Goal: Information Seeking & Learning: Learn about a topic

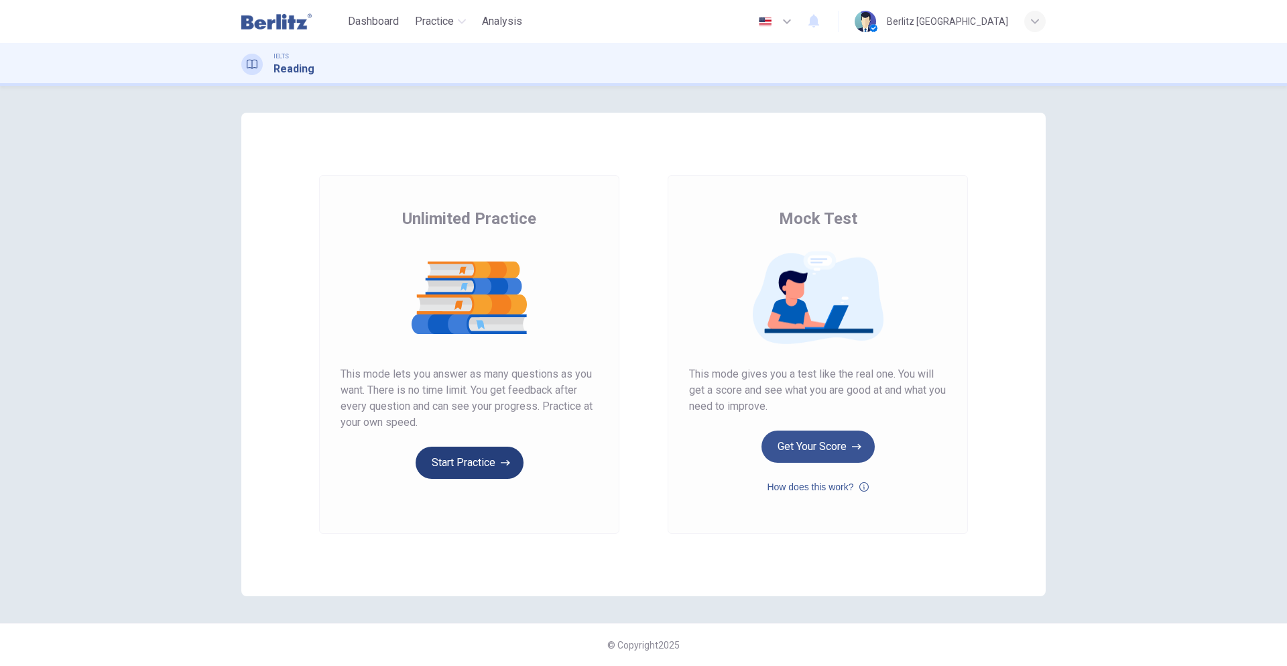
click at [477, 459] on button "Start Practice" at bounding box center [470, 462] width 108 height 32
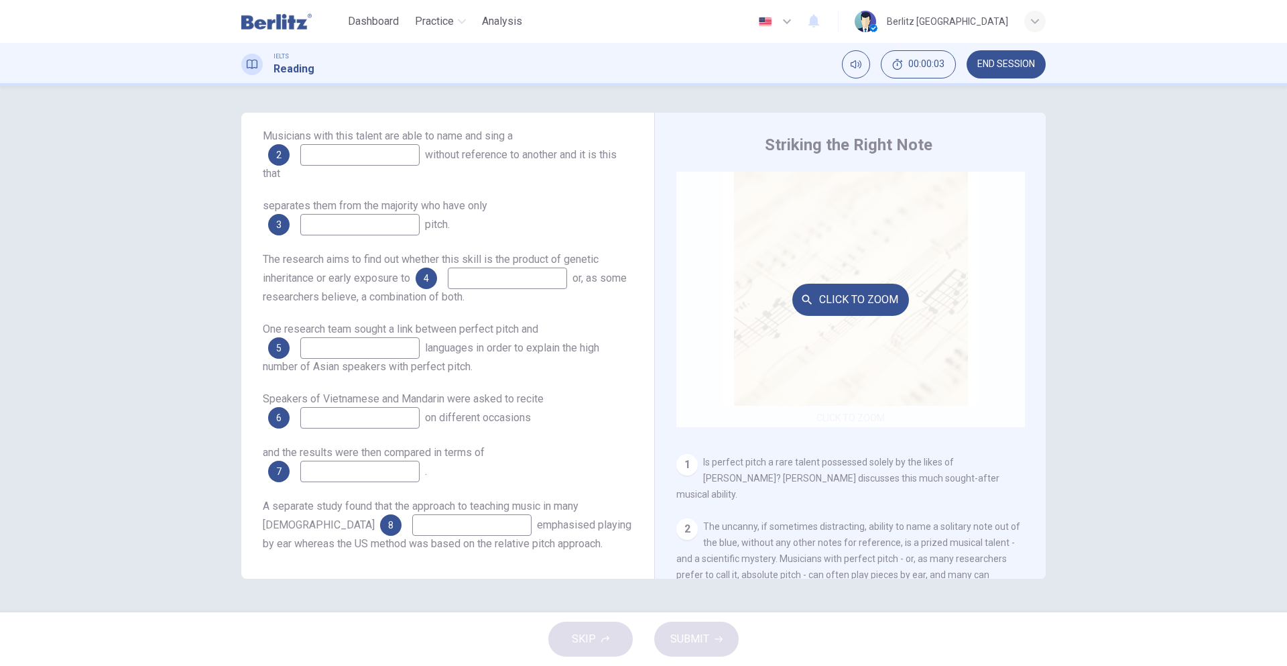
click at [840, 310] on button "Click to Zoom" at bounding box center [850, 300] width 117 height 32
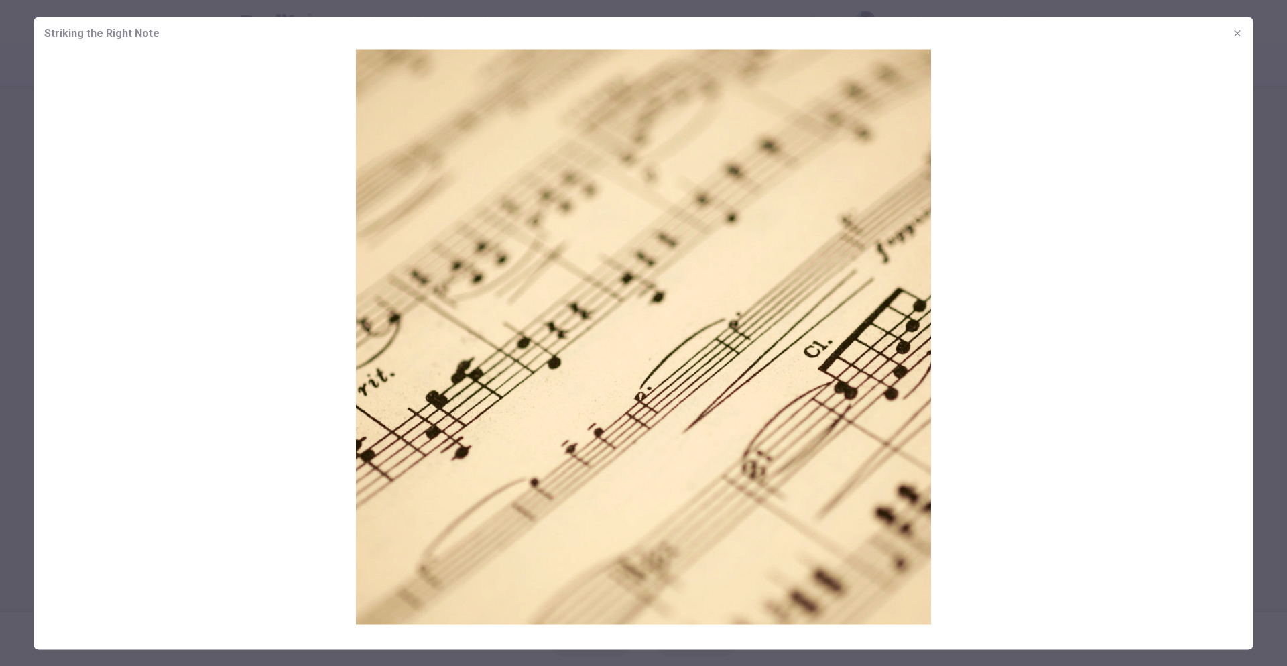
click at [781, 331] on img at bounding box center [644, 336] width 1220 height 575
click at [1221, 323] on img at bounding box center [644, 336] width 1220 height 575
click at [1272, 318] on div at bounding box center [643, 333] width 1287 height 666
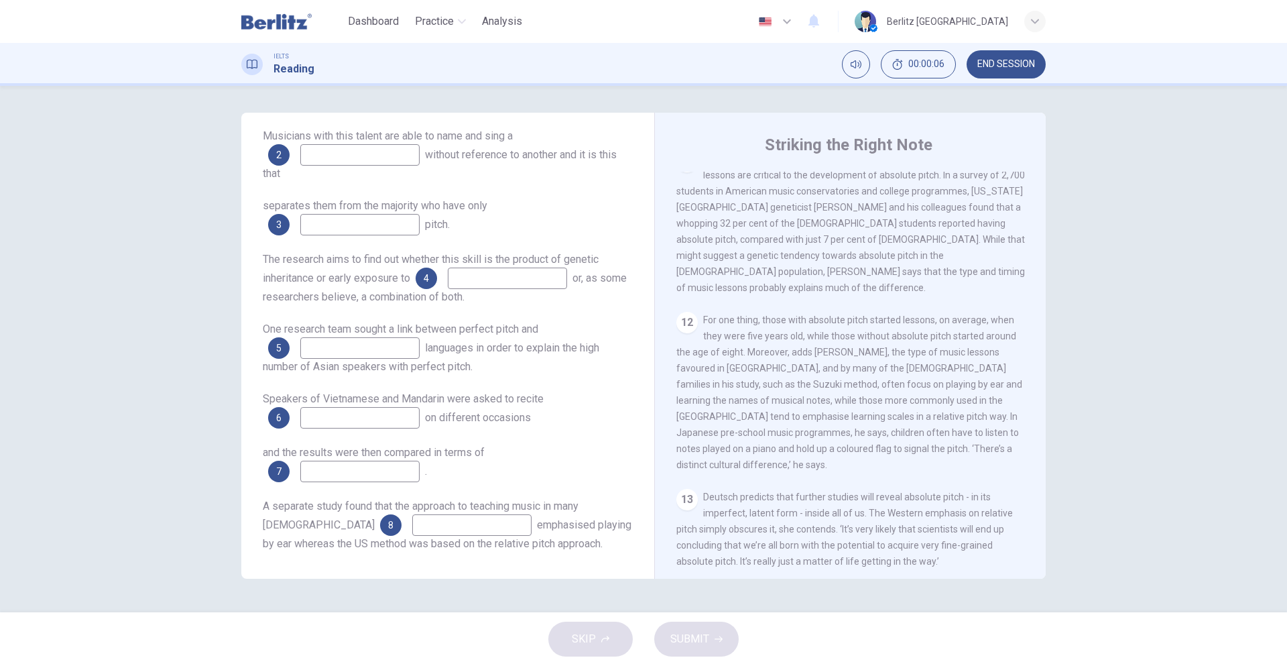
scroll to position [1543, 0]
click at [490, 523] on span "emphasised playing by ear whereas the US method was based on the relative pitch…" at bounding box center [447, 534] width 369 height 32
drag, startPoint x: 772, startPoint y: 544, endPoint x: 708, endPoint y: 465, distance: 102.1
click at [772, 542] on div "13 Deutsch predicts that further studies will reveal absolute pitch - in its im…" at bounding box center [850, 528] width 349 height 80
drag, startPoint x: 701, startPoint y: 459, endPoint x: 686, endPoint y: 463, distance: 14.5
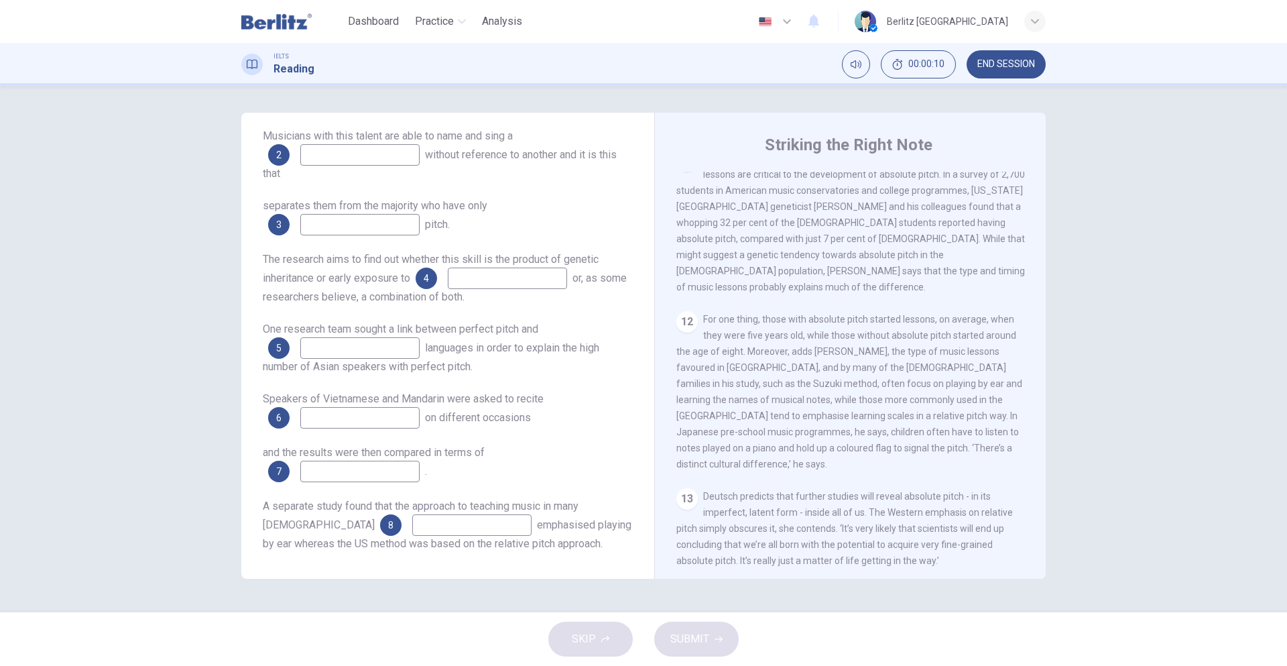
click at [693, 460] on div "12 For one thing, those with absolute pitch started lessons, on average, when t…" at bounding box center [850, 391] width 349 height 161
click at [686, 463] on div "CLICK TO ZOOM Click to Zoom 1 Is perfect pitch a rare talent possessed solely b…" at bounding box center [859, 375] width 366 height 407
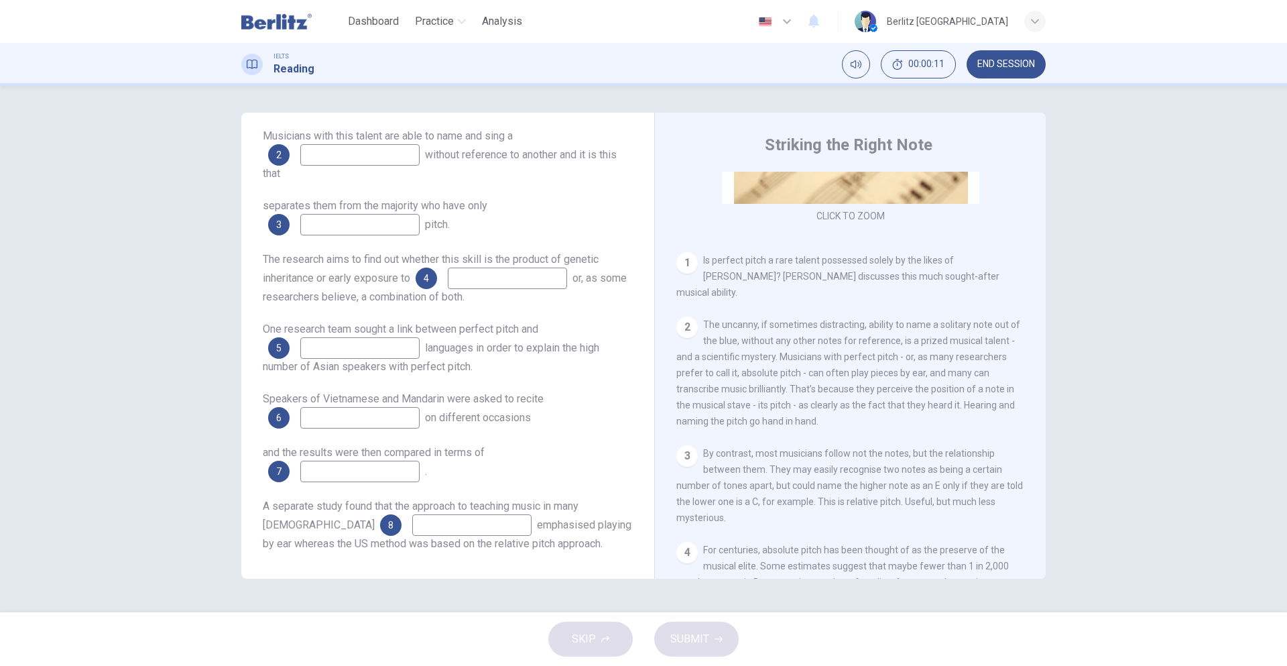
scroll to position [0, 0]
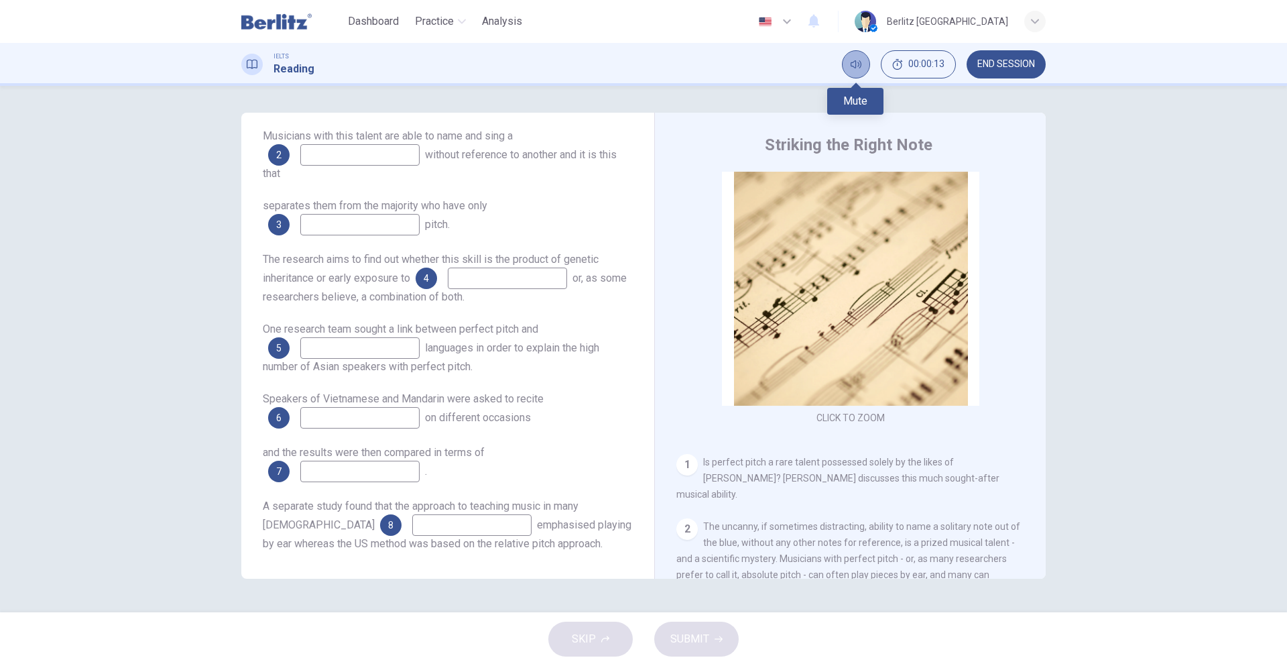
click at [851, 64] on icon "Mute" at bounding box center [856, 64] width 11 height 11
click at [863, 62] on button "Unmute" at bounding box center [856, 64] width 28 height 28
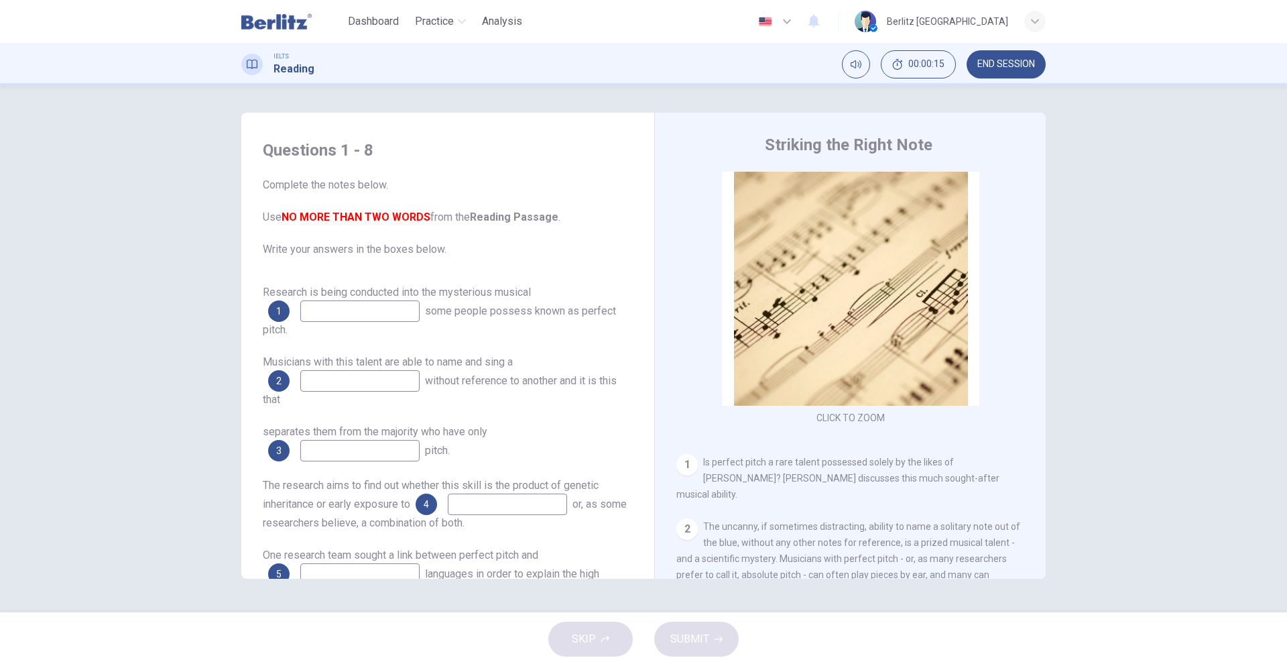
click at [304, 216] on b "NO MORE THAN TWO WORDS" at bounding box center [356, 217] width 149 height 13
click at [304, 217] on b "NO MORE THAN TWO WORDS" at bounding box center [356, 217] width 149 height 13
click at [375, 216] on b "NO MORE THAN TWO WORDS" at bounding box center [356, 217] width 149 height 13
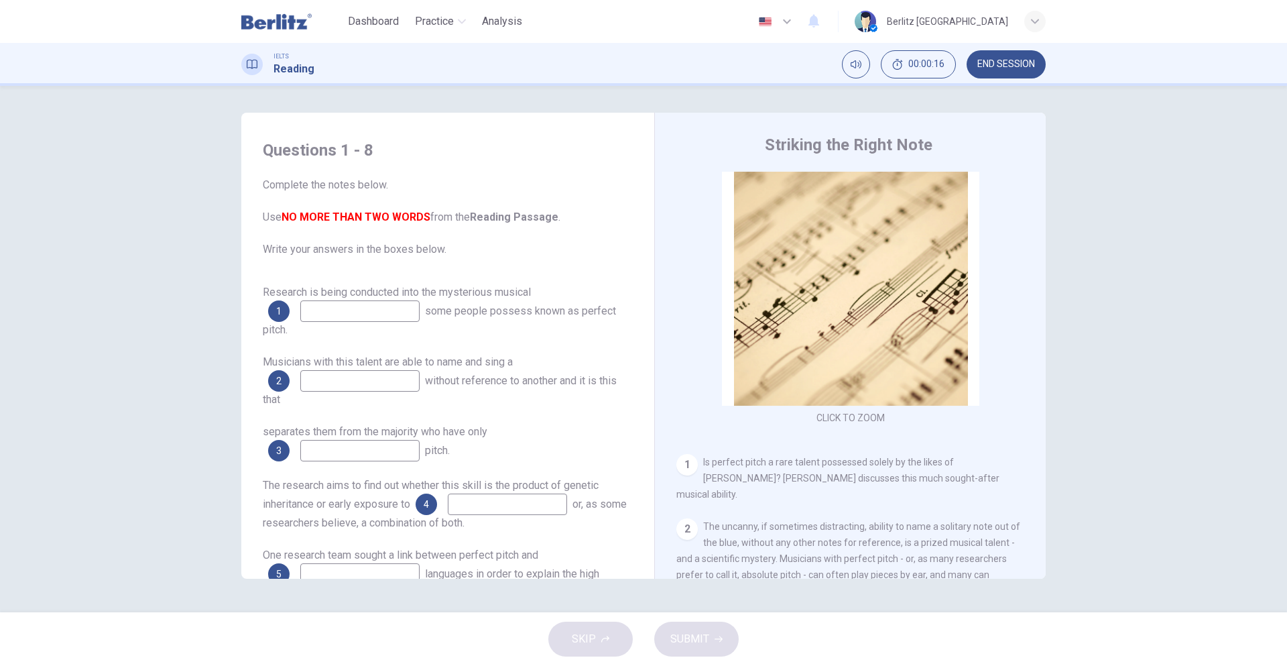
drag, startPoint x: 375, startPoint y: 216, endPoint x: 294, endPoint y: 159, distance: 99.1
click at [375, 215] on b "NO MORE THAN TWO WORDS" at bounding box center [356, 217] width 149 height 13
click at [293, 157] on h4 "Questions 1 - 8" at bounding box center [448, 149] width 370 height 21
drag, startPoint x: 275, startPoint y: 156, endPoint x: 371, endPoint y: 156, distance: 95.9
click at [371, 156] on h4 "Questions 1 - 8" at bounding box center [448, 149] width 370 height 21
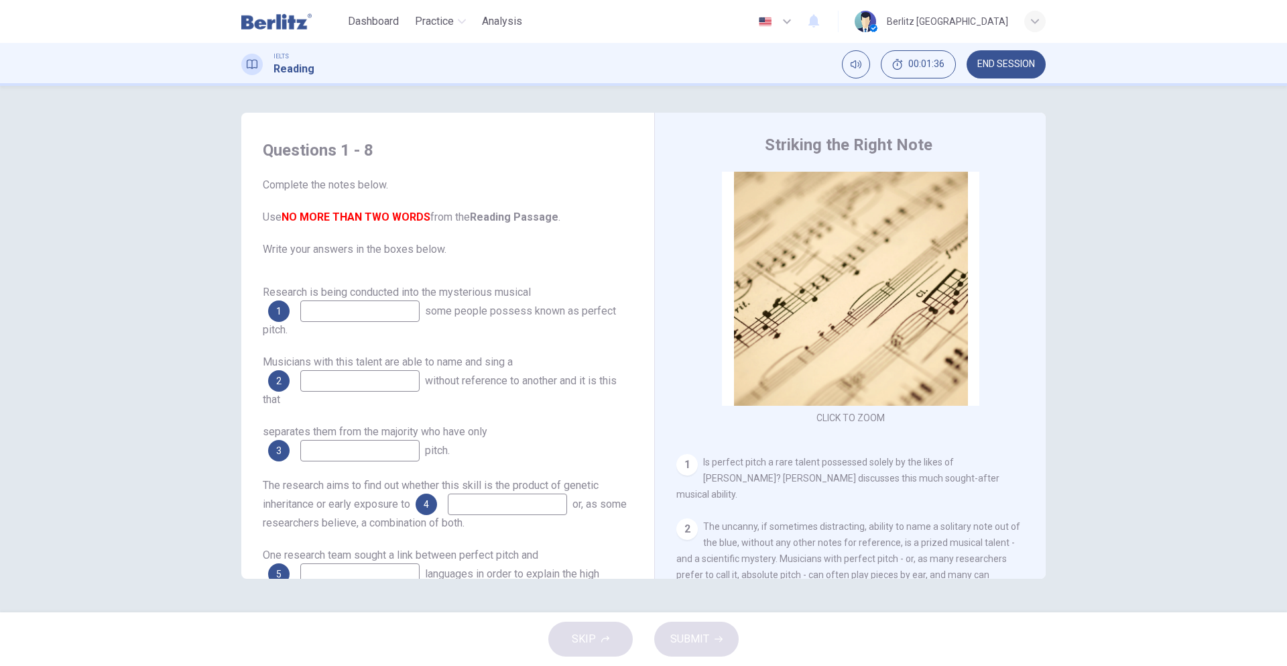
click at [288, 70] on h1 "Reading" at bounding box center [294, 69] width 41 height 16
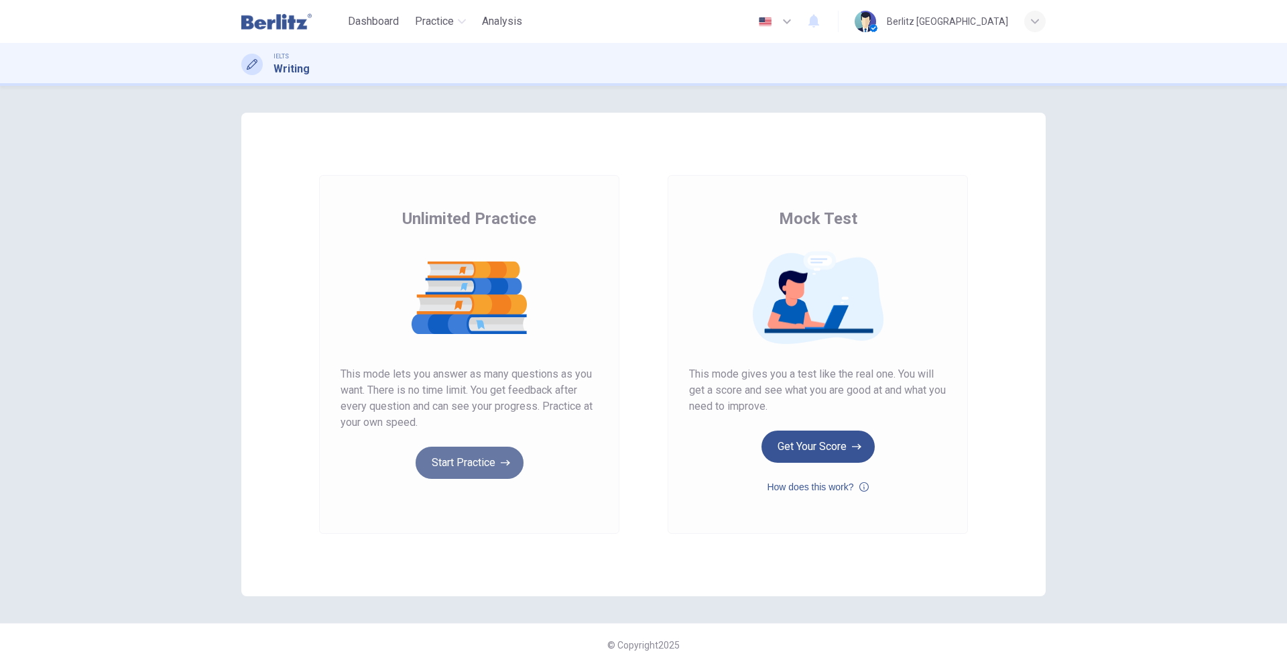
click at [435, 471] on button "Start Practice" at bounding box center [470, 462] width 108 height 32
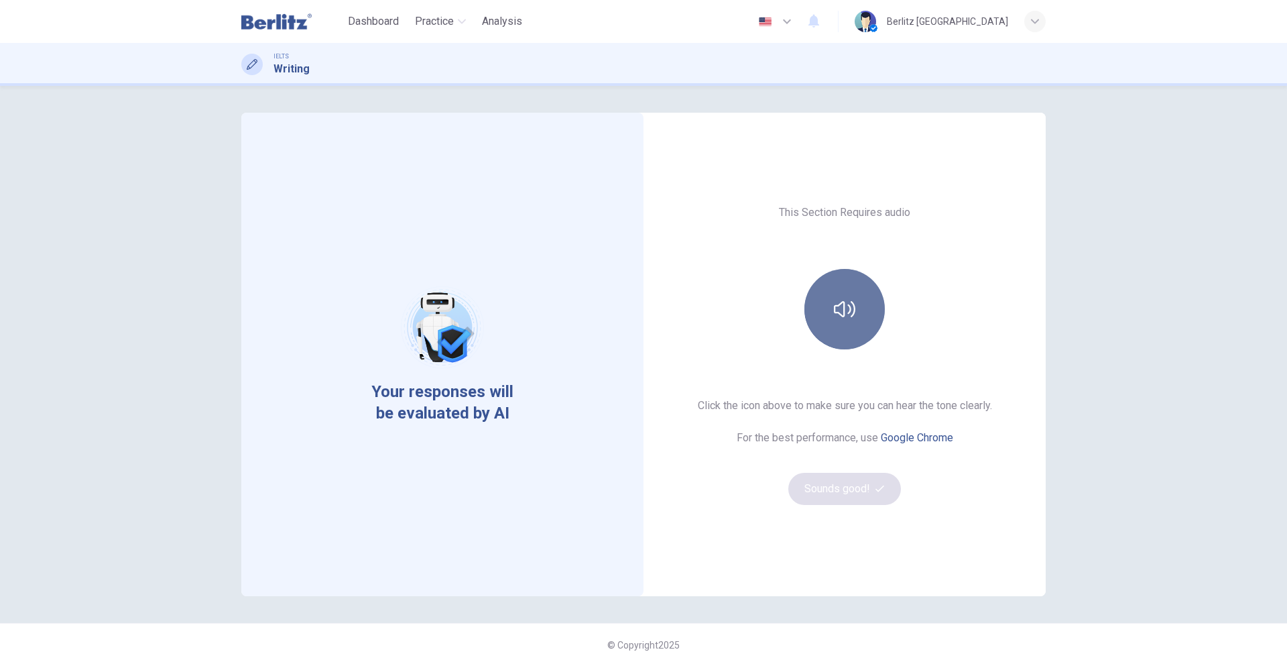
click at [833, 341] on button "button" at bounding box center [844, 309] width 80 height 80
click at [835, 501] on button "Sounds good!" at bounding box center [844, 489] width 113 height 32
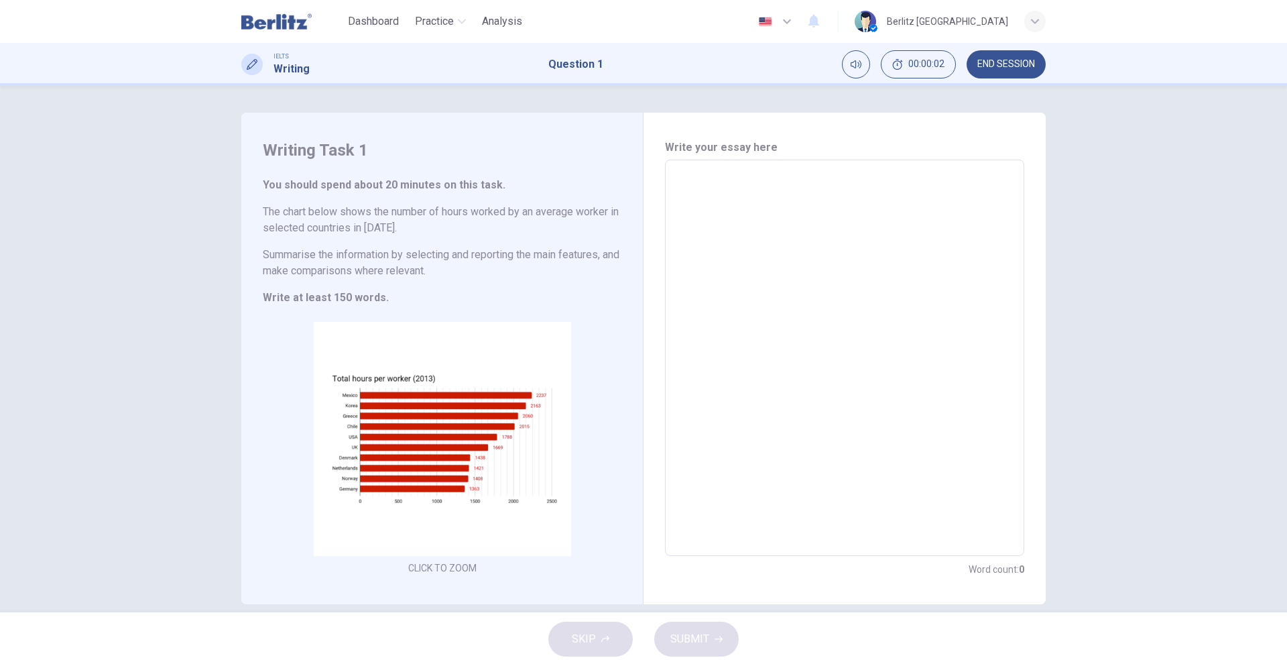
click at [711, 235] on textarea at bounding box center [844, 358] width 341 height 374
drag, startPoint x: 269, startPoint y: 27, endPoint x: 700, endPoint y: 107, distance: 438.4
click at [269, 27] on img at bounding box center [276, 21] width 70 height 27
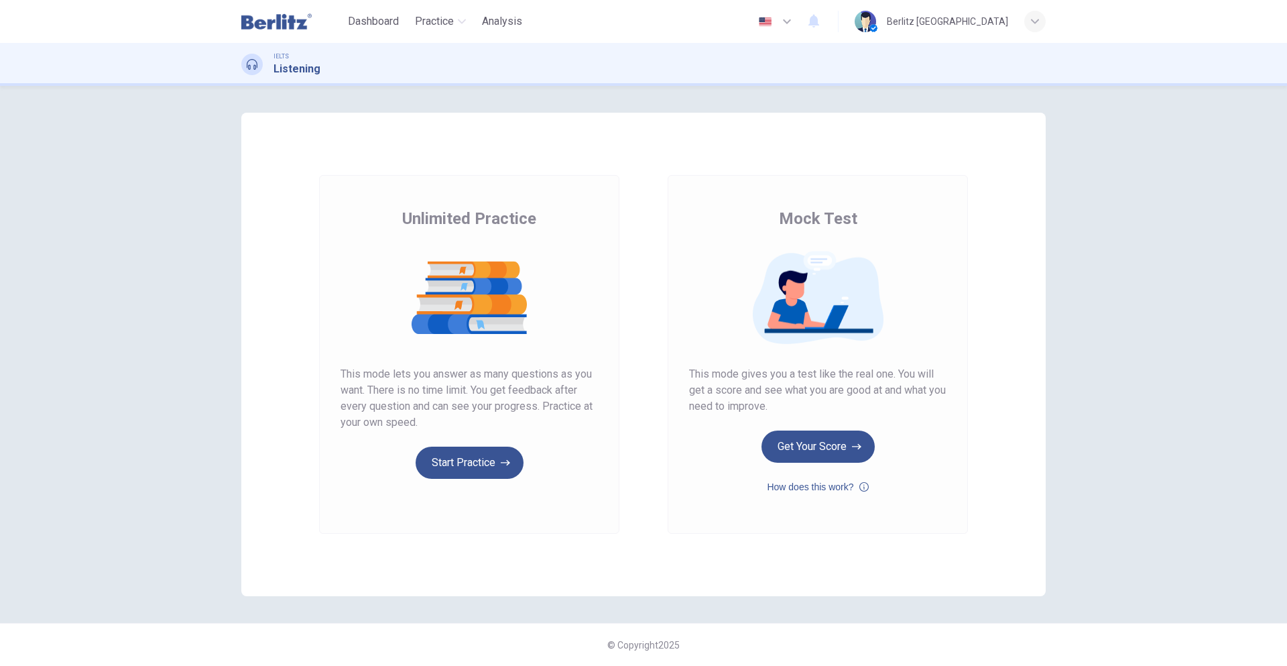
click at [282, 67] on h1 "Listening" at bounding box center [297, 69] width 47 height 16
click at [460, 18] on icon "button" at bounding box center [462, 21] width 8 height 8
click at [444, 70] on span "IELTS Listening" at bounding box center [457, 64] width 97 height 16
drag, startPoint x: 512, startPoint y: 484, endPoint x: 500, endPoint y: 471, distance: 17.5
click at [507, 481] on div "Unlimited Practice This mode lets you answer as many questions as you want. The…" at bounding box center [469, 354] width 300 height 359
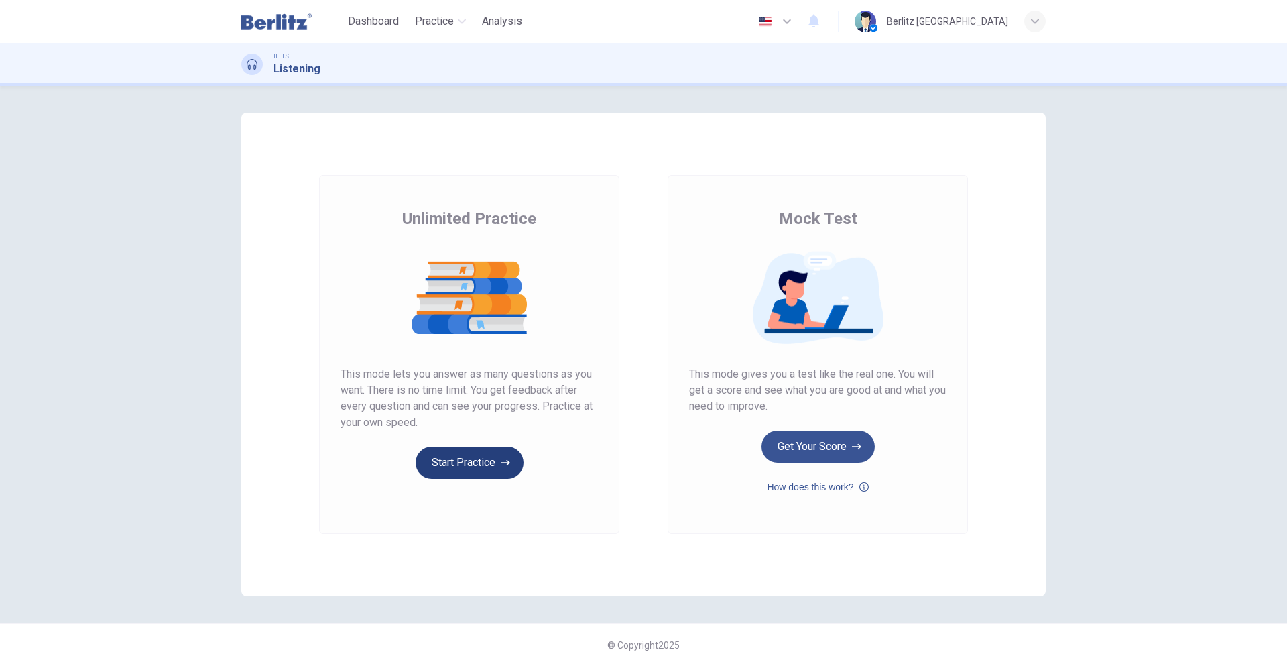
click at [499, 467] on button "Start Practice" at bounding box center [470, 462] width 108 height 32
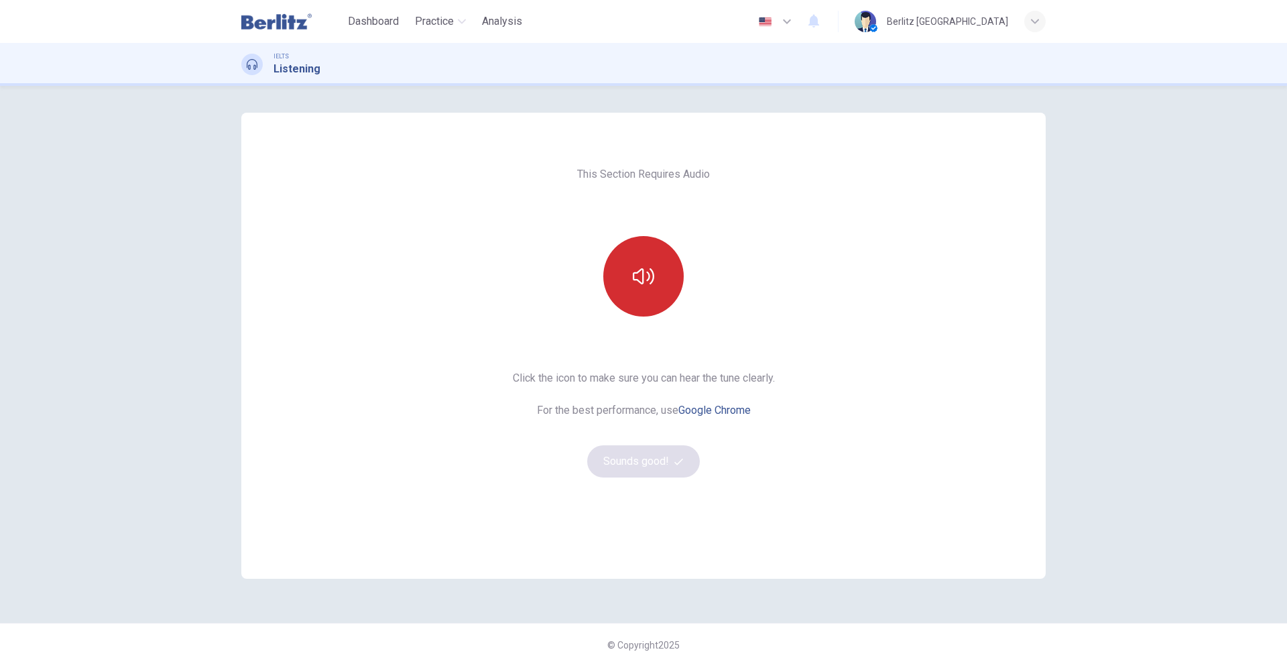
click at [628, 289] on button "button" at bounding box center [643, 276] width 80 height 80
click at [631, 465] on button "Sounds good!" at bounding box center [643, 461] width 113 height 32
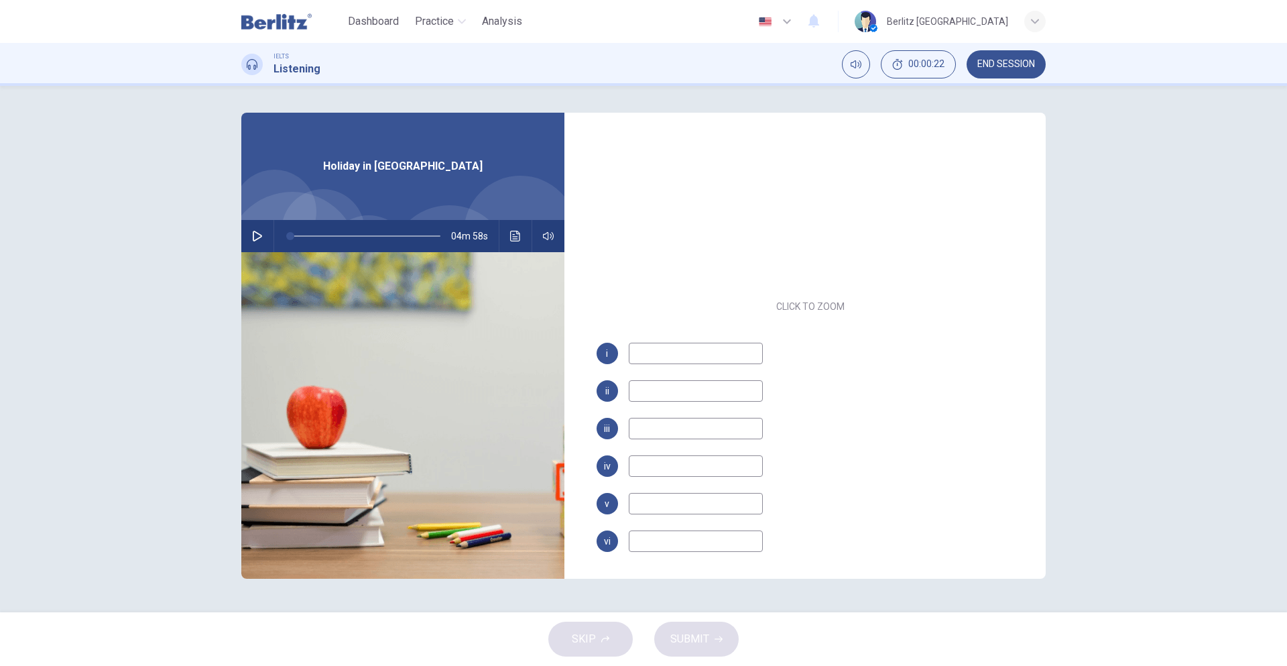
scroll to position [58, 0]
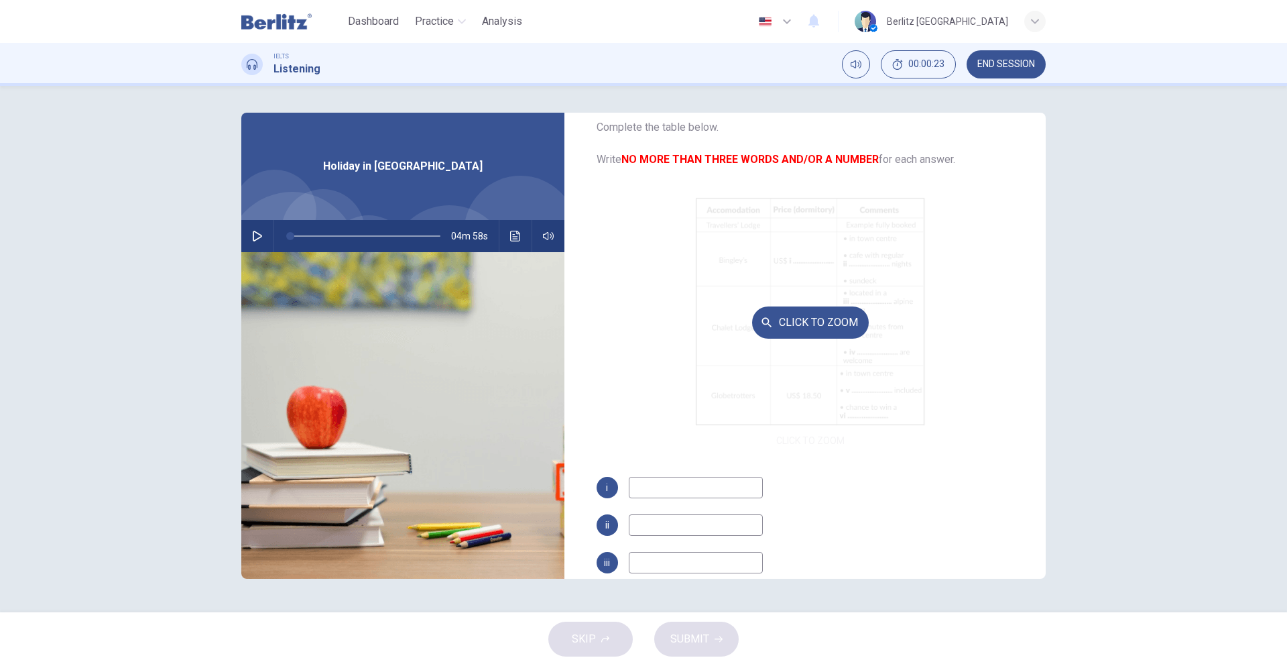
click at [868, 334] on div "Click to Zoom" at bounding box center [811, 321] width 428 height 255
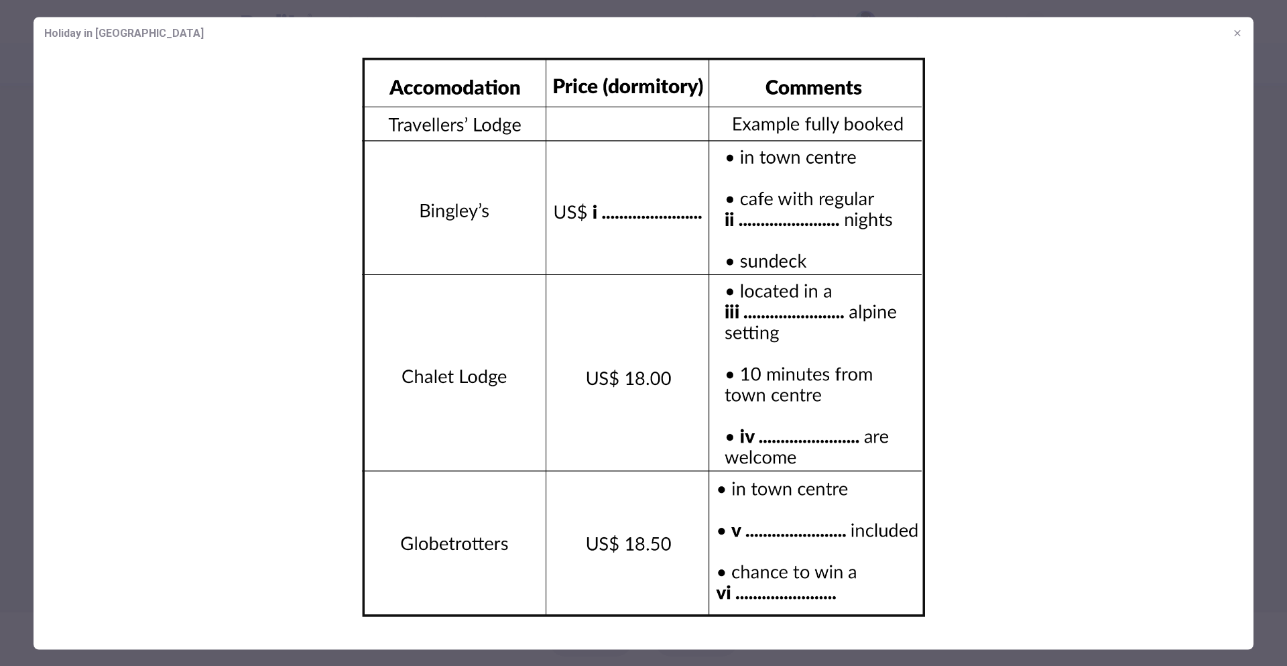
click at [1041, 337] on img at bounding box center [644, 336] width 1220 height 575
click at [1260, 340] on div at bounding box center [643, 333] width 1287 height 666
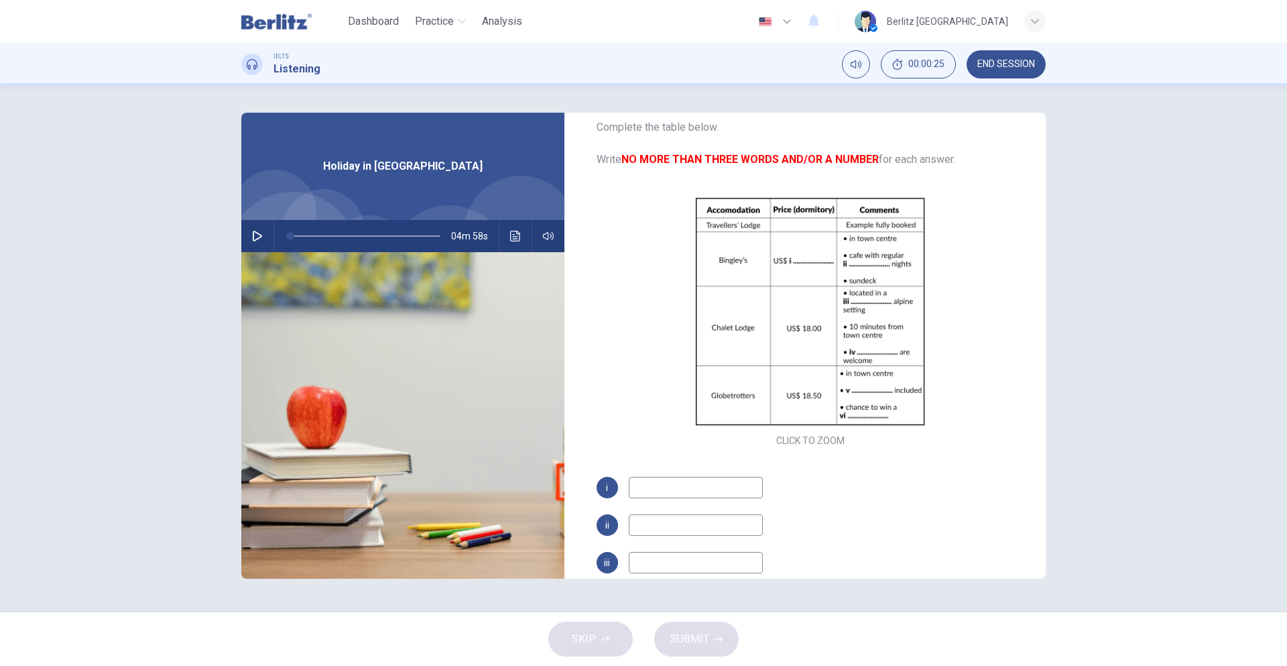
drag, startPoint x: 617, startPoint y: 470, endPoint x: 654, endPoint y: 489, distance: 42.3
click at [617, 470] on div "Questions 1 - 6 Complete the table below. Write NO MORE THAN THREE WORDS AND/OR…" at bounding box center [810, 288] width 471 height 466
click at [655, 489] on input at bounding box center [696, 487] width 134 height 21
click at [261, 231] on icon "button" at bounding box center [257, 236] width 11 height 11
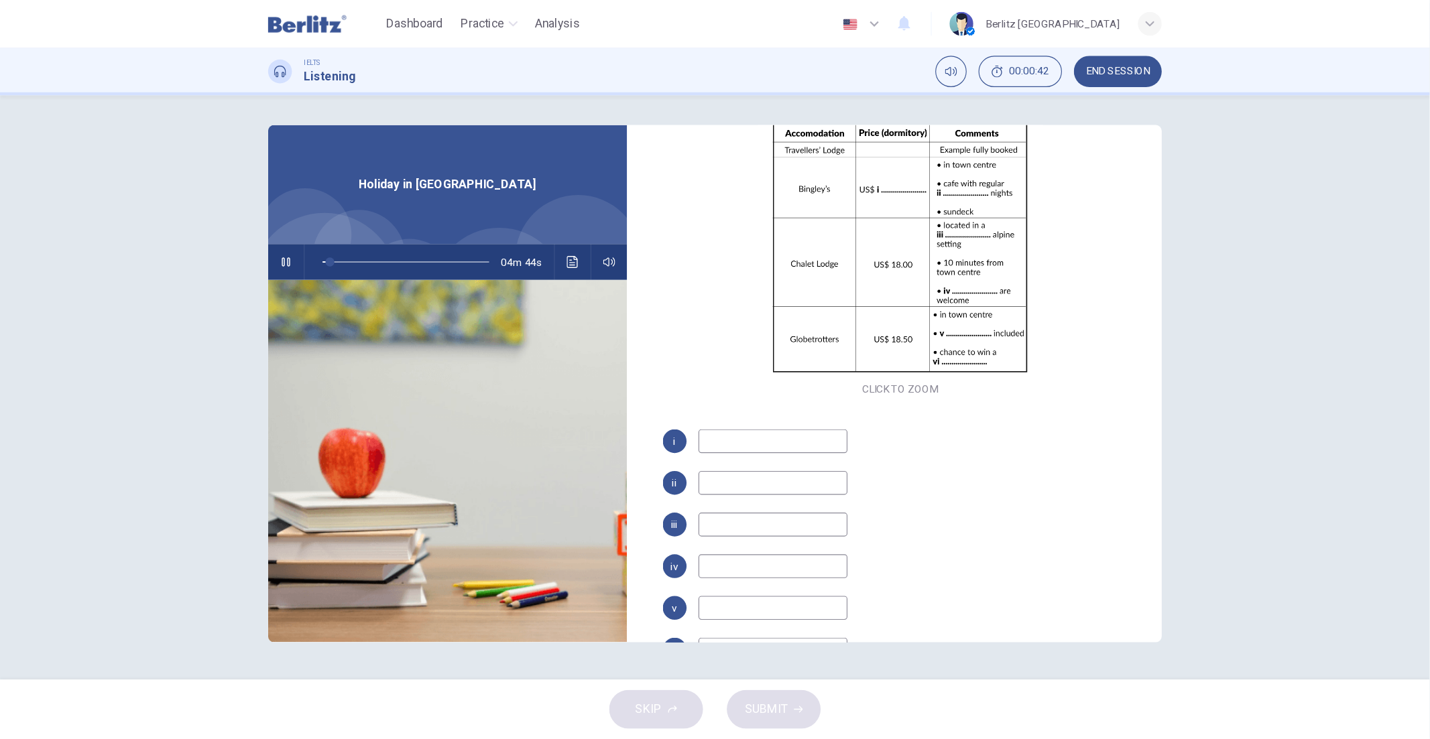
scroll to position [150, 0]
click at [1071, 373] on div "Questions 1 - 6 Complete the table below. Write NO MORE THAN THREE WORDS AND/OR…" at bounding box center [643, 349] width 1287 height 526
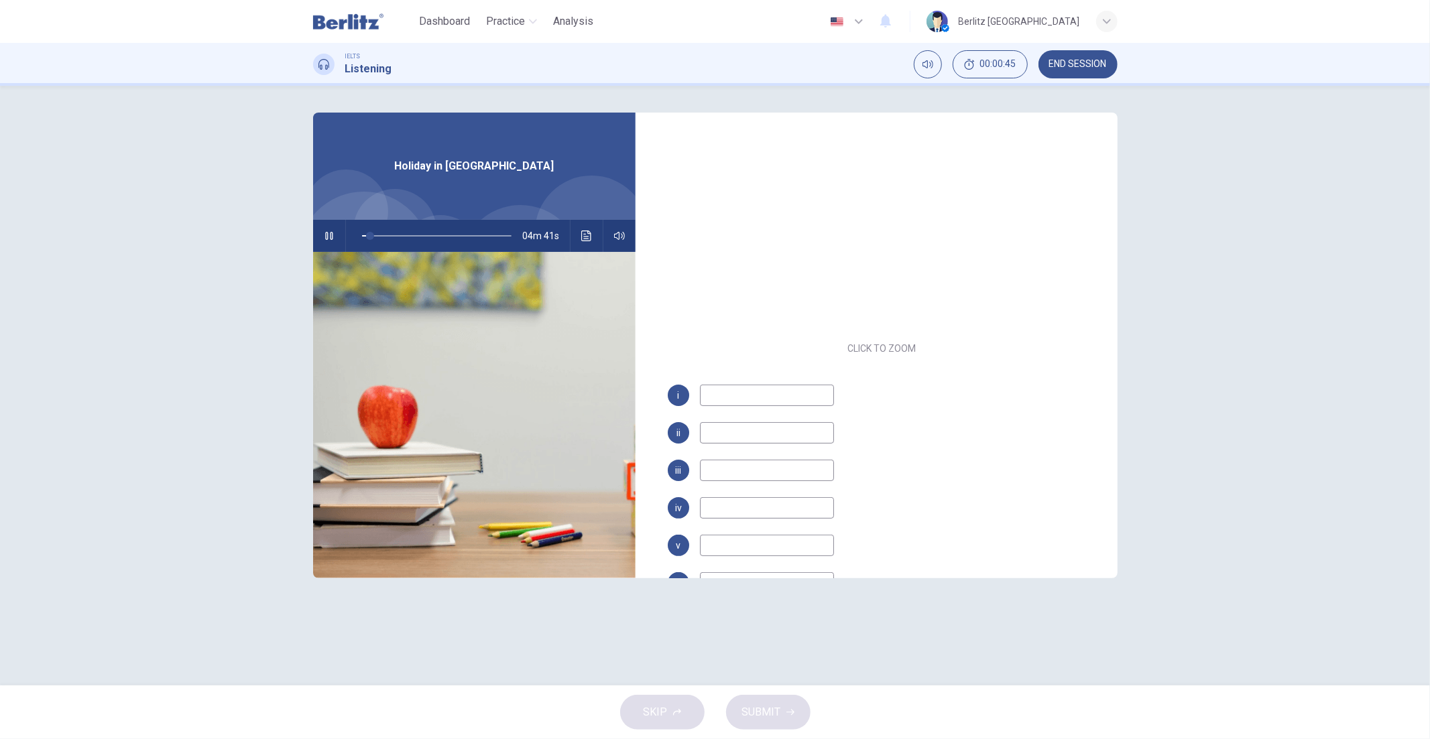
drag, startPoint x: 1109, startPoint y: 318, endPoint x: 1110, endPoint y: 286, distance: 32.2
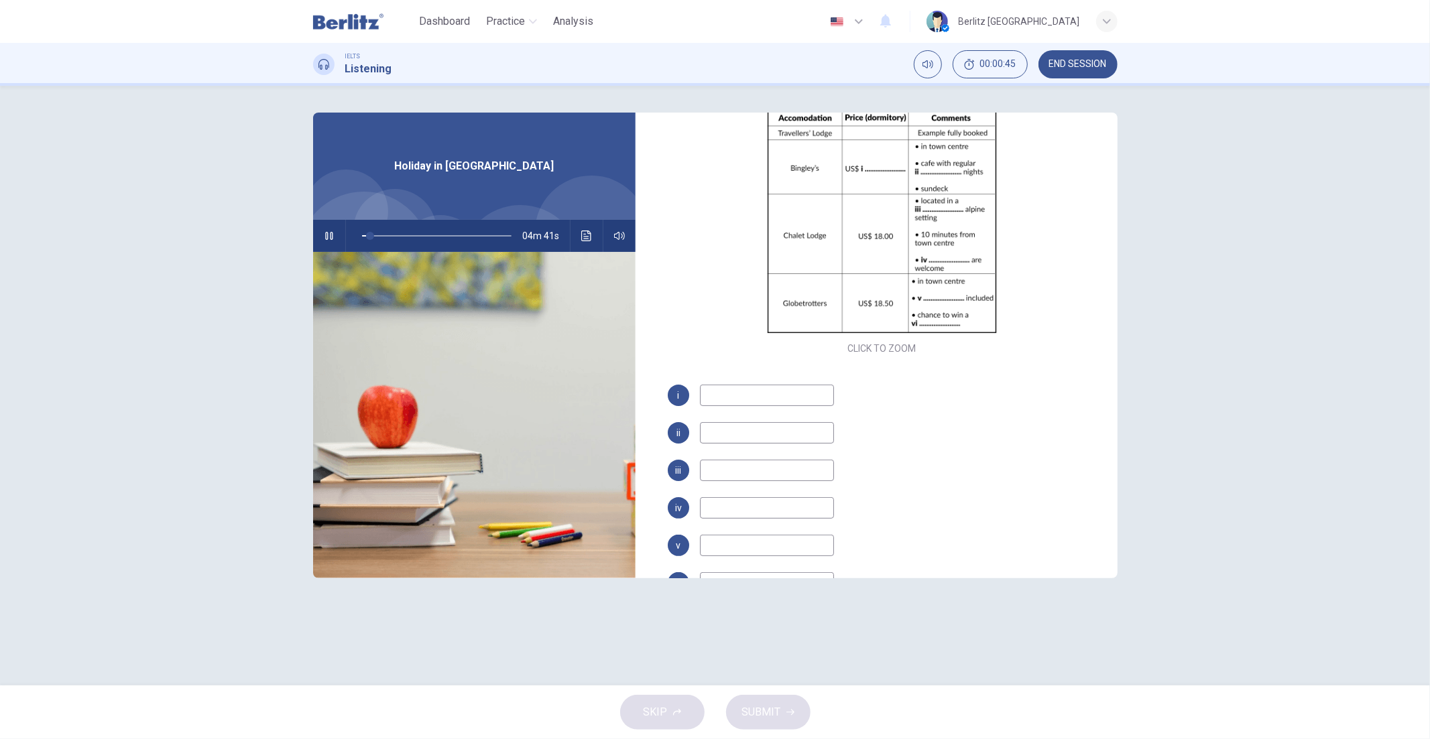
click at [1110, 286] on div "Questions 1 - 6 Complete the table below. Write NO MORE THAN THREE WORDS AND/OR…" at bounding box center [881, 346] width 471 height 466
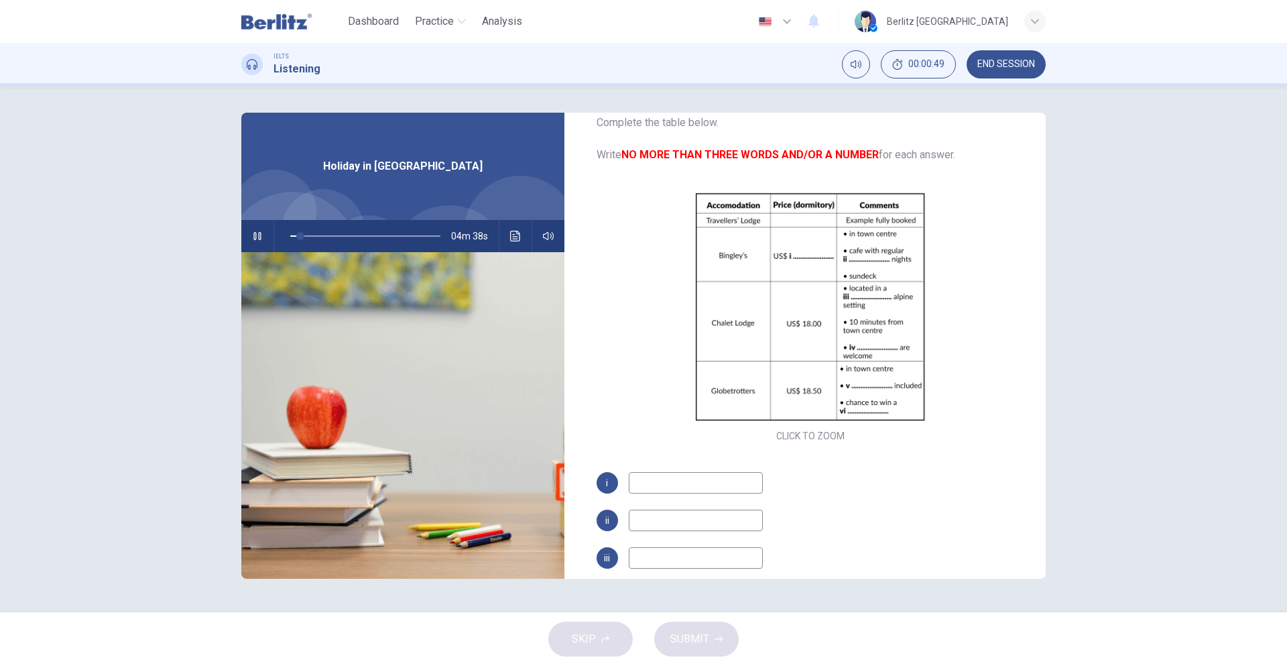
scroll to position [58, 0]
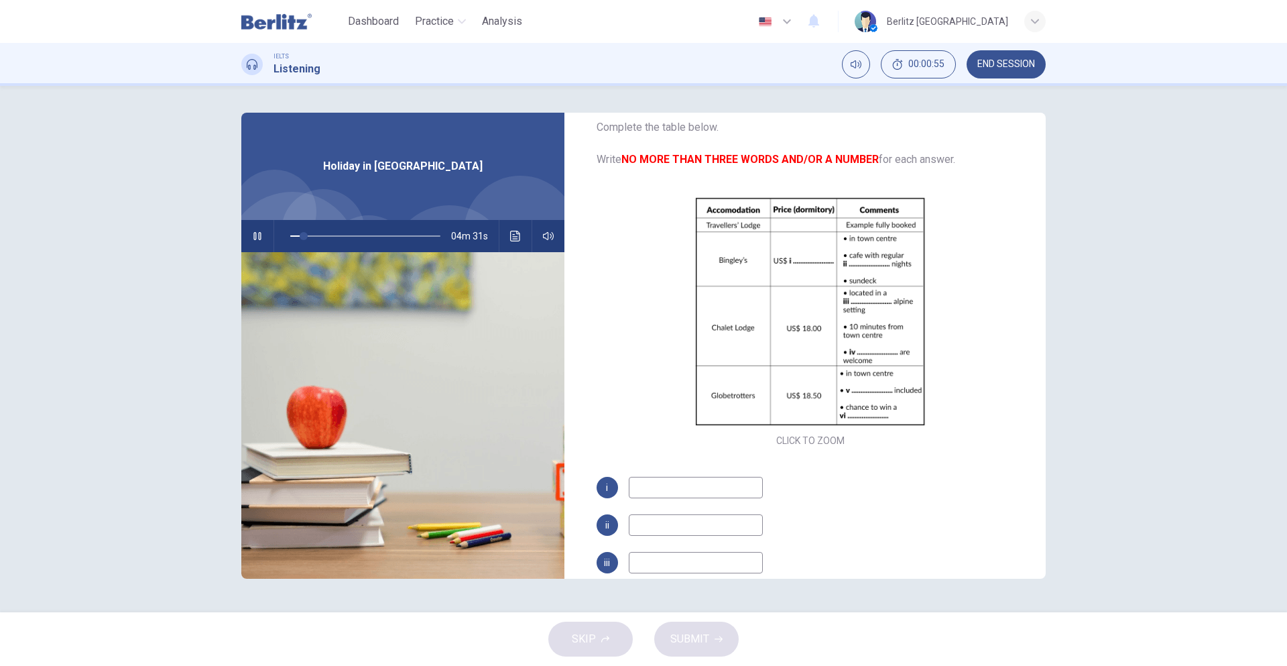
click at [247, 238] on button "button" at bounding box center [257, 236] width 21 height 32
type input "*"
click at [281, 78] on div "IELTS Listening 00:04:54 END SESSION" at bounding box center [643, 64] width 847 height 28
click at [292, 64] on h1 "Listening" at bounding box center [297, 69] width 47 height 16
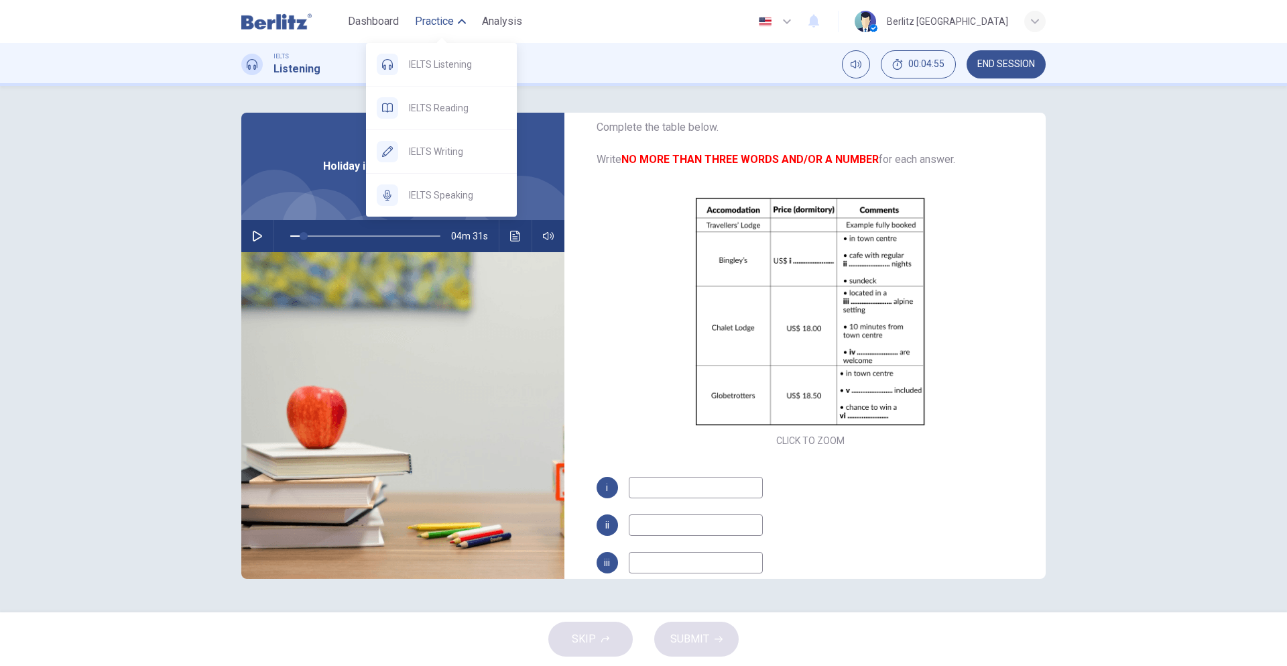
click at [425, 25] on span "Practice" at bounding box center [434, 21] width 39 height 16
click at [424, 101] on span "IELTS Reading" at bounding box center [457, 108] width 97 height 16
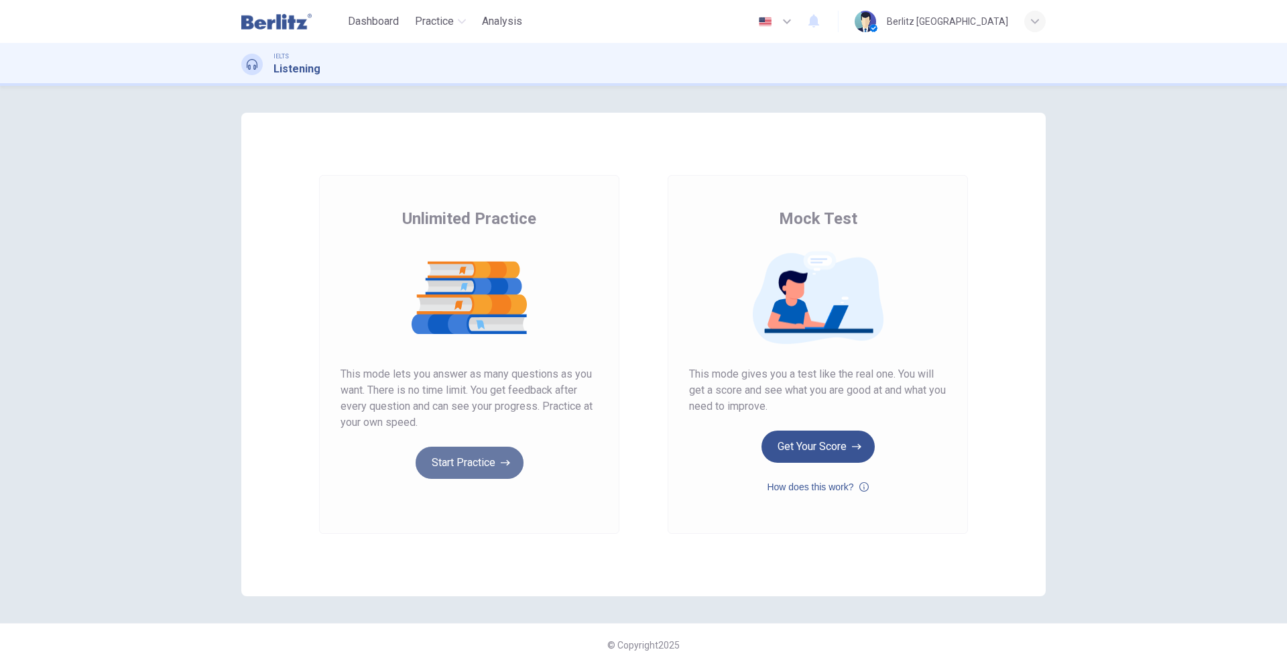
click at [475, 478] on button "Start Practice" at bounding box center [470, 462] width 108 height 32
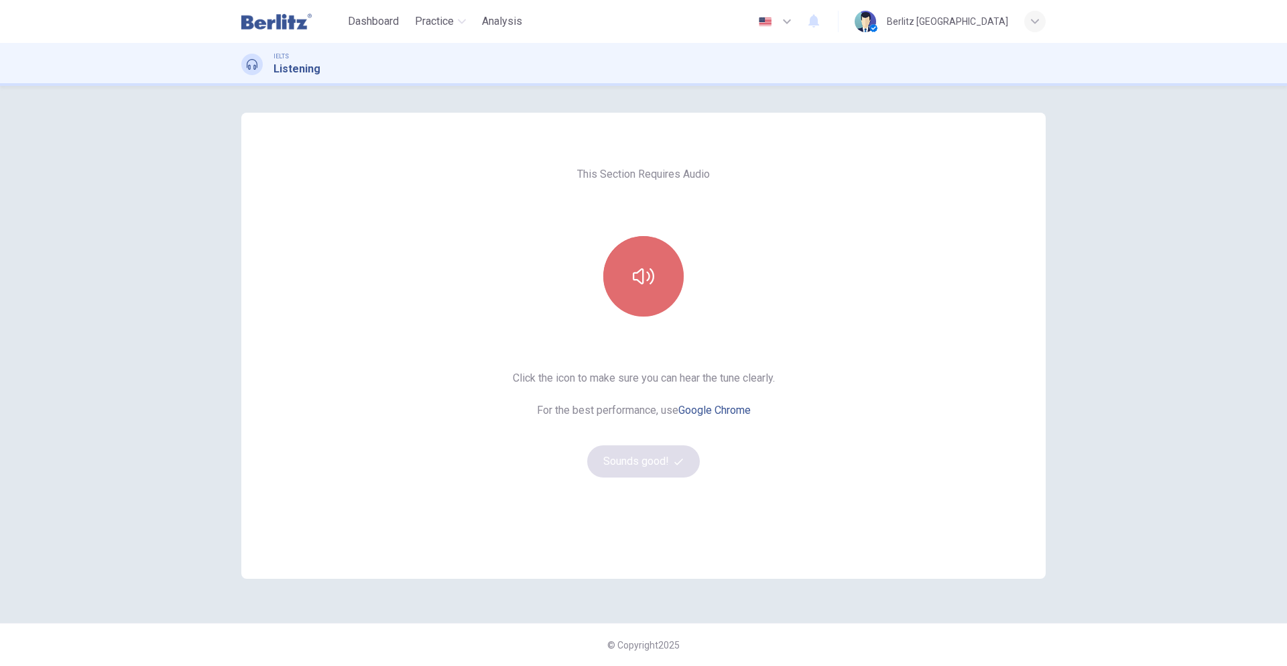
click at [607, 290] on button "button" at bounding box center [643, 276] width 80 height 80
click at [651, 463] on button "Sounds good!" at bounding box center [643, 461] width 113 height 32
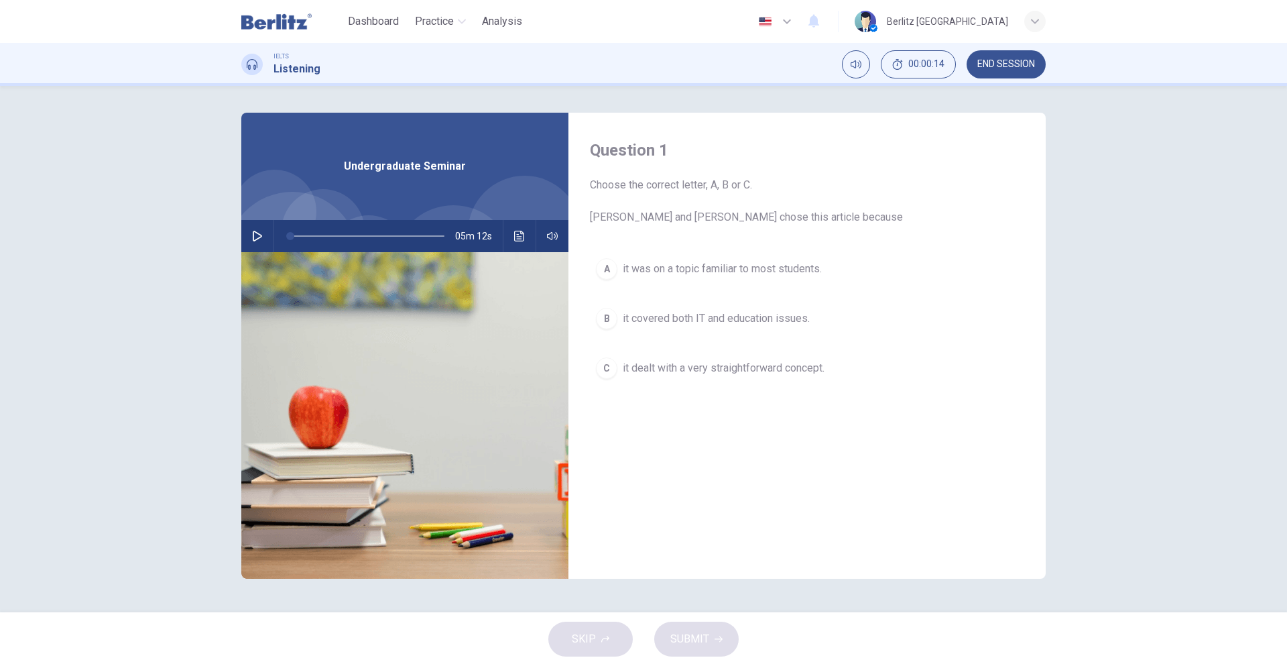
click at [513, 226] on button "Click to see the audio transcription" at bounding box center [519, 236] width 21 height 32
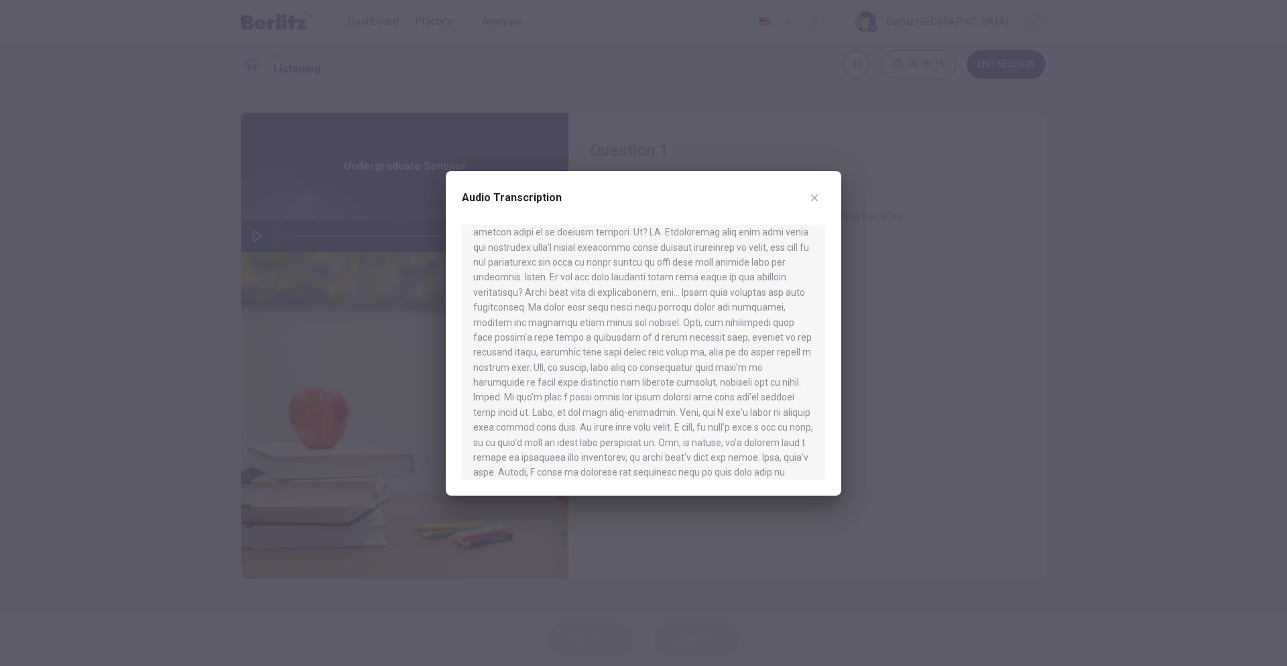
scroll to position [668, 0]
click at [815, 200] on icon "button" at bounding box center [814, 197] width 11 height 11
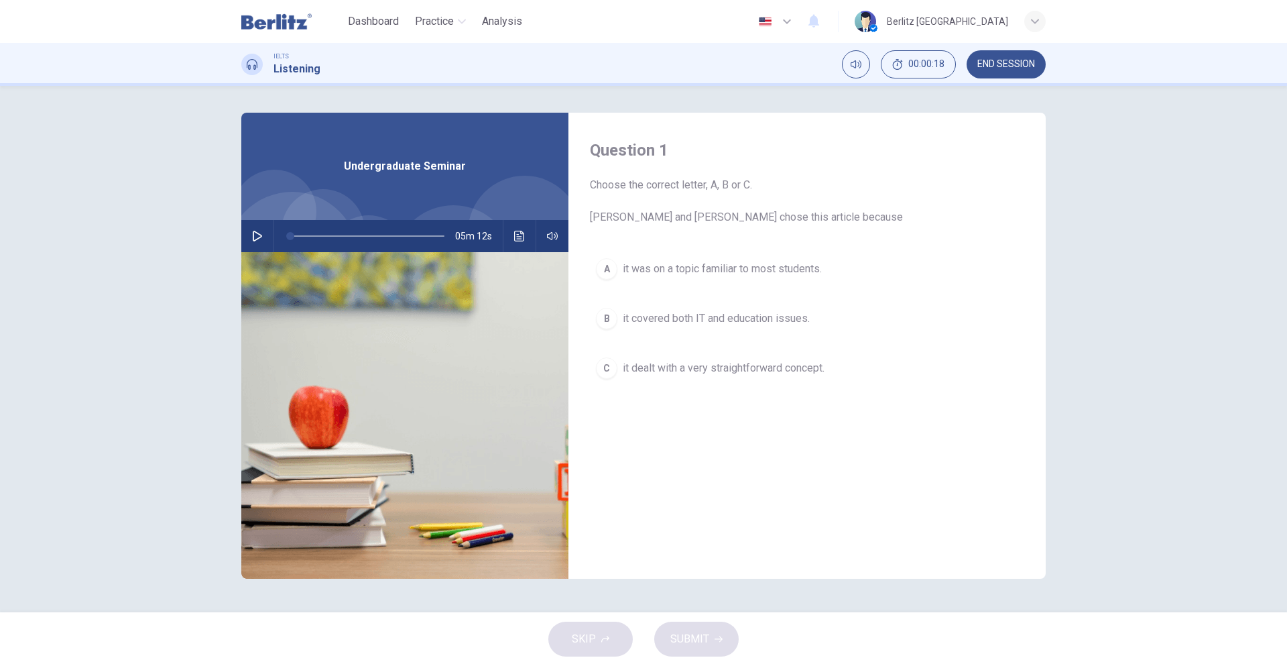
click at [249, 235] on button "button" at bounding box center [257, 236] width 21 height 32
click at [552, 237] on icon "button" at bounding box center [552, 236] width 11 height 8
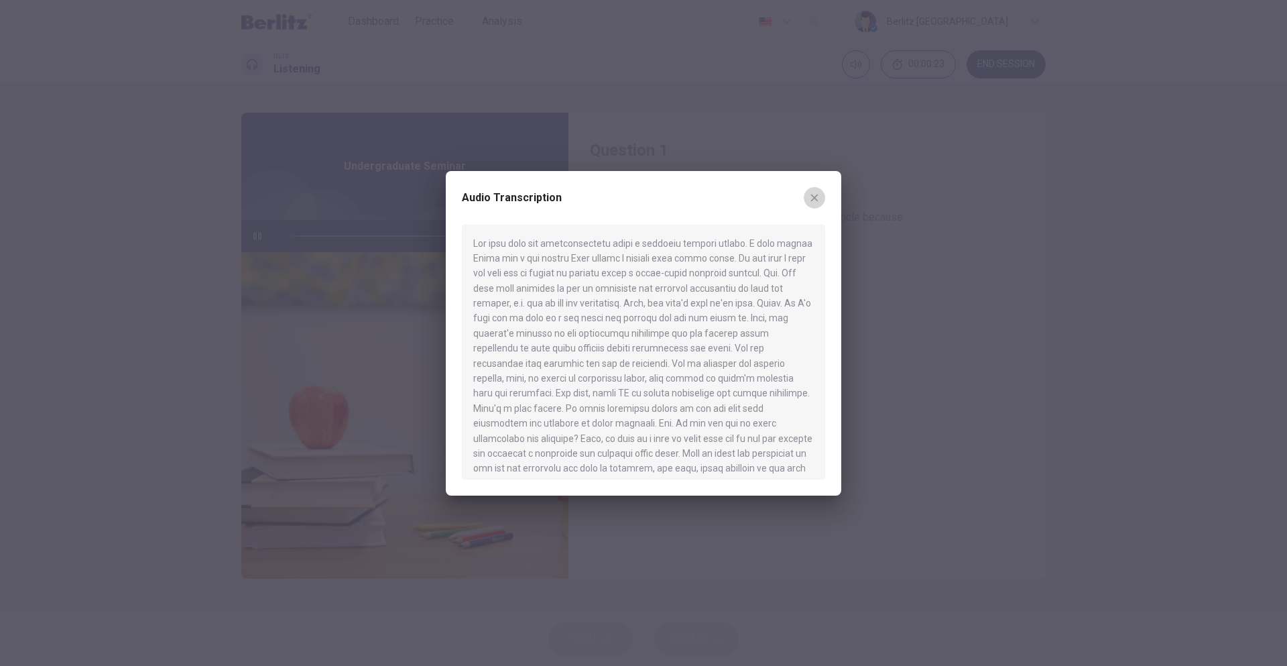
click at [814, 189] on button "button" at bounding box center [814, 197] width 21 height 21
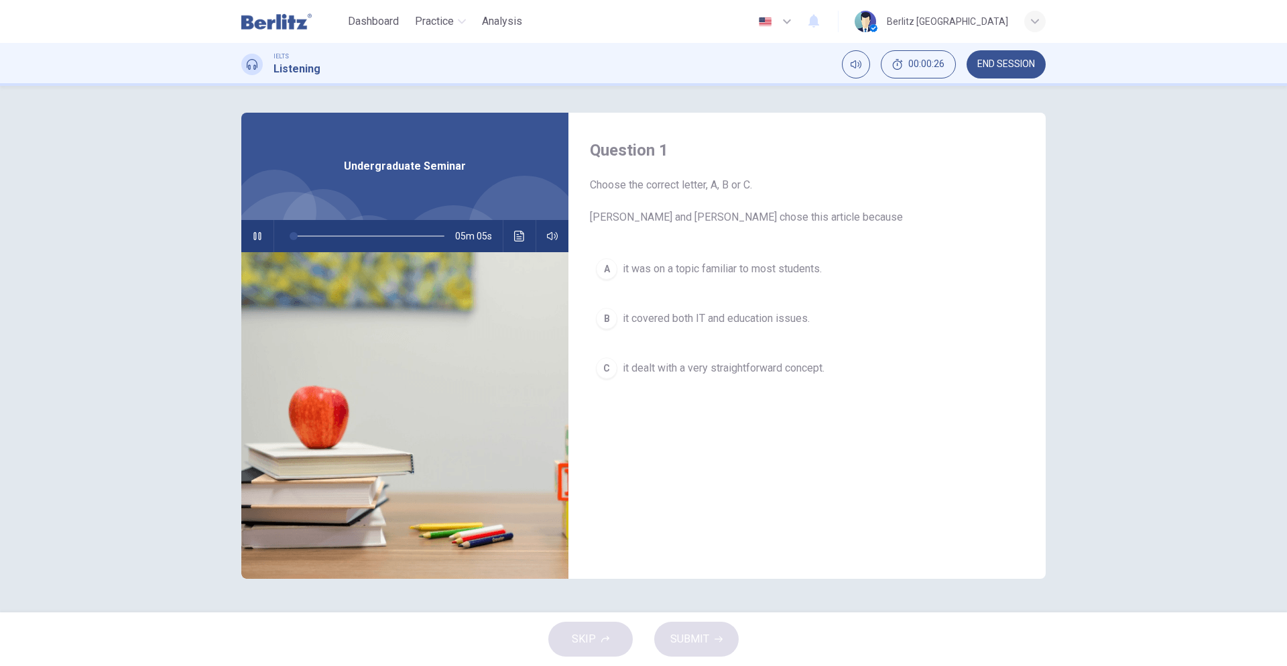
click at [611, 352] on button "C it dealt with a very straightforward concept." at bounding box center [807, 368] width 434 height 34
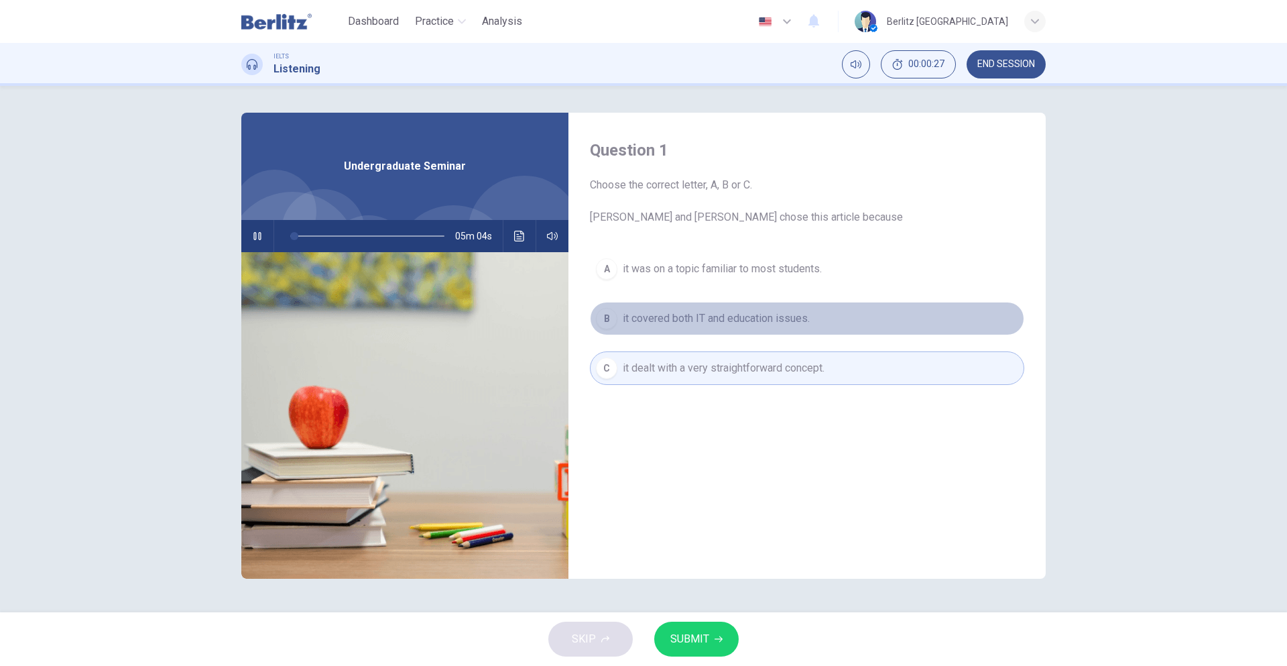
click at [608, 311] on div "B" at bounding box center [606, 318] width 21 height 21
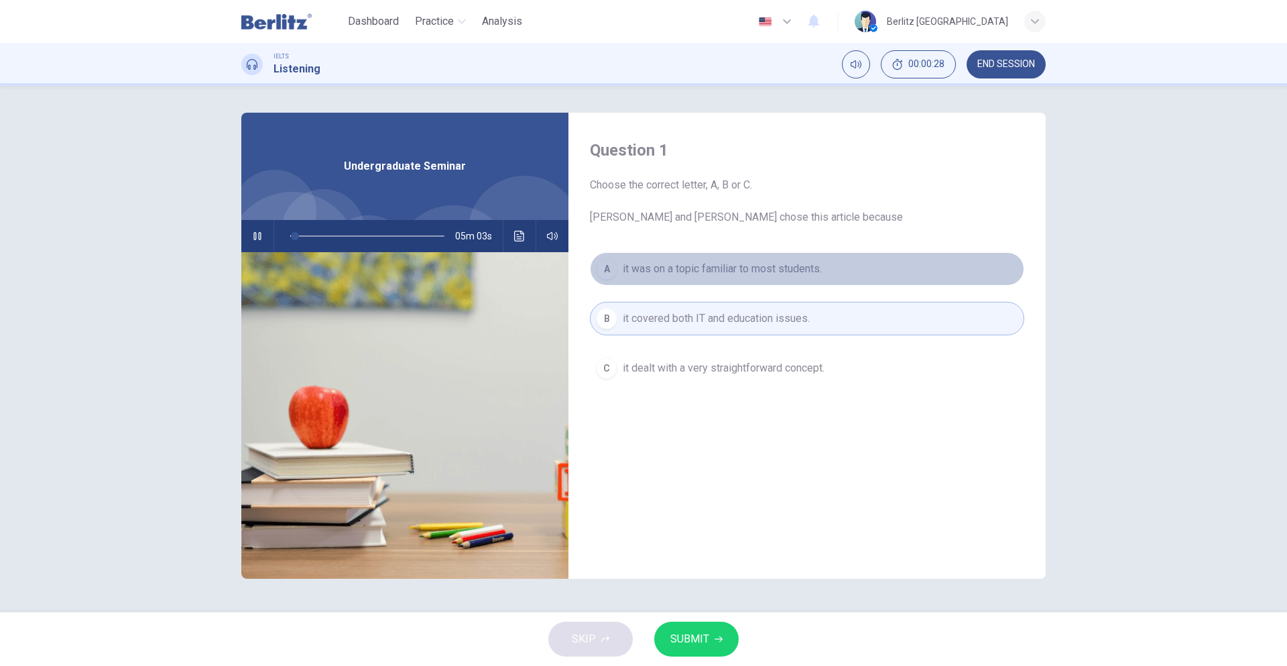
click at [619, 261] on button "A it was on a topic familiar to most students." at bounding box center [807, 269] width 434 height 34
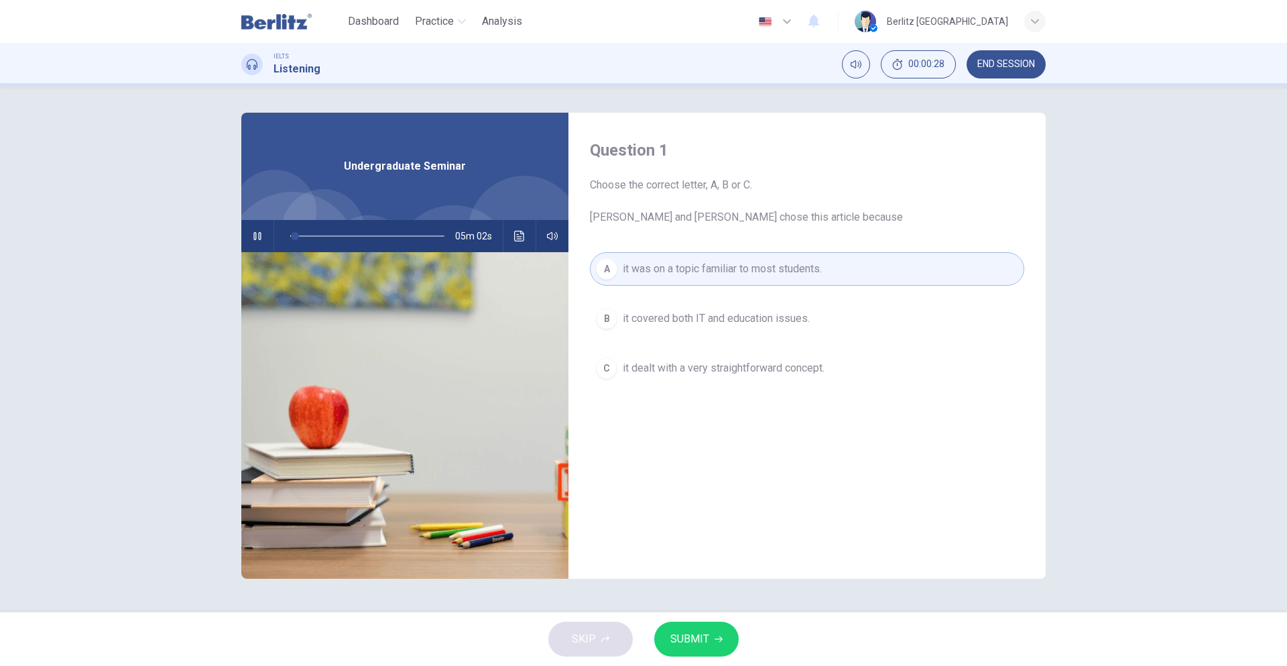
click at [259, 237] on icon "button" at bounding box center [257, 236] width 11 height 11
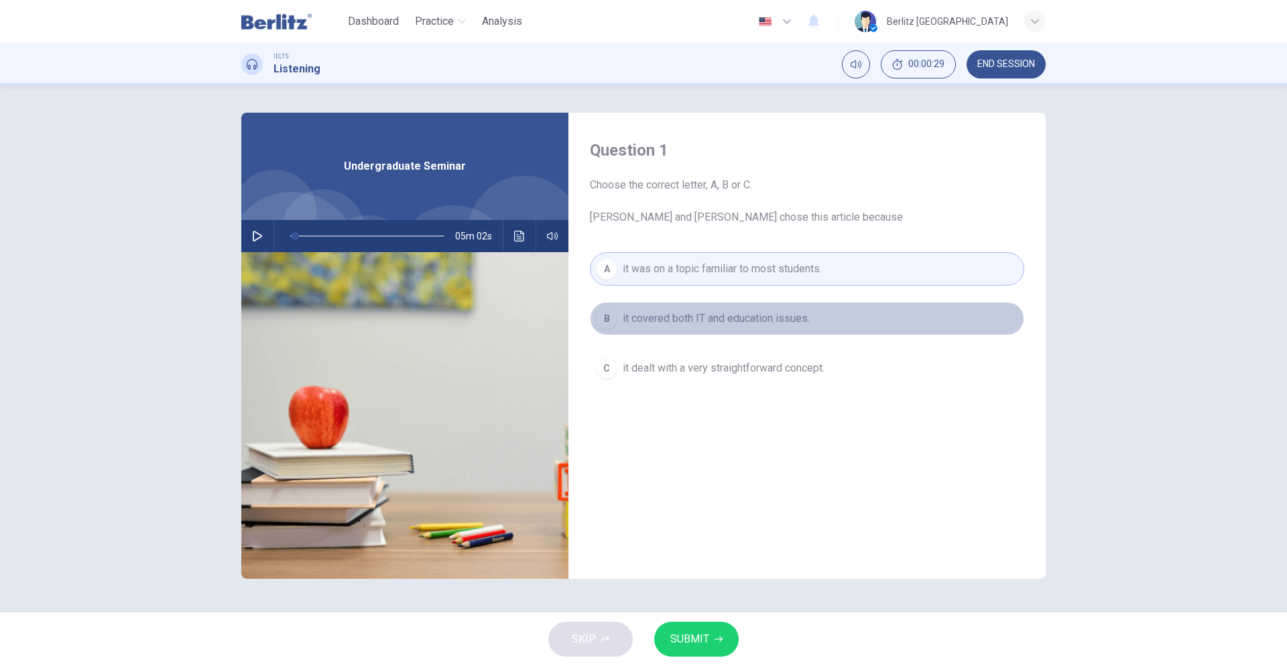
click at [641, 312] on span "it covered both IT and education issues." at bounding box center [716, 318] width 187 height 16
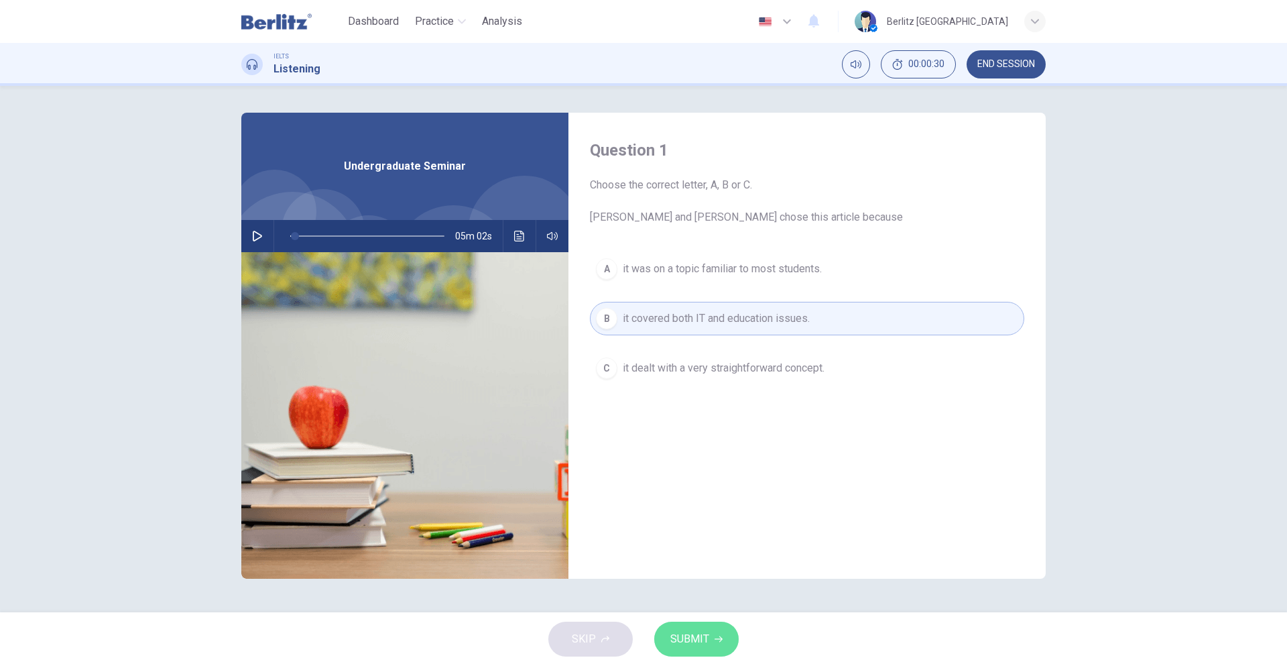
click at [703, 642] on span "SUBMIT" at bounding box center [689, 639] width 39 height 19
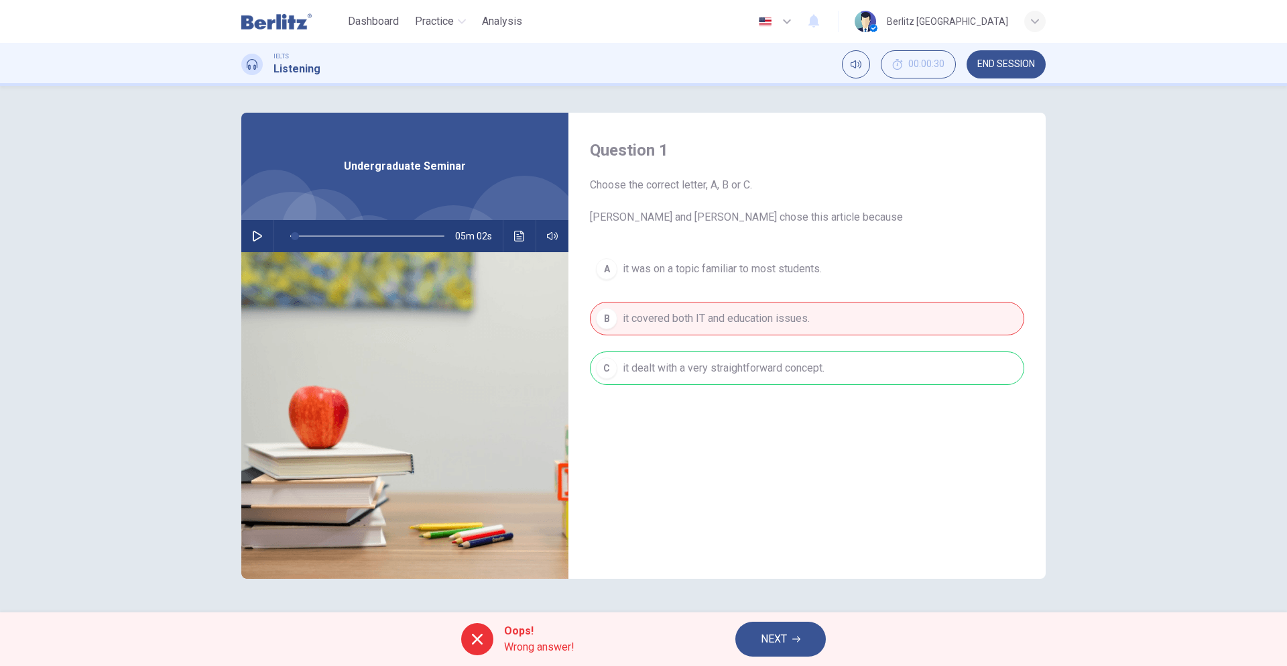
click at [761, 631] on span "NEXT" at bounding box center [774, 639] width 26 height 19
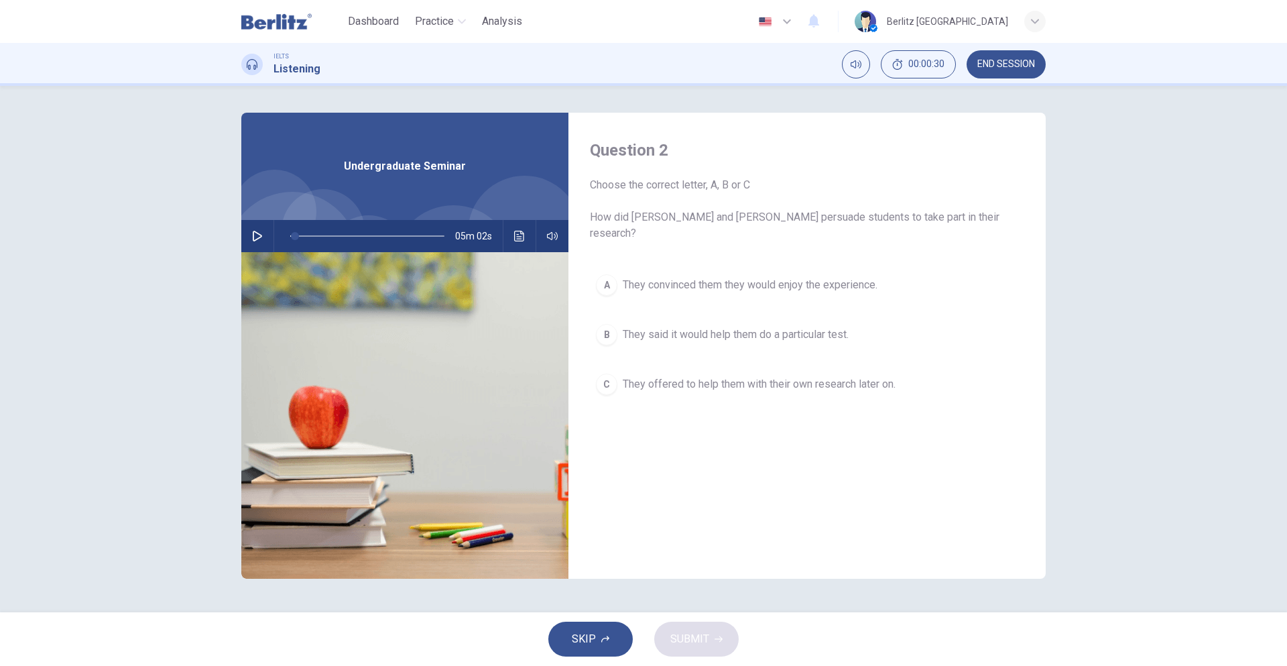
click at [631, 282] on button "A They convinced them they would enjoy the experience." at bounding box center [807, 285] width 434 height 34
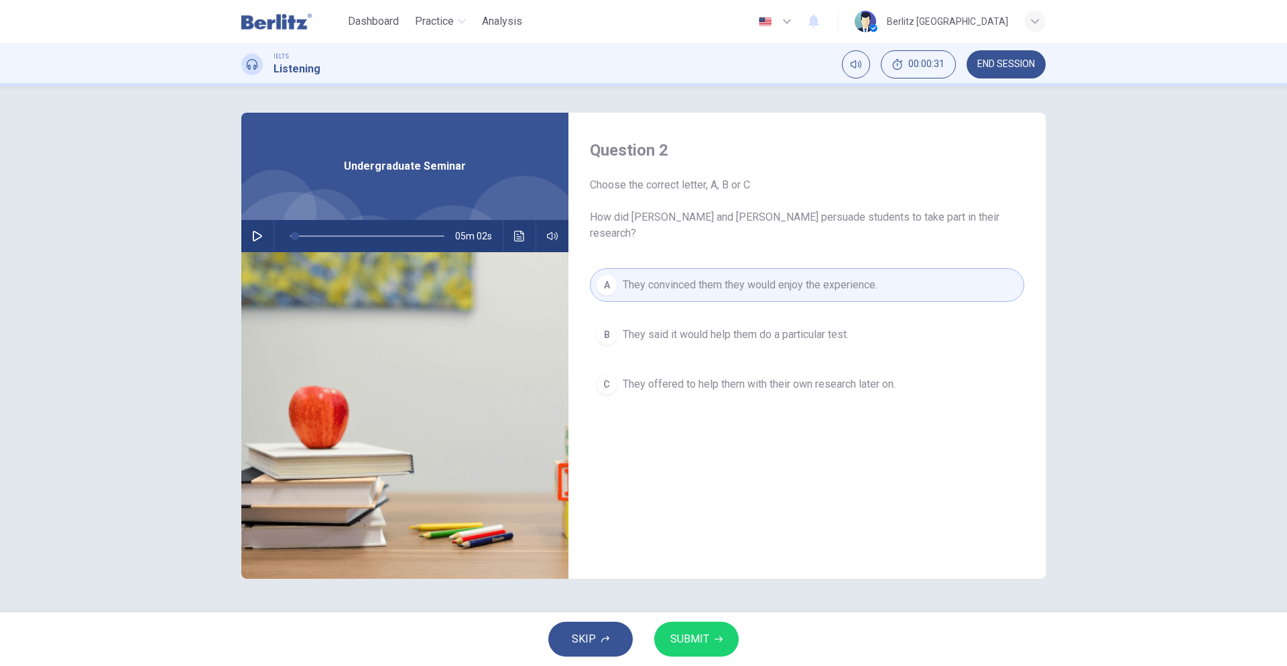
click at [638, 326] on span "They said it would help them do a particular test." at bounding box center [736, 334] width 226 height 16
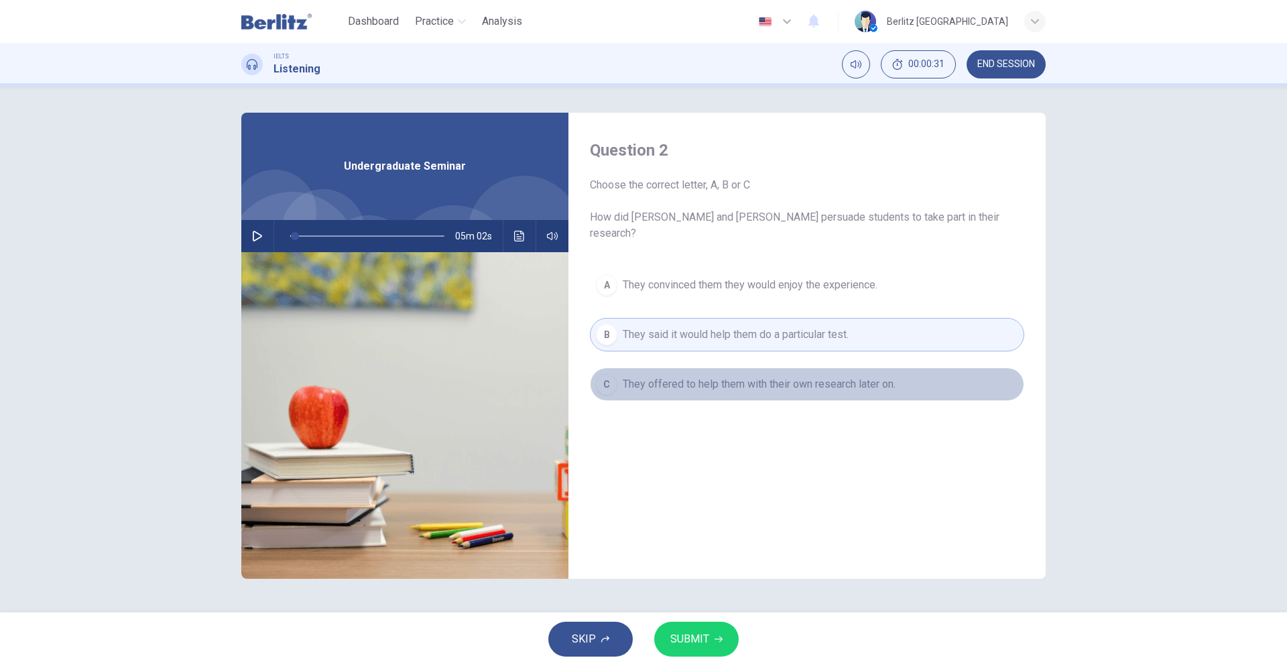
click at [636, 377] on button "C They offered to help them with their own research later on." at bounding box center [807, 384] width 434 height 34
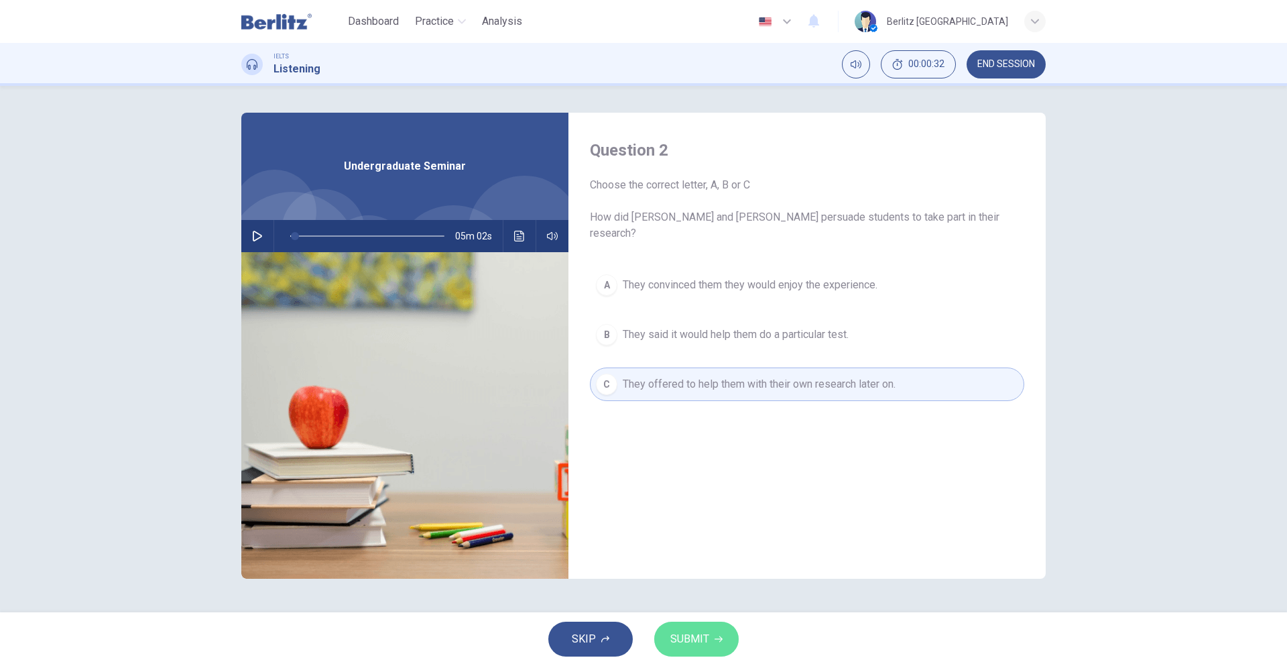
click at [713, 641] on button "SUBMIT" at bounding box center [696, 638] width 84 height 35
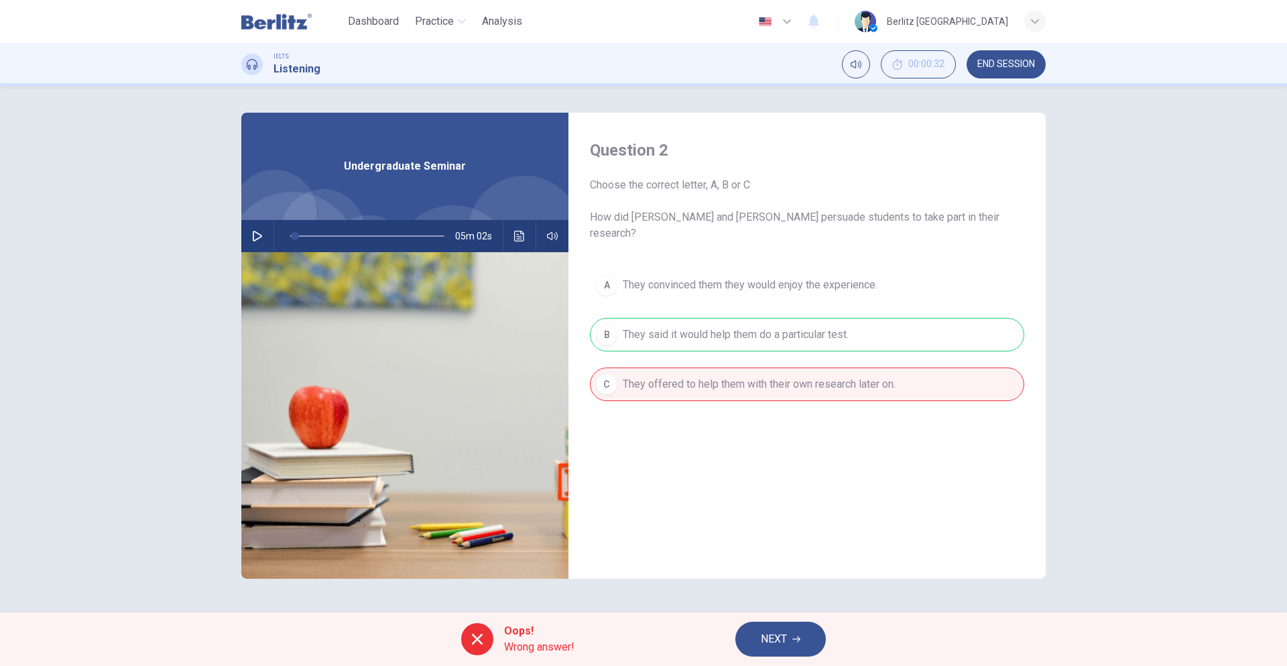
click at [628, 321] on div "A They convinced them they would enjoy the experience. B They said it would hel…" at bounding box center [807, 348] width 434 height 160
drag, startPoint x: 785, startPoint y: 640, endPoint x: 775, endPoint y: 623, distance: 20.1
click at [784, 640] on span "NEXT" at bounding box center [774, 639] width 26 height 19
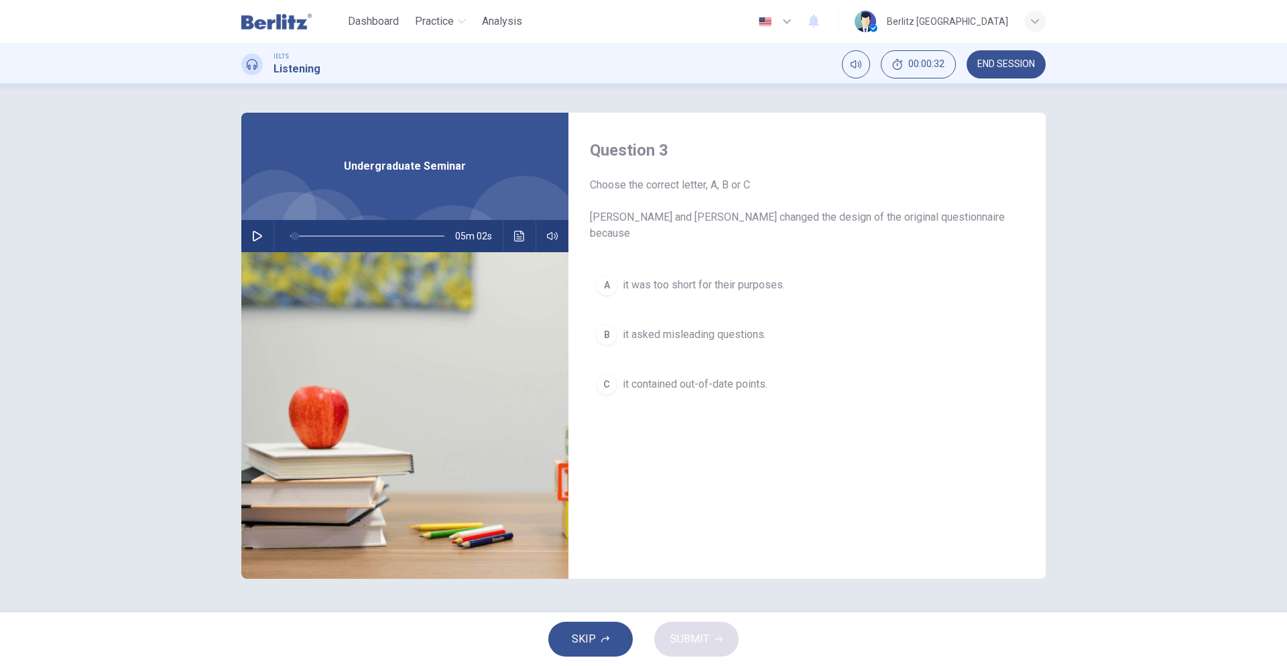
click at [606, 274] on div "A" at bounding box center [606, 284] width 21 height 21
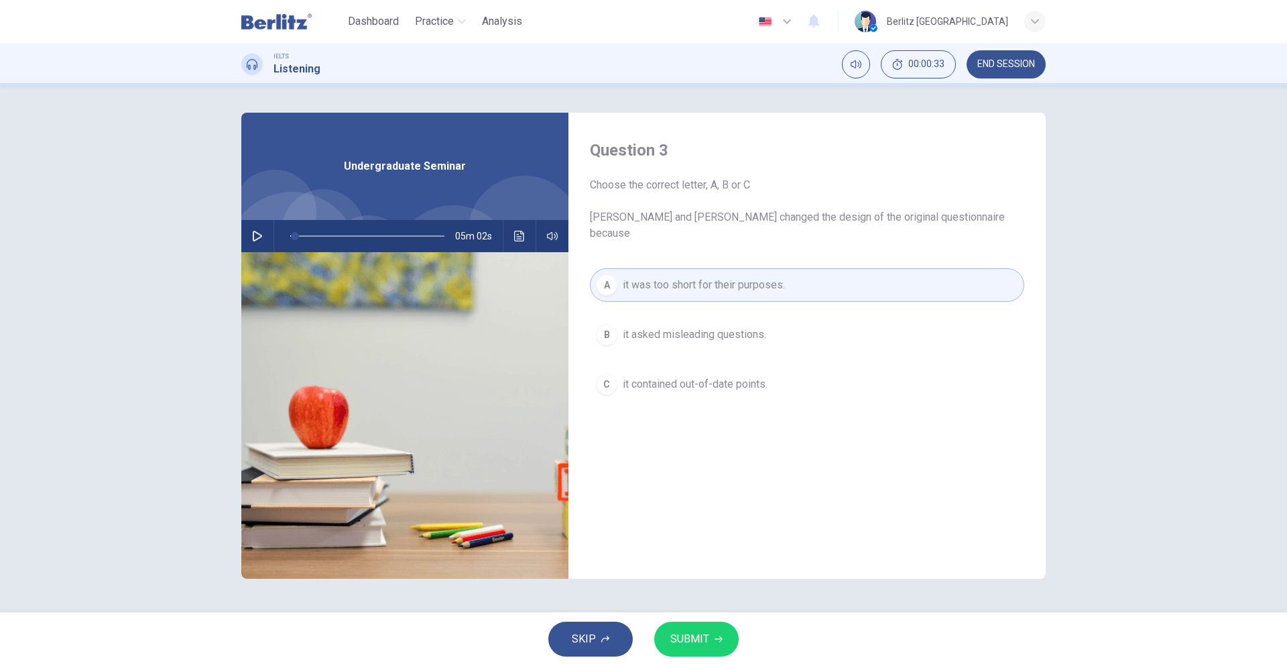
click at [709, 642] on button "SUBMIT" at bounding box center [696, 638] width 84 height 35
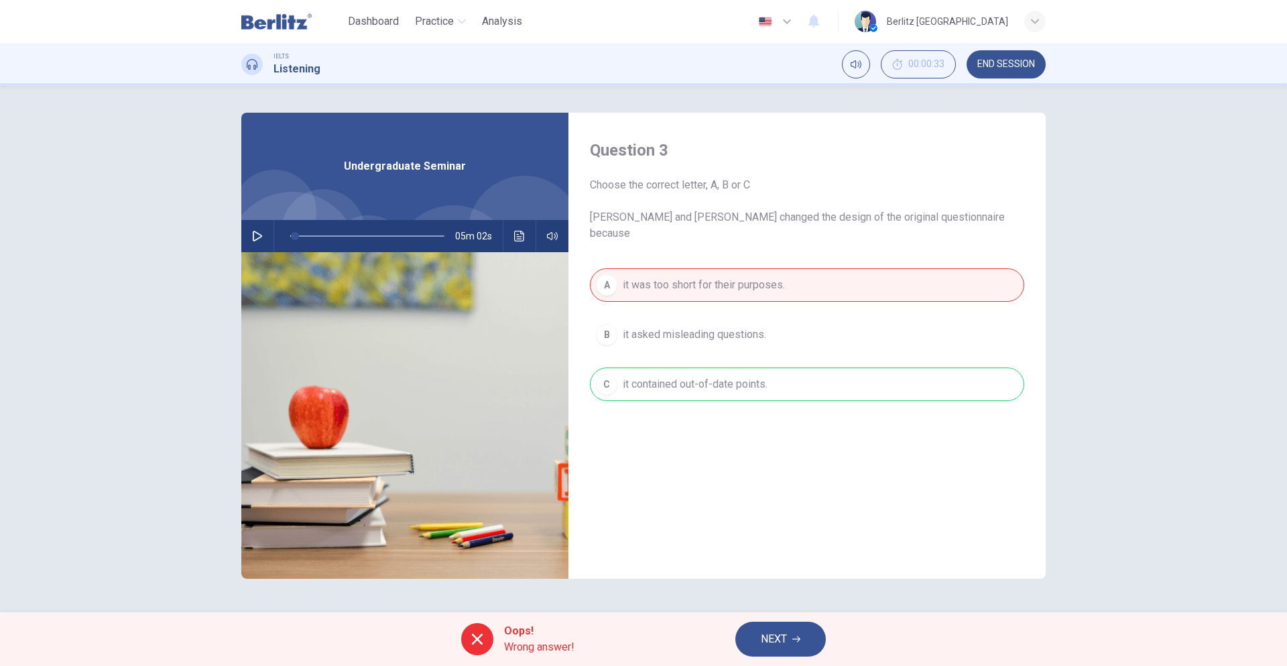
click at [646, 324] on div "A it was too short for their purposes. B it asked misleading questions. C it co…" at bounding box center [807, 348] width 434 height 160
click at [804, 622] on button "NEXT" at bounding box center [780, 638] width 91 height 35
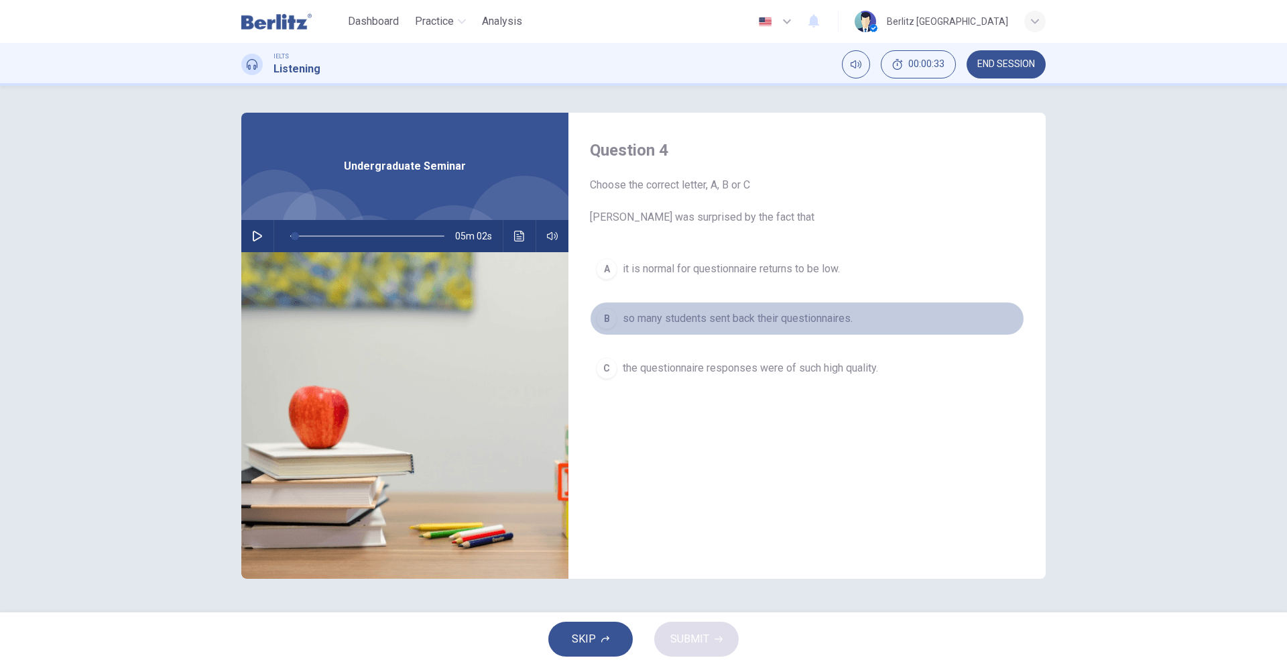
click at [695, 306] on button "B so many students sent back their questionnaires." at bounding box center [807, 319] width 434 height 34
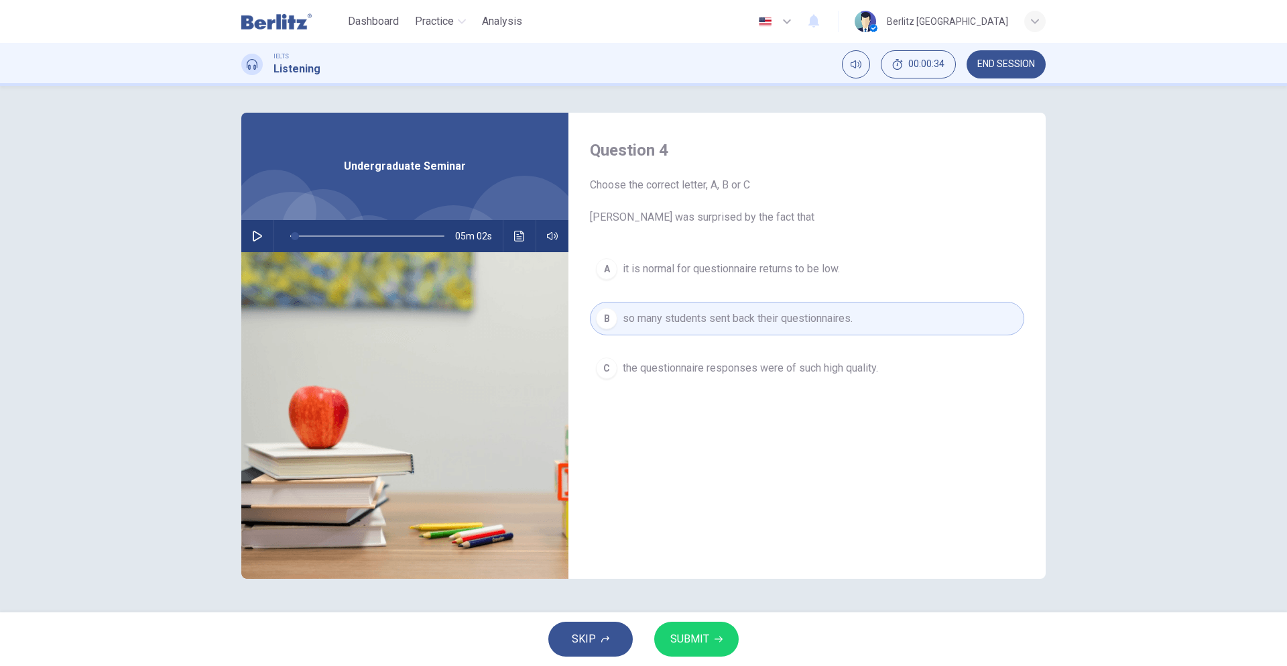
click at [591, 637] on span "SKIP" at bounding box center [584, 639] width 24 height 19
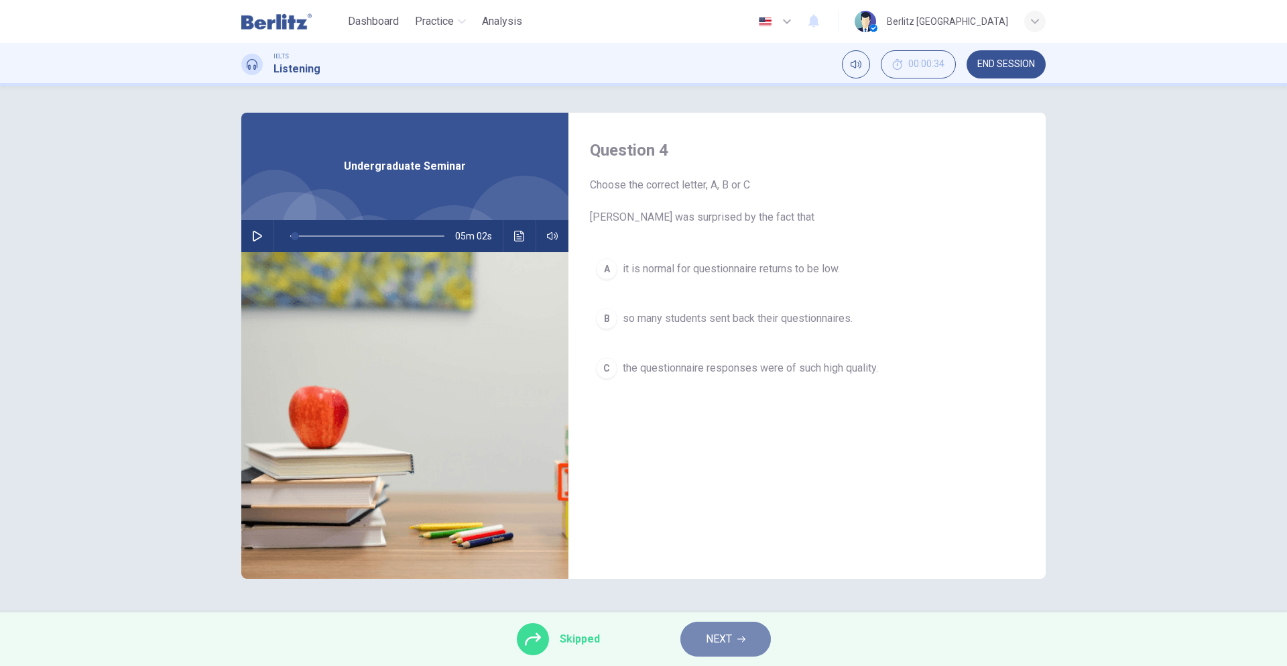
click at [717, 645] on span "NEXT" at bounding box center [719, 639] width 26 height 19
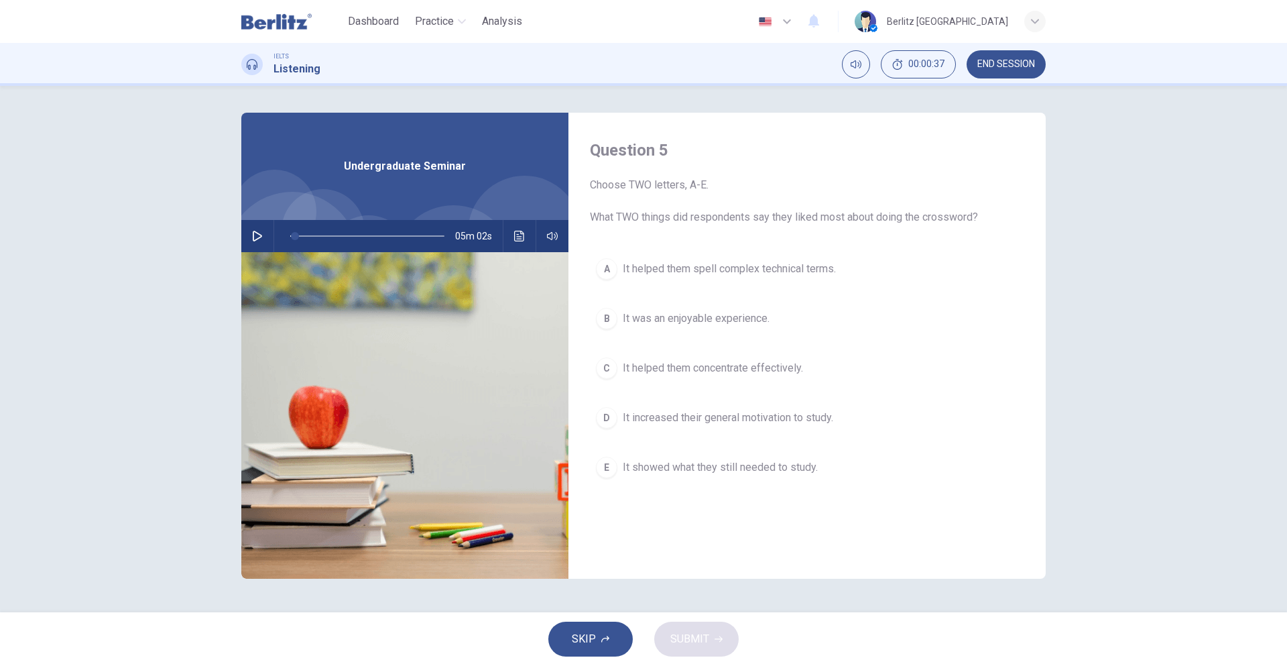
click at [597, 648] on button "SKIP" at bounding box center [590, 638] width 84 height 35
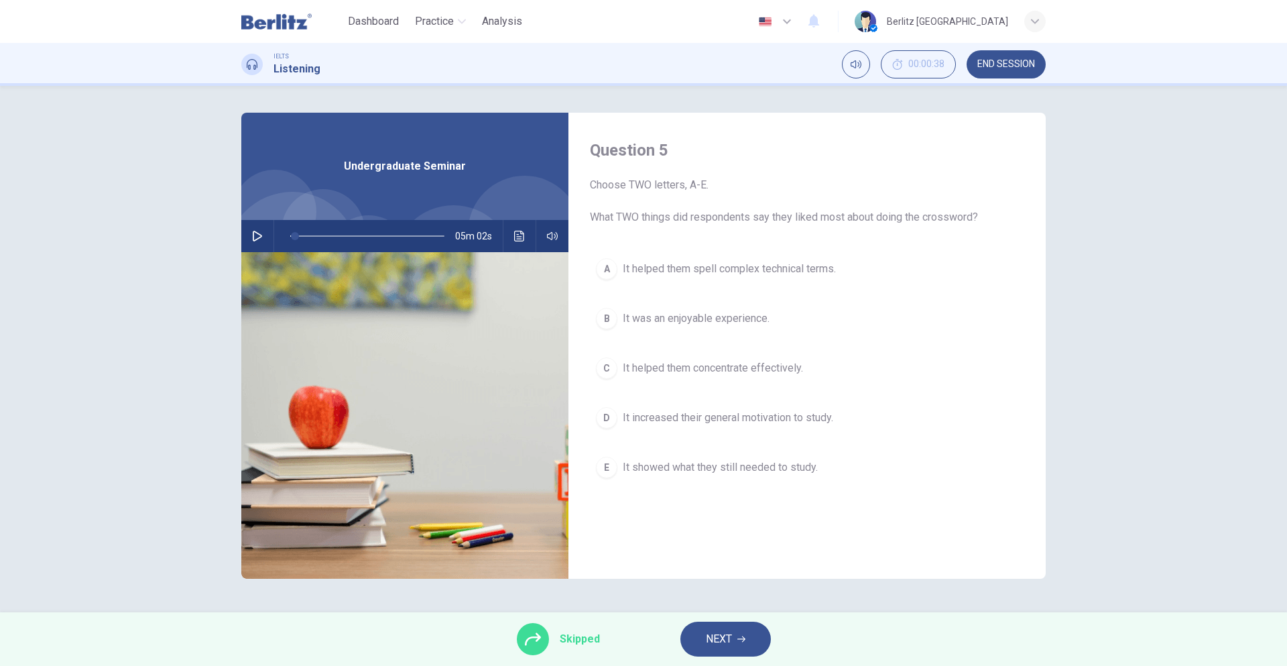
click at [715, 640] on span "NEXT" at bounding box center [719, 639] width 26 height 19
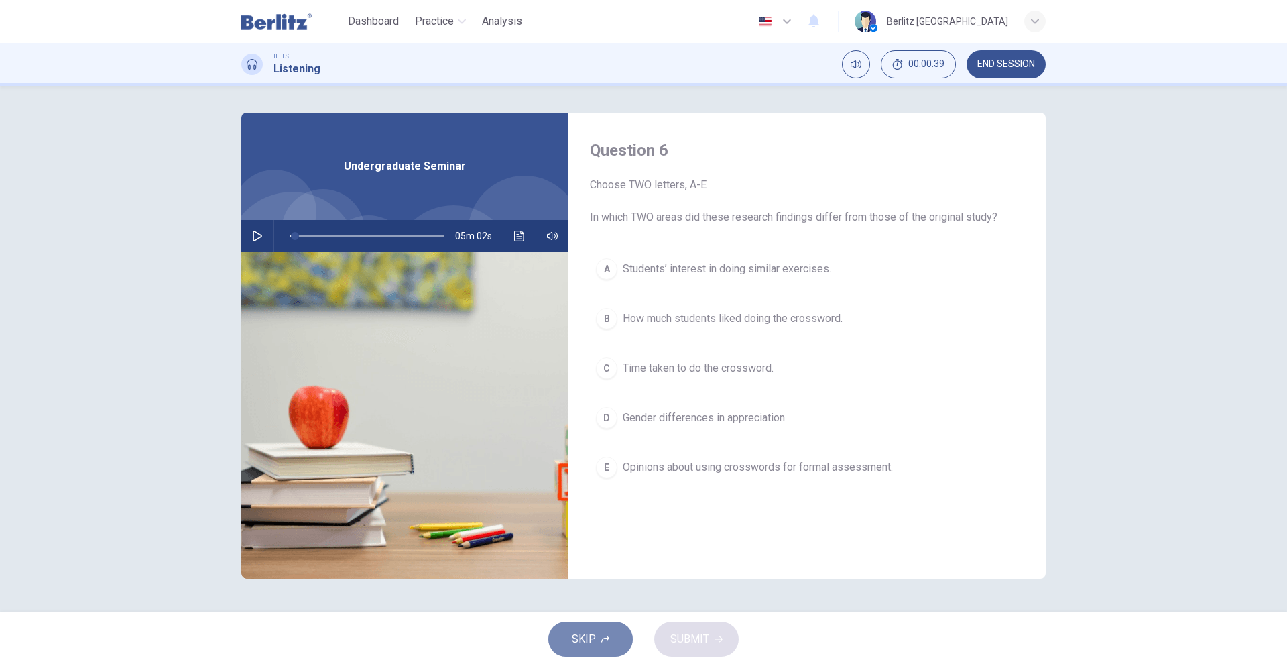
click at [593, 643] on span "SKIP" at bounding box center [584, 639] width 24 height 19
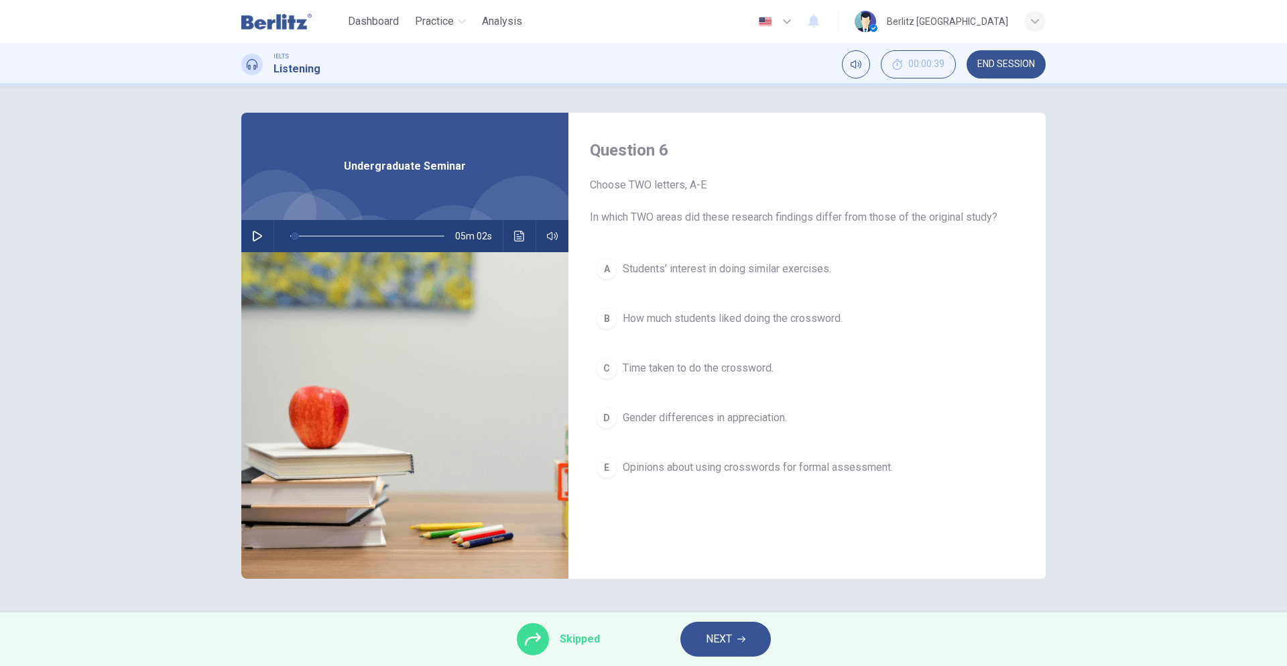
click at [711, 640] on span "NEXT" at bounding box center [719, 639] width 26 height 19
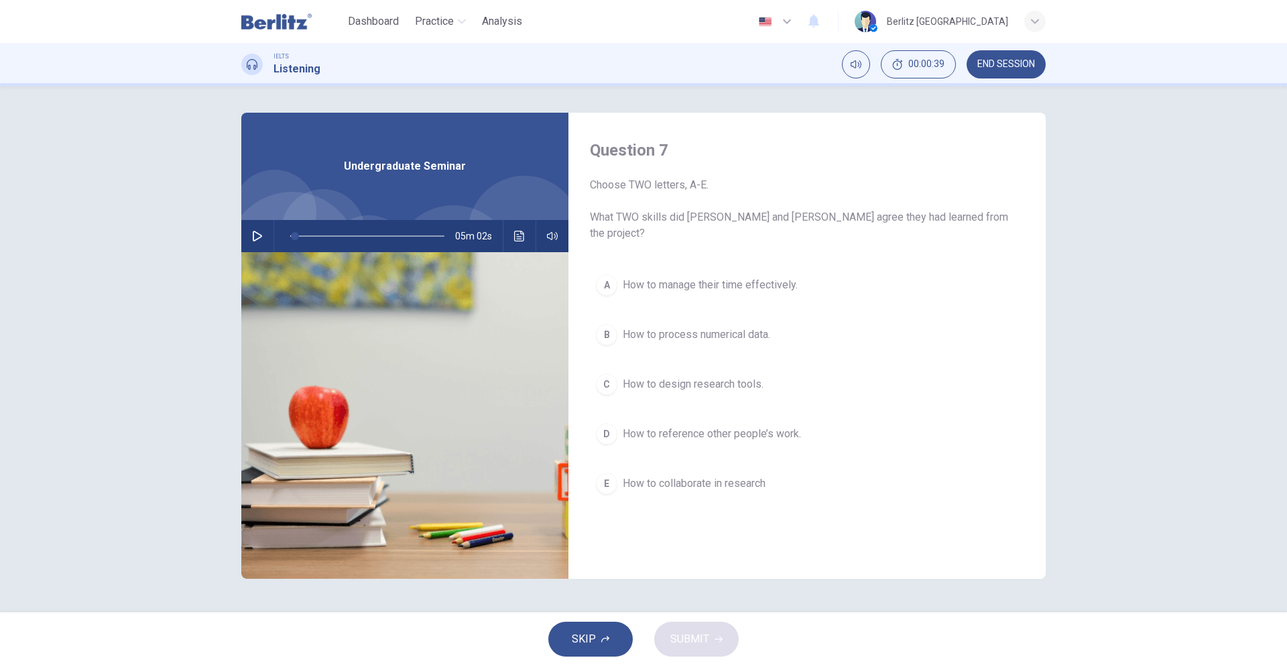
click at [599, 634] on button "SKIP" at bounding box center [590, 638] width 84 height 35
type input "*"
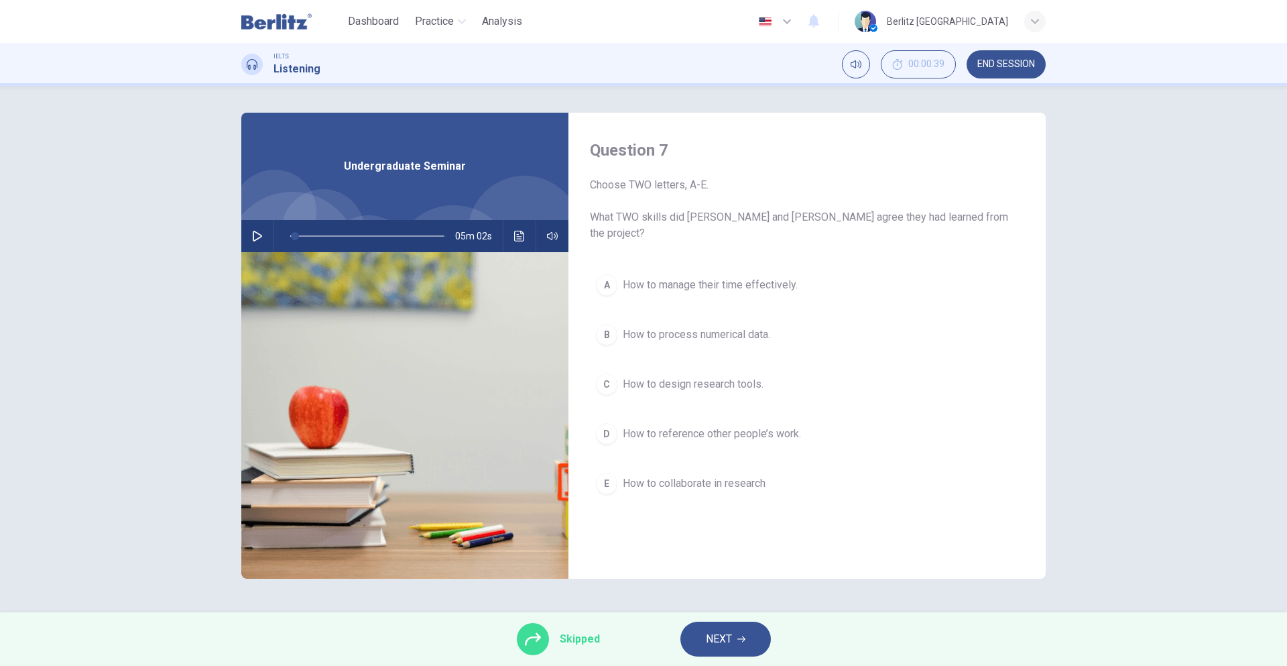
click at [745, 654] on button "NEXT" at bounding box center [725, 638] width 91 height 35
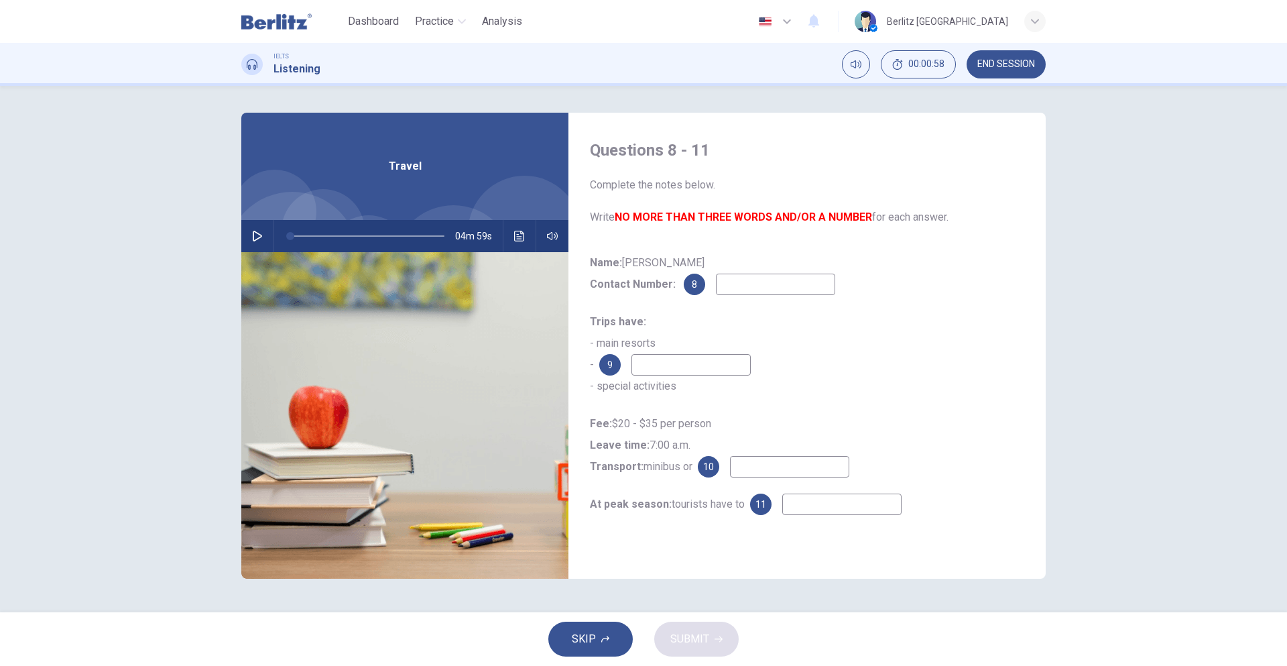
drag, startPoint x: 819, startPoint y: 459, endPoint x: 799, endPoint y: 469, distance: 21.6
click at [819, 459] on input at bounding box center [789, 466] width 119 height 21
click at [600, 645] on button "SKIP" at bounding box center [590, 638] width 84 height 35
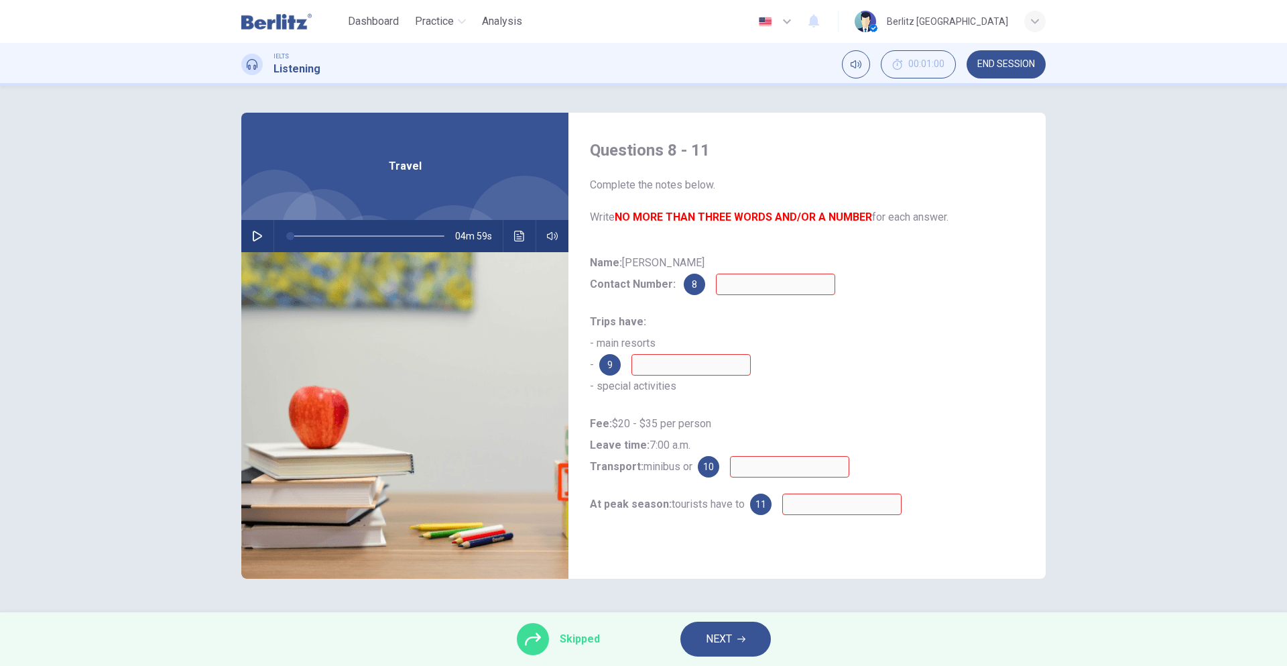
click at [715, 649] on button "NEXT" at bounding box center [725, 638] width 91 height 35
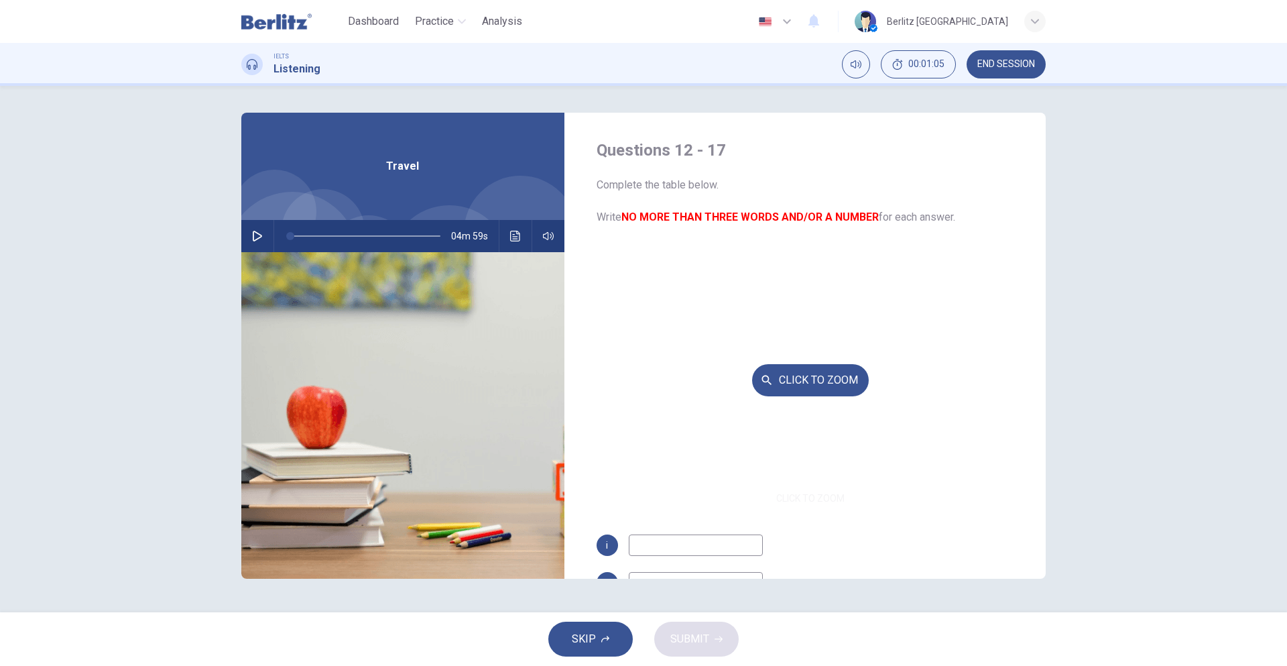
scroll to position [192, 0]
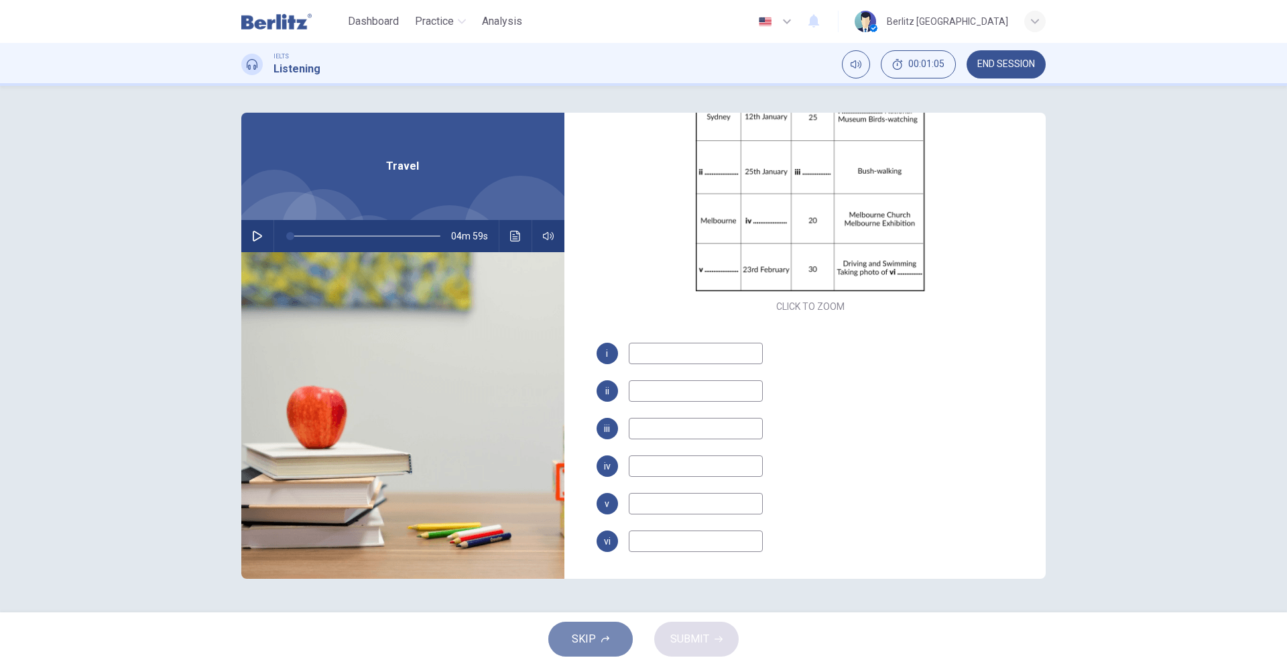
click at [590, 641] on span "SKIP" at bounding box center [584, 639] width 24 height 19
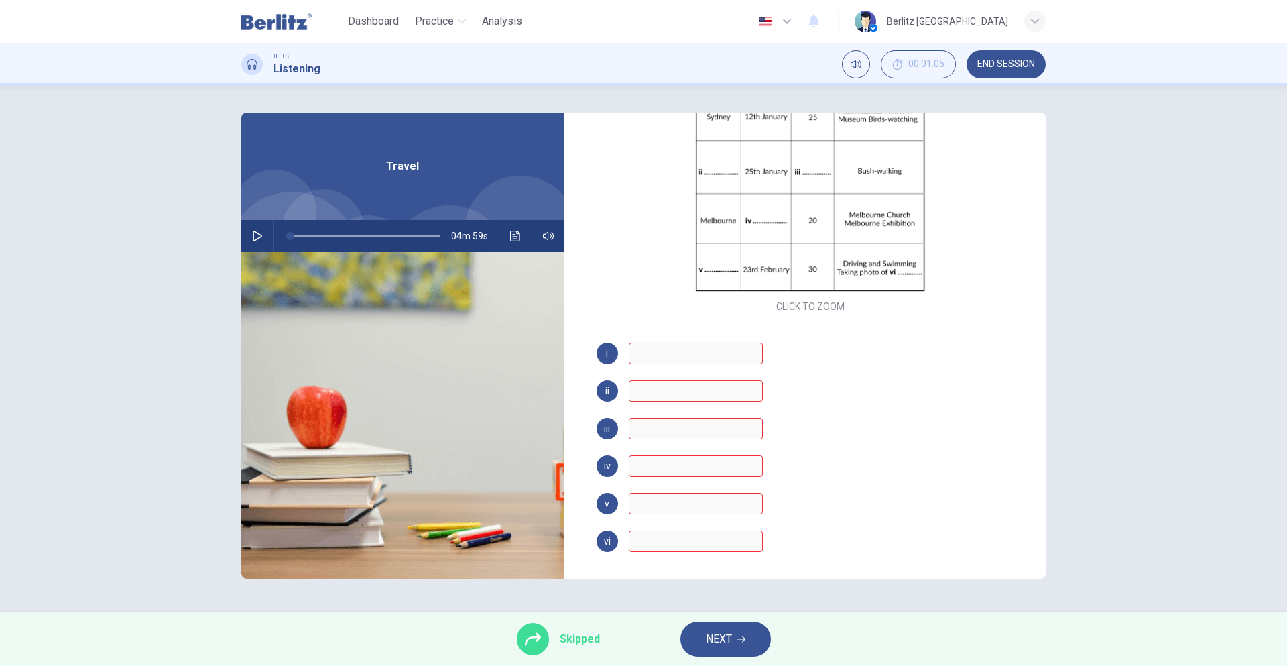
click at [723, 645] on span "NEXT" at bounding box center [719, 639] width 26 height 19
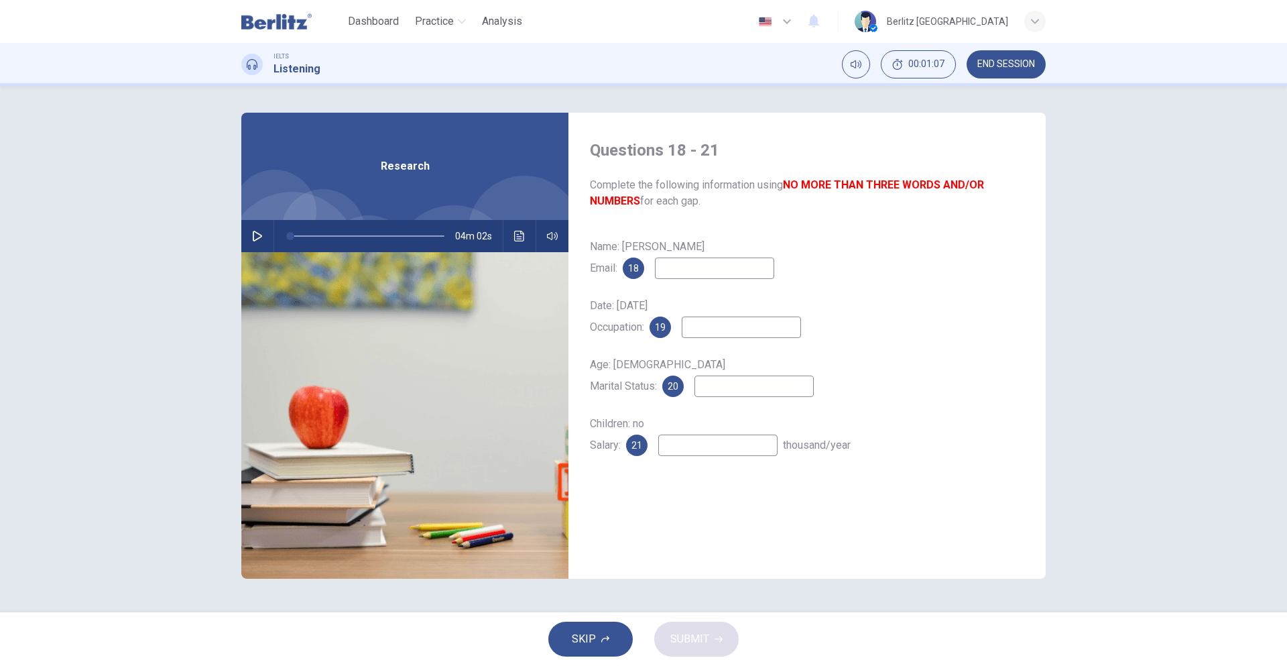
click at [579, 649] on button "SKIP" at bounding box center [590, 638] width 84 height 35
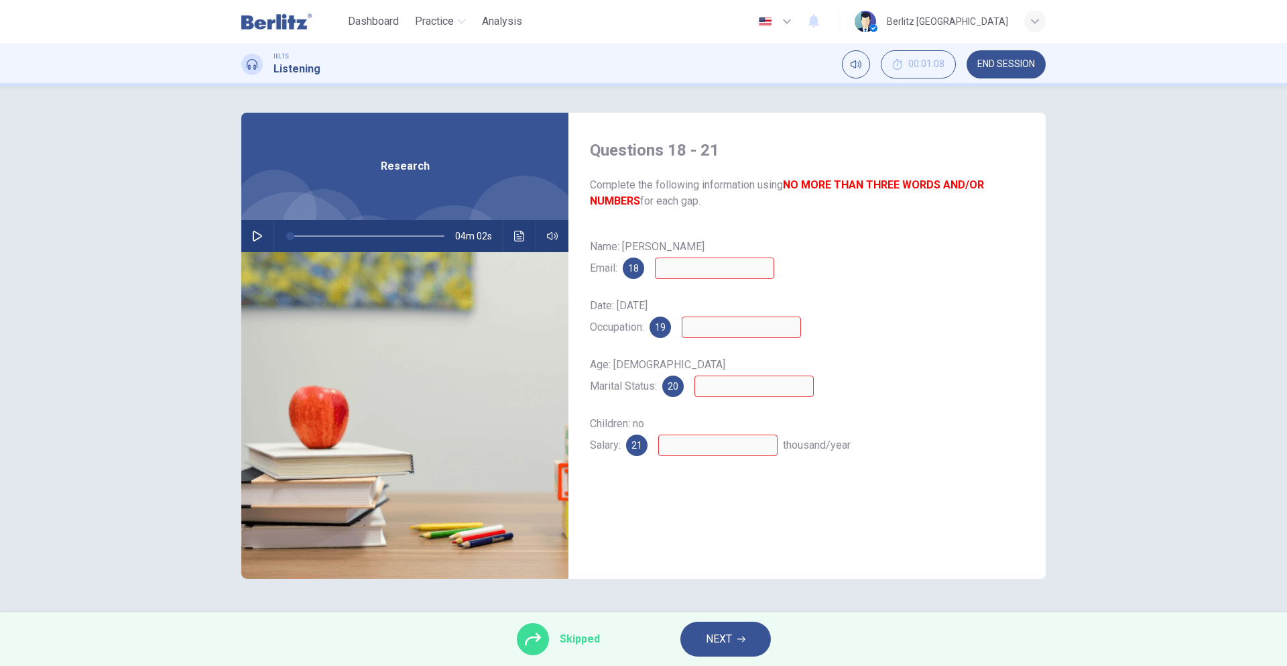
click at [711, 651] on button "NEXT" at bounding box center [725, 638] width 91 height 35
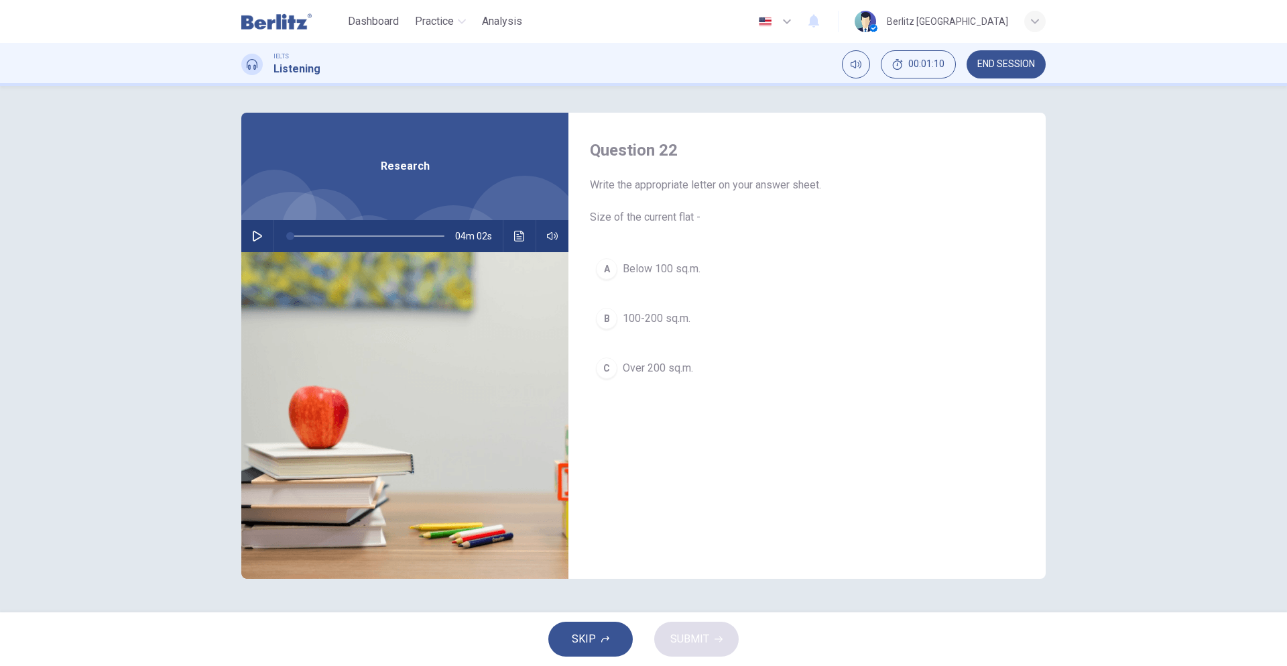
click at [576, 645] on span "SKIP" at bounding box center [584, 639] width 24 height 19
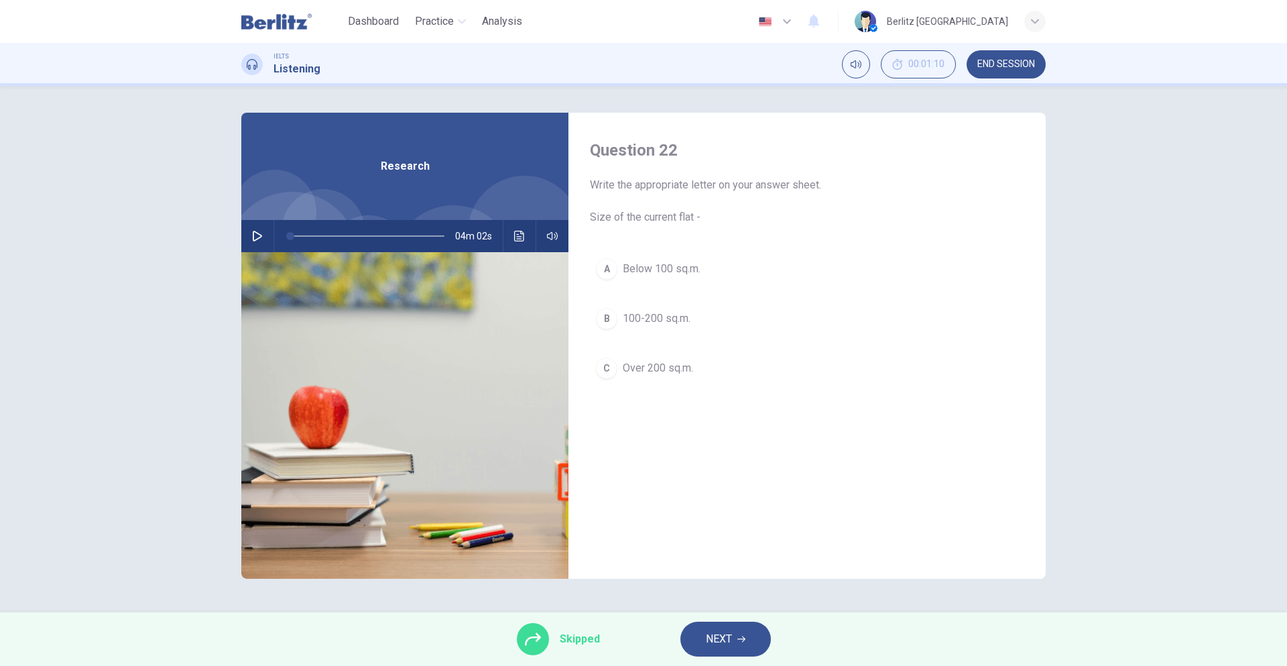
click at [730, 653] on button "NEXT" at bounding box center [725, 638] width 91 height 35
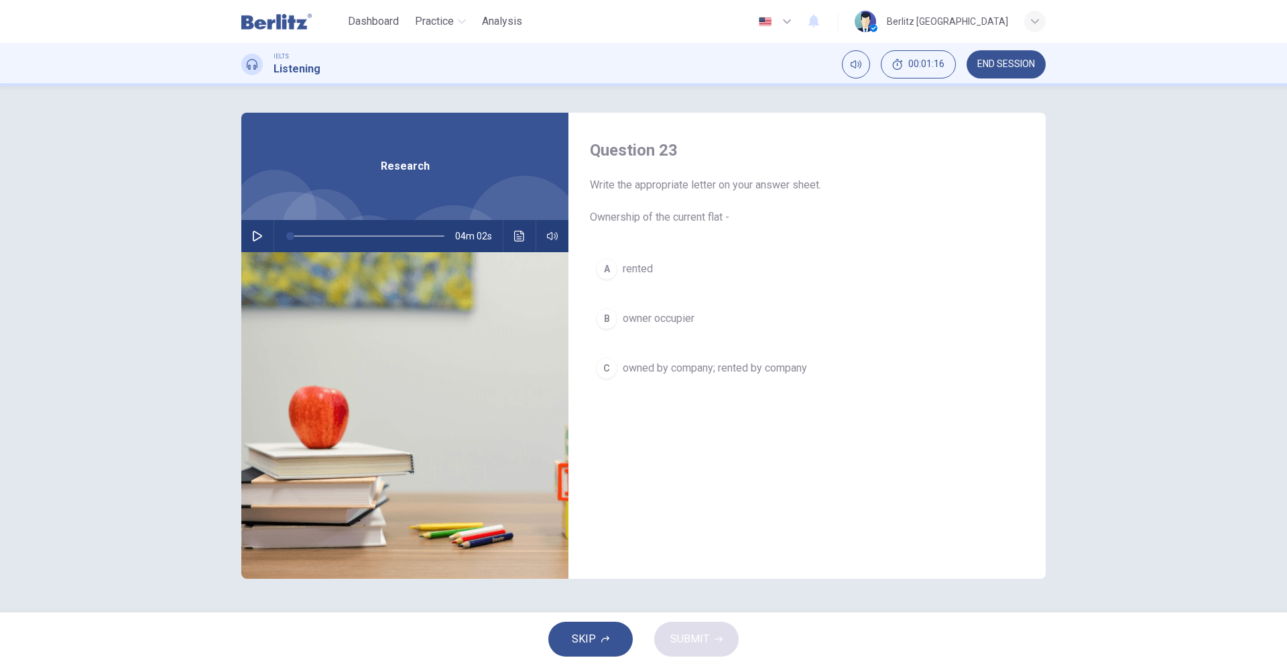
click at [605, 646] on button "SKIP" at bounding box center [590, 638] width 84 height 35
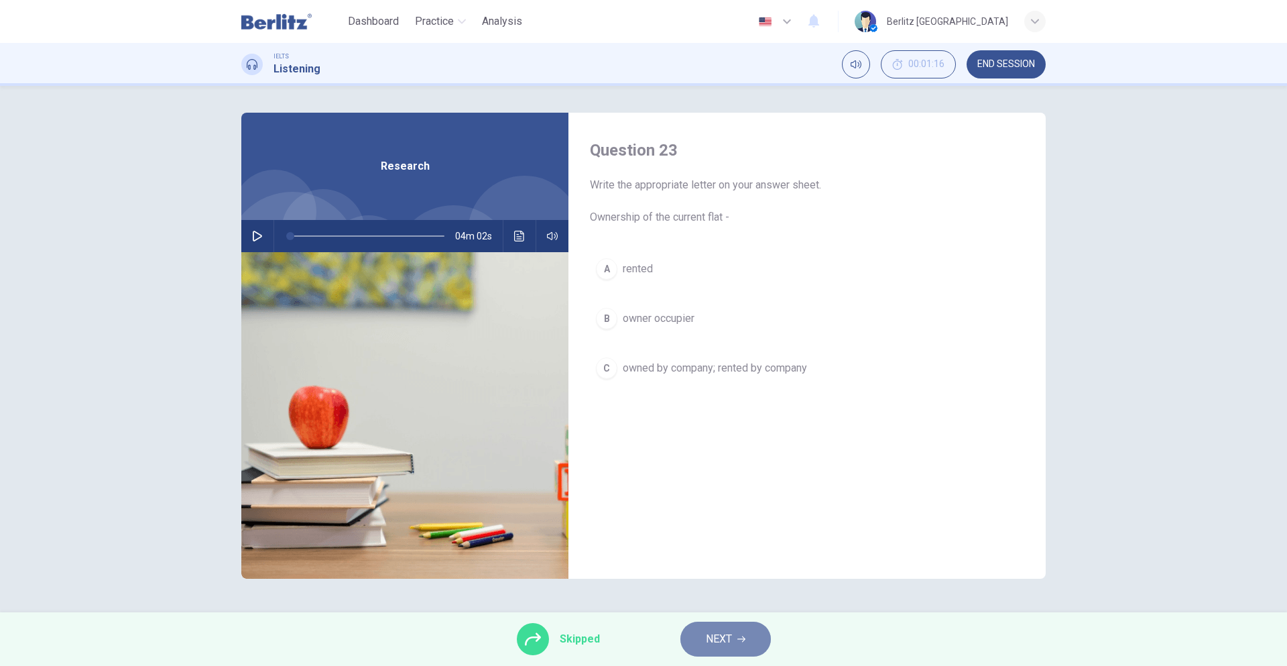
click at [689, 635] on button "NEXT" at bounding box center [725, 638] width 91 height 35
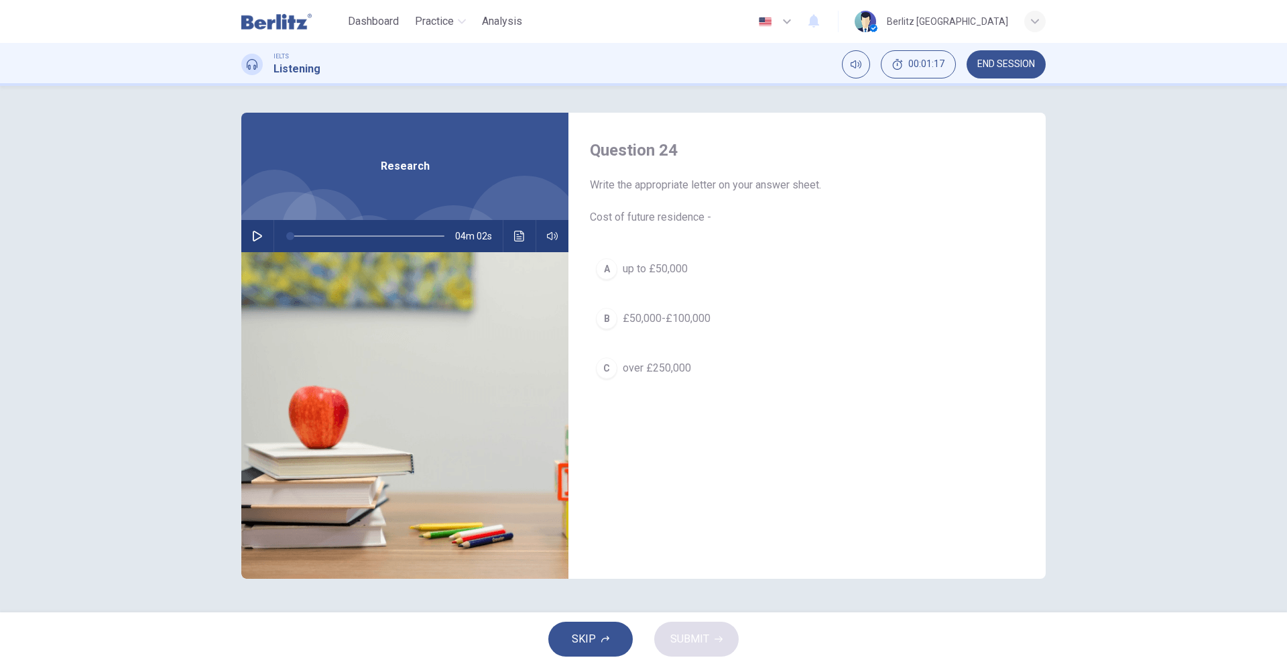
click at [591, 633] on span "SKIP" at bounding box center [584, 639] width 24 height 19
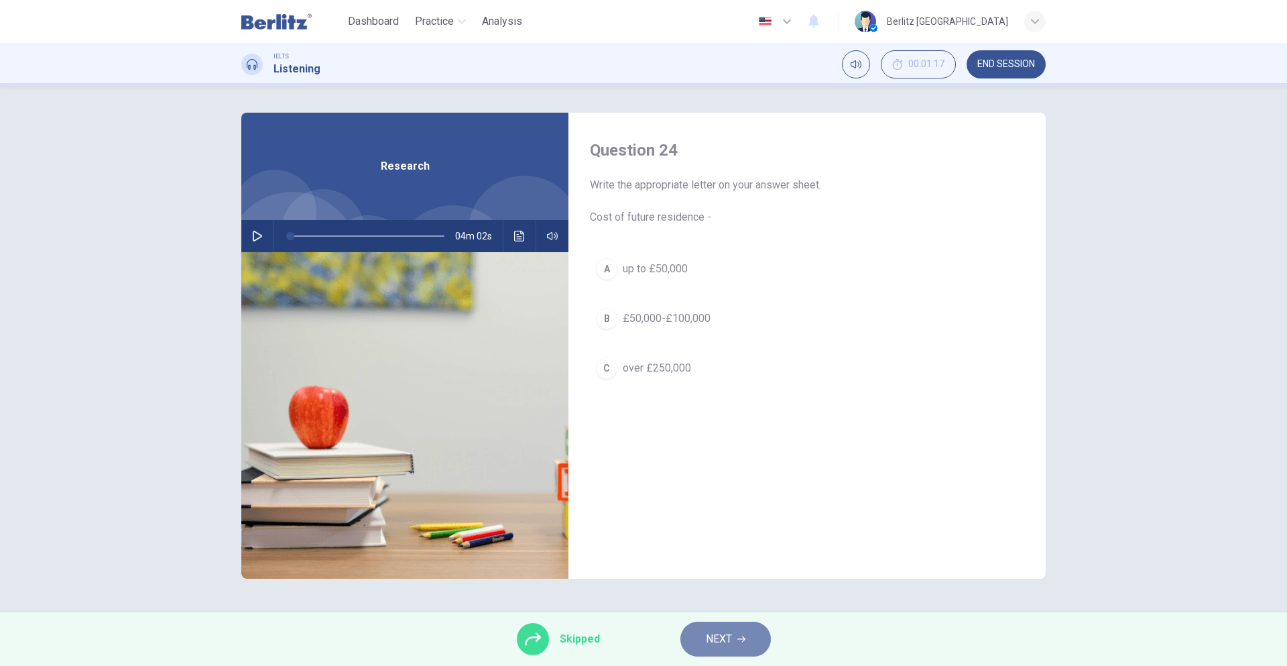
click at [695, 639] on button "NEXT" at bounding box center [725, 638] width 91 height 35
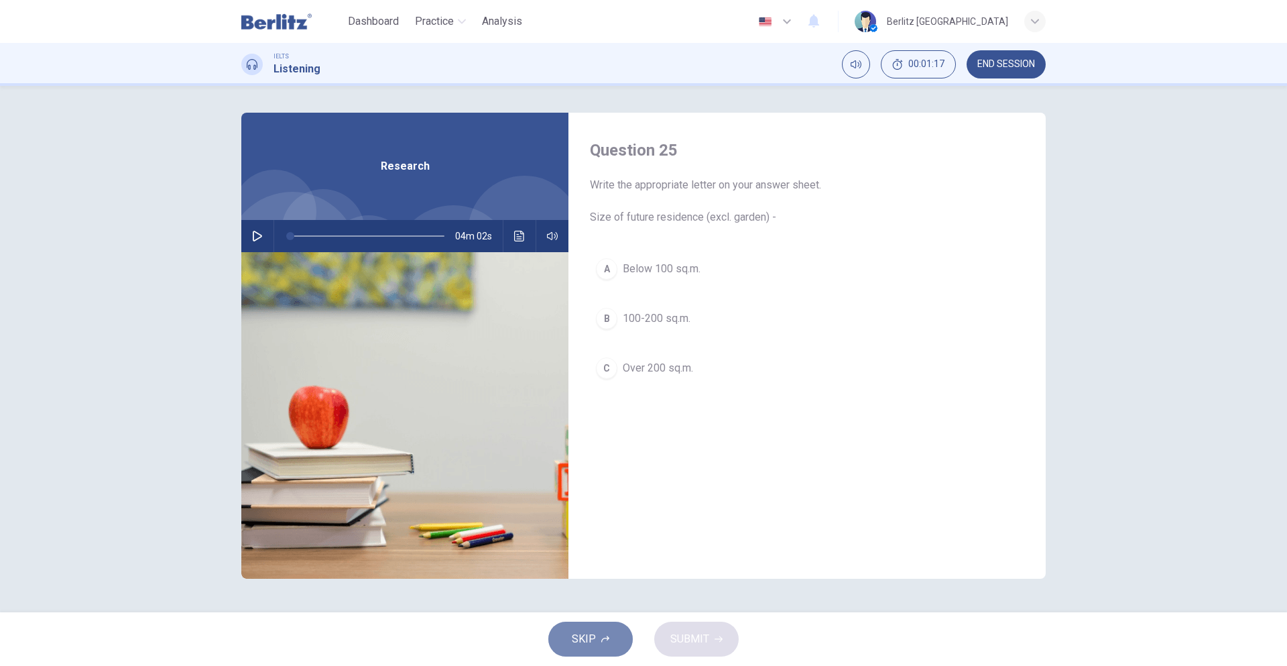
click at [617, 640] on button "SKIP" at bounding box center [590, 638] width 84 height 35
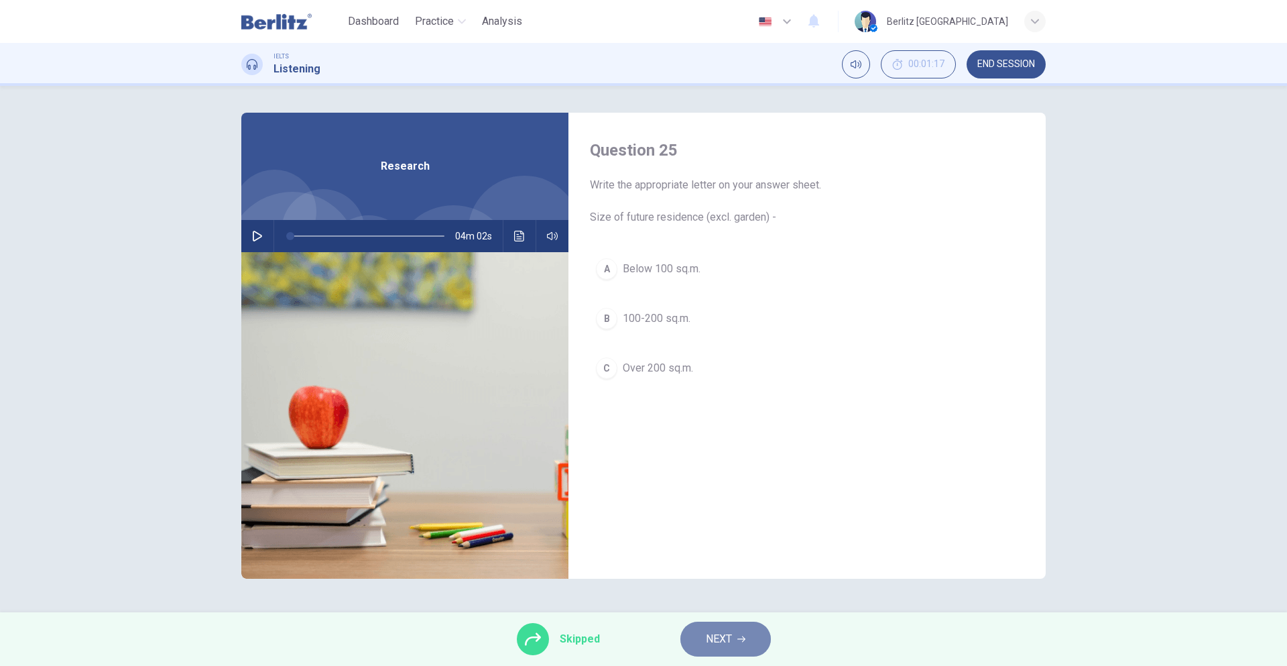
drag, startPoint x: 704, startPoint y: 635, endPoint x: 678, endPoint y: 592, distance: 50.2
click at [704, 636] on button "NEXT" at bounding box center [725, 638] width 91 height 35
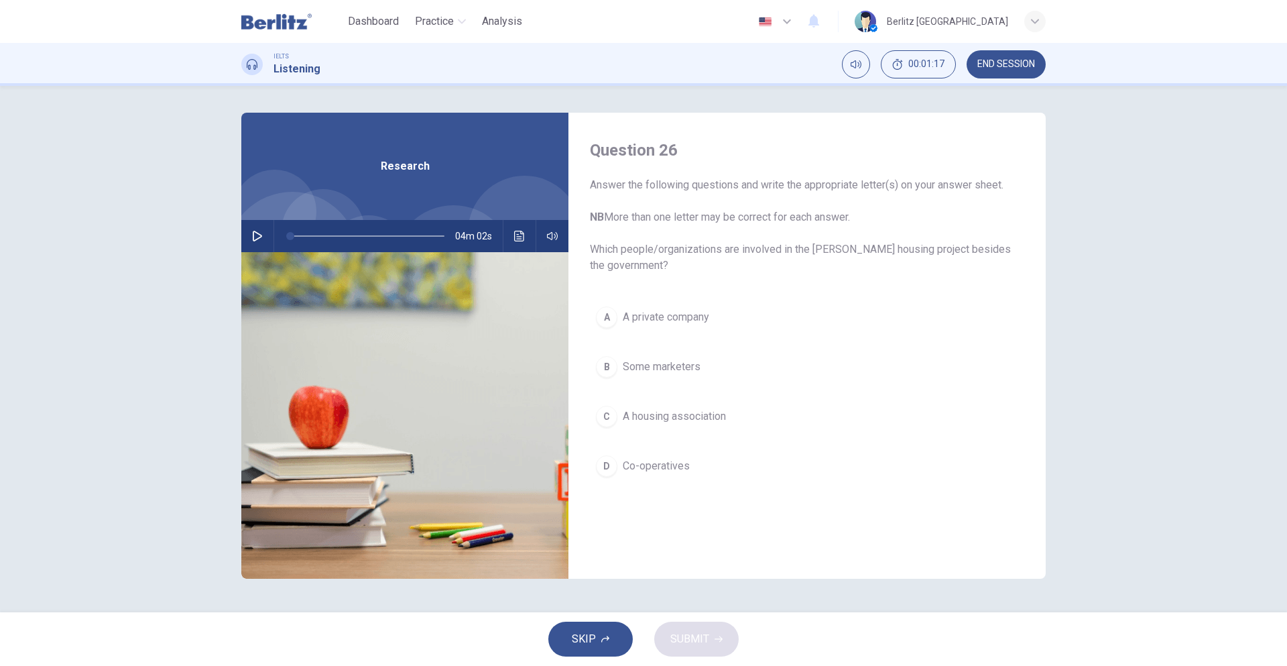
click at [581, 643] on span "SKIP" at bounding box center [584, 639] width 24 height 19
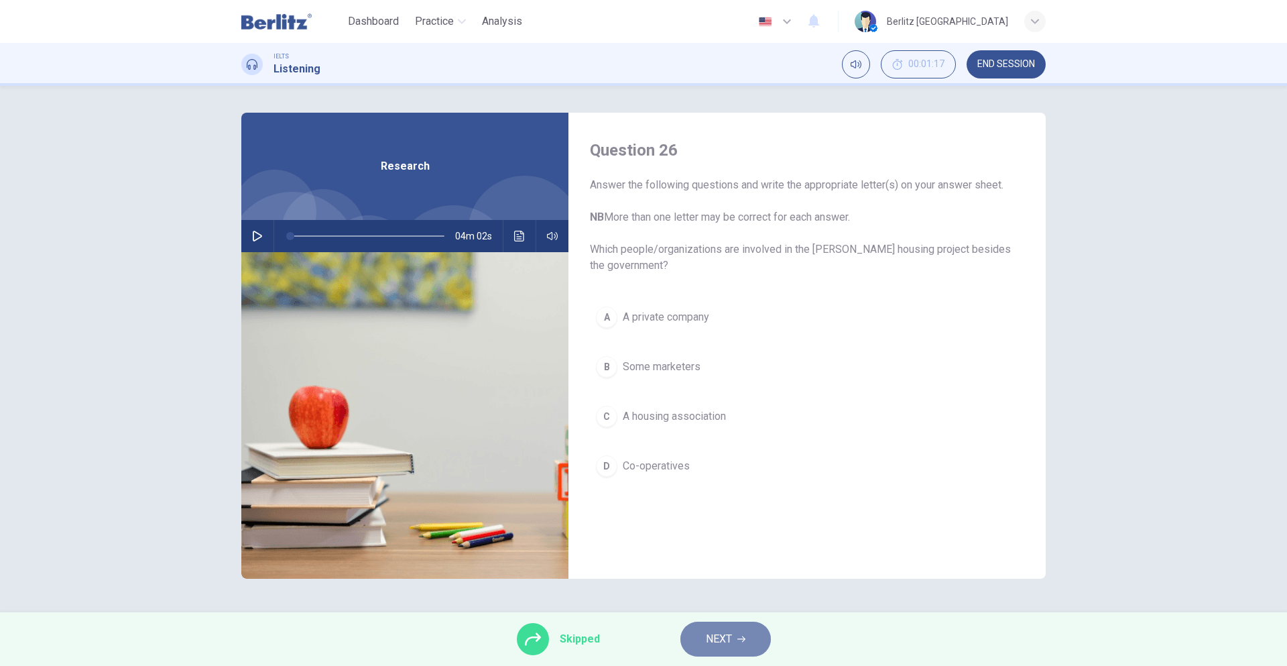
drag, startPoint x: 703, startPoint y: 642, endPoint x: 689, endPoint y: 608, distance: 37.0
click at [703, 642] on button "NEXT" at bounding box center [725, 638] width 91 height 35
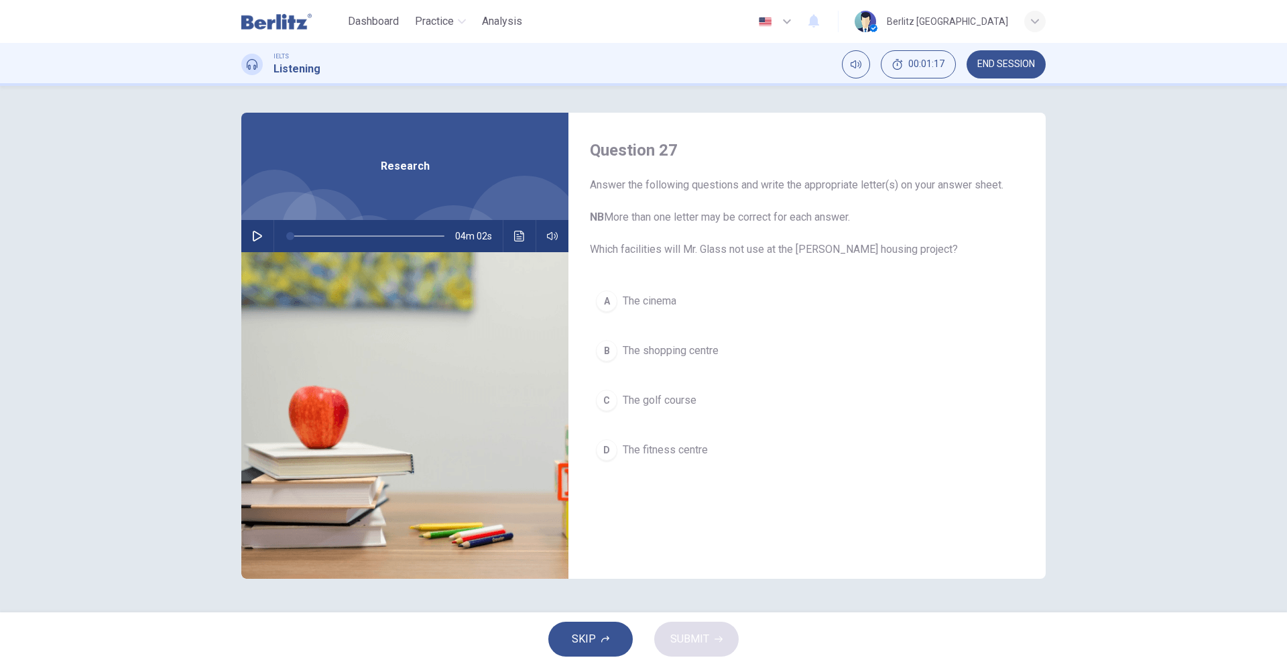
click at [597, 639] on button "SKIP" at bounding box center [590, 638] width 84 height 35
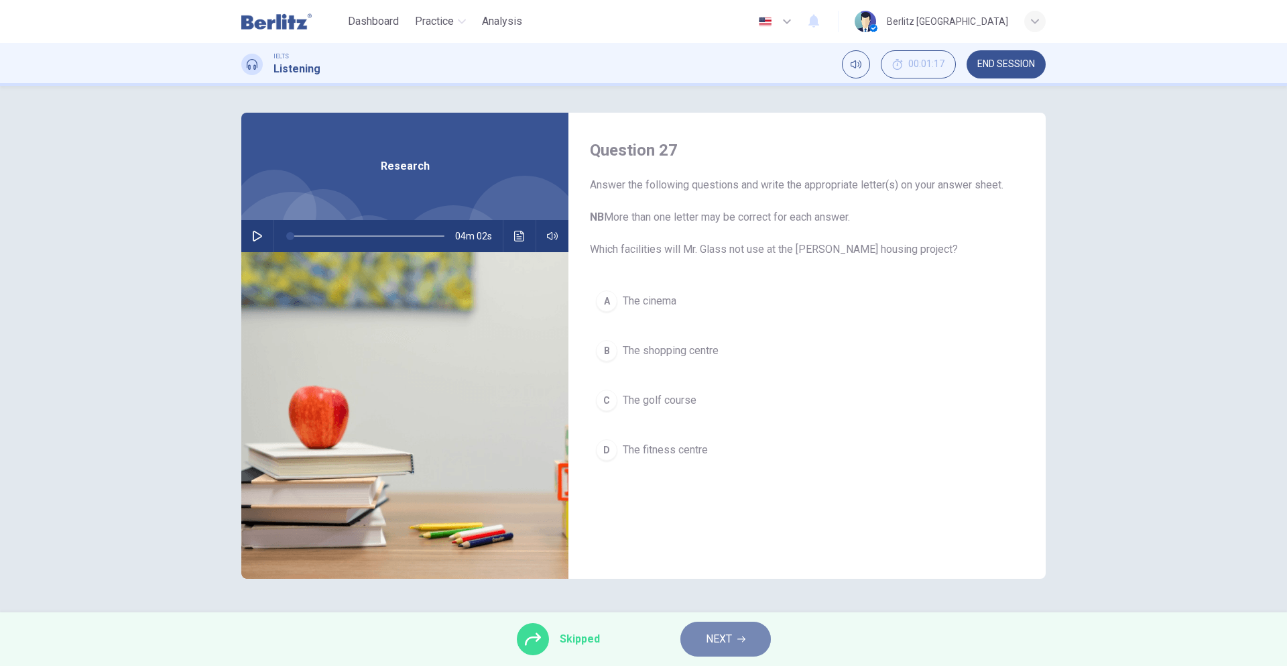
click at [727, 636] on span "NEXT" at bounding box center [719, 639] width 26 height 19
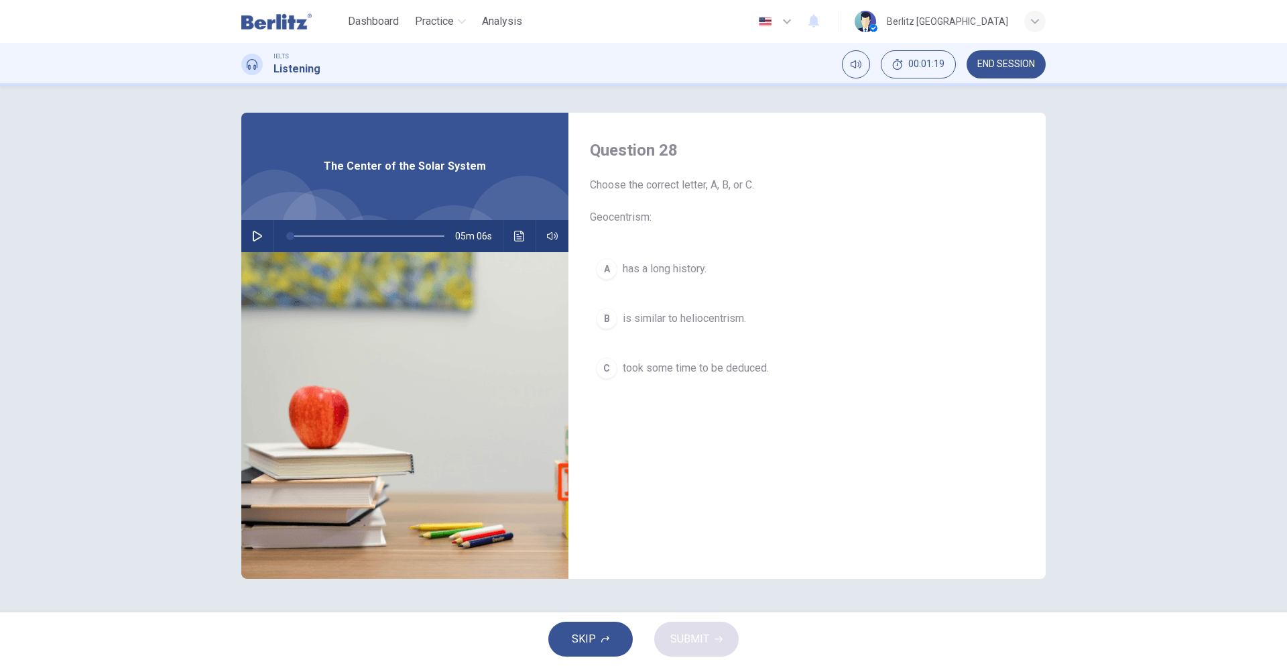
click at [604, 646] on button "SKIP" at bounding box center [590, 638] width 84 height 35
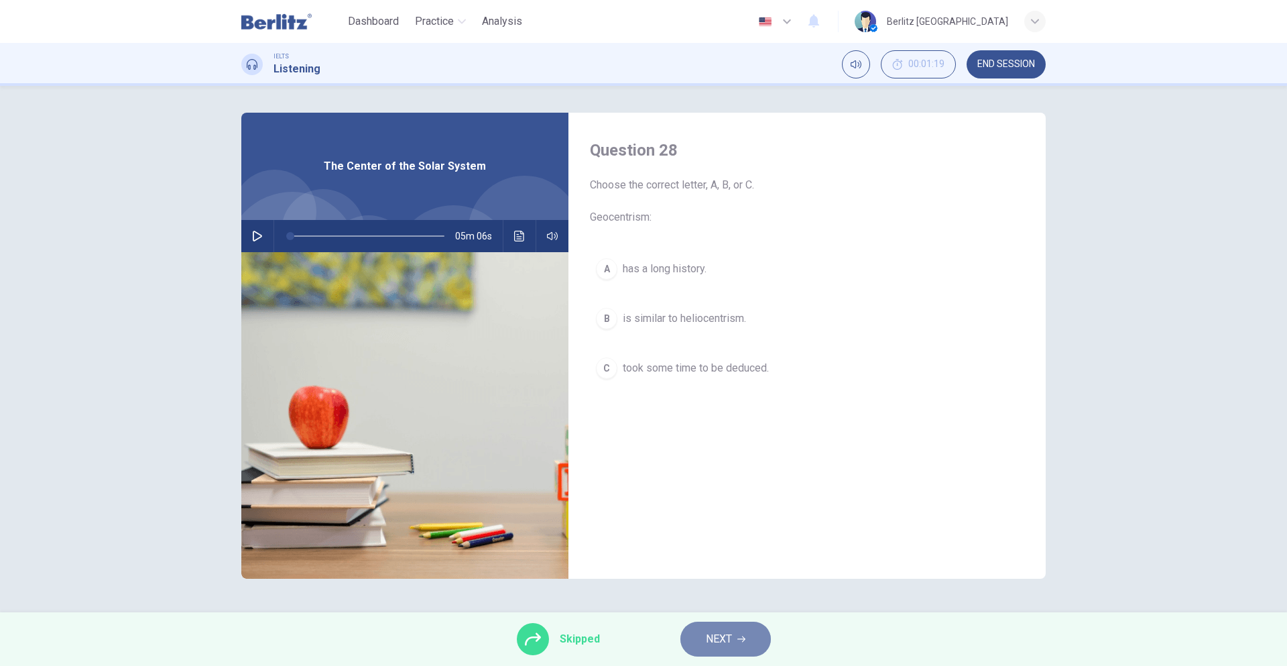
click at [703, 639] on button "NEXT" at bounding box center [725, 638] width 91 height 35
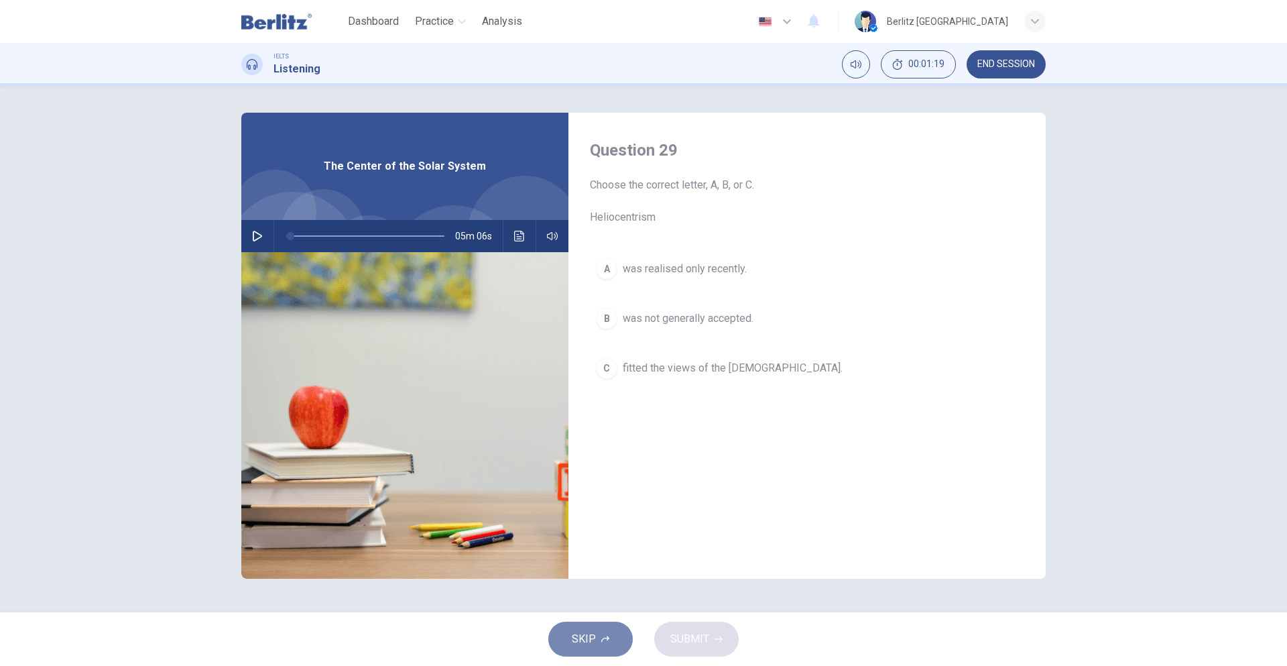
click at [598, 638] on button "SKIP" at bounding box center [590, 638] width 84 height 35
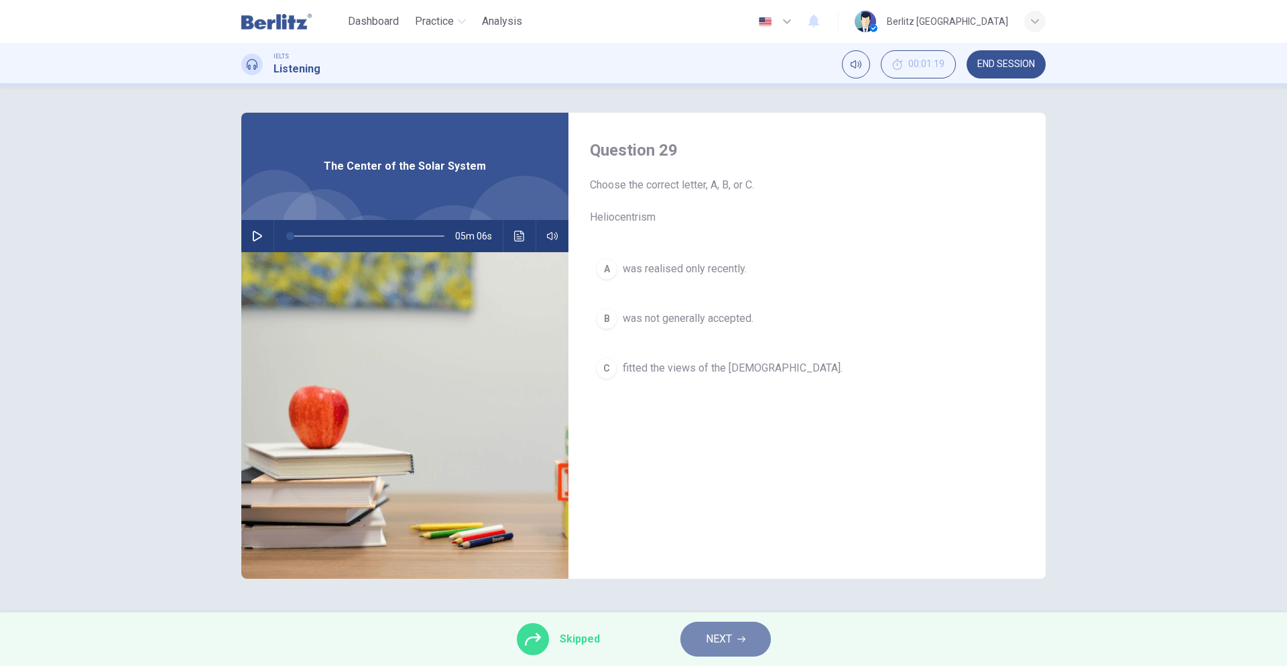
click at [701, 632] on button "NEXT" at bounding box center [725, 638] width 91 height 35
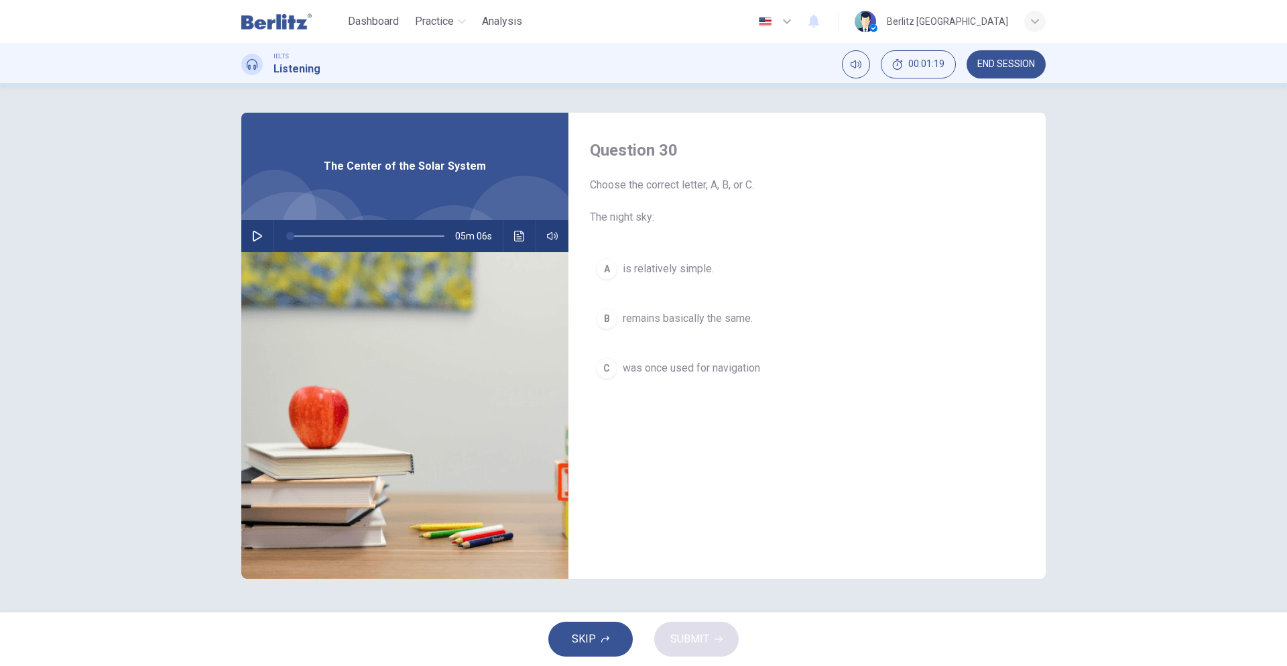
click at [596, 636] on button "SKIP" at bounding box center [590, 638] width 84 height 35
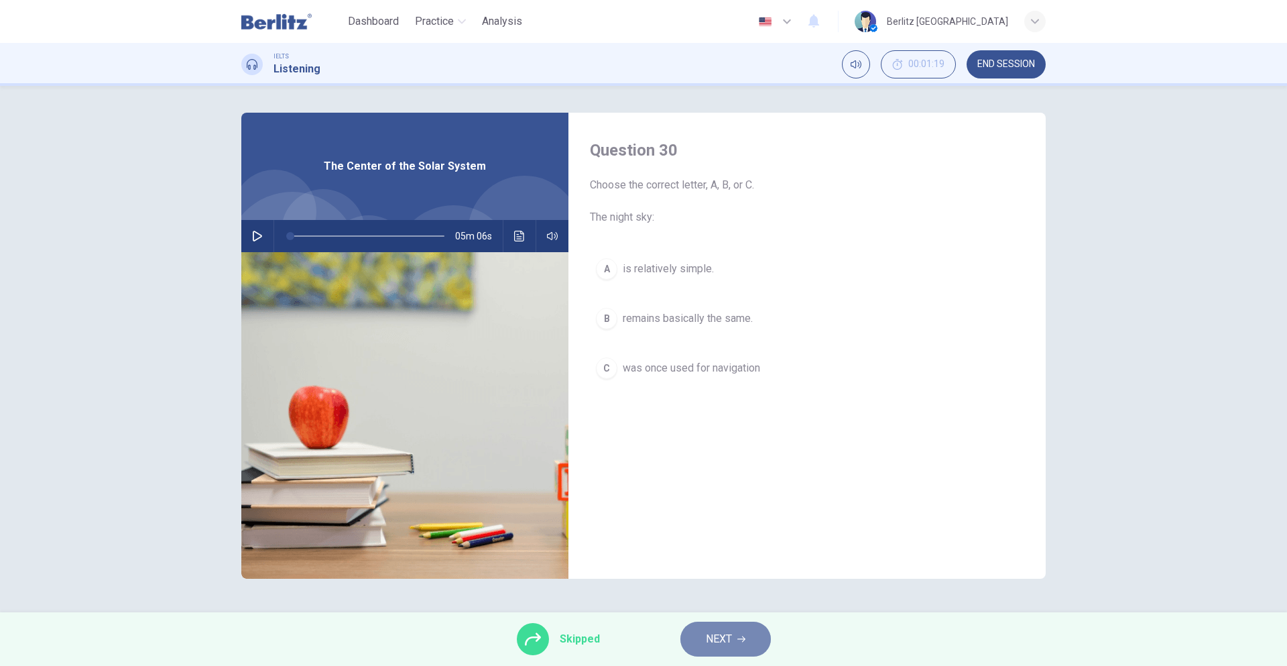
click at [696, 632] on button "NEXT" at bounding box center [725, 638] width 91 height 35
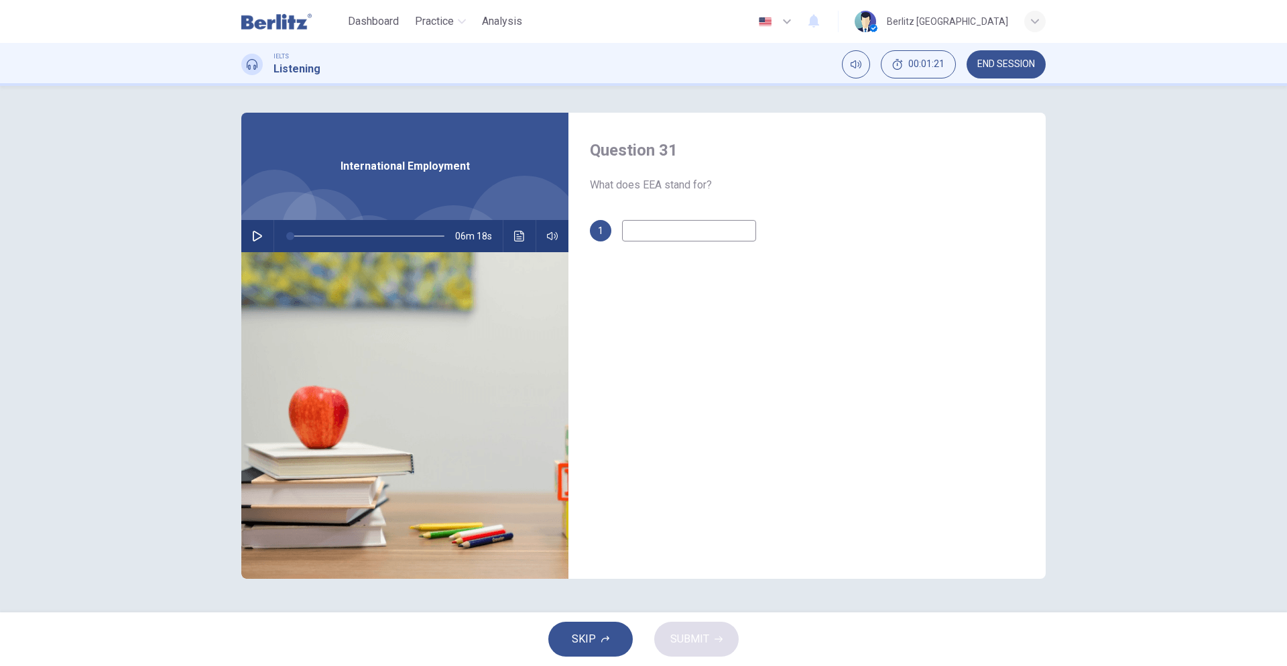
click at [264, 236] on button "button" at bounding box center [257, 236] width 21 height 32
click at [644, 221] on input at bounding box center [689, 230] width 134 height 21
click at [674, 233] on input at bounding box center [689, 230] width 134 height 21
click at [717, 235] on input at bounding box center [689, 230] width 134 height 21
type input "*"
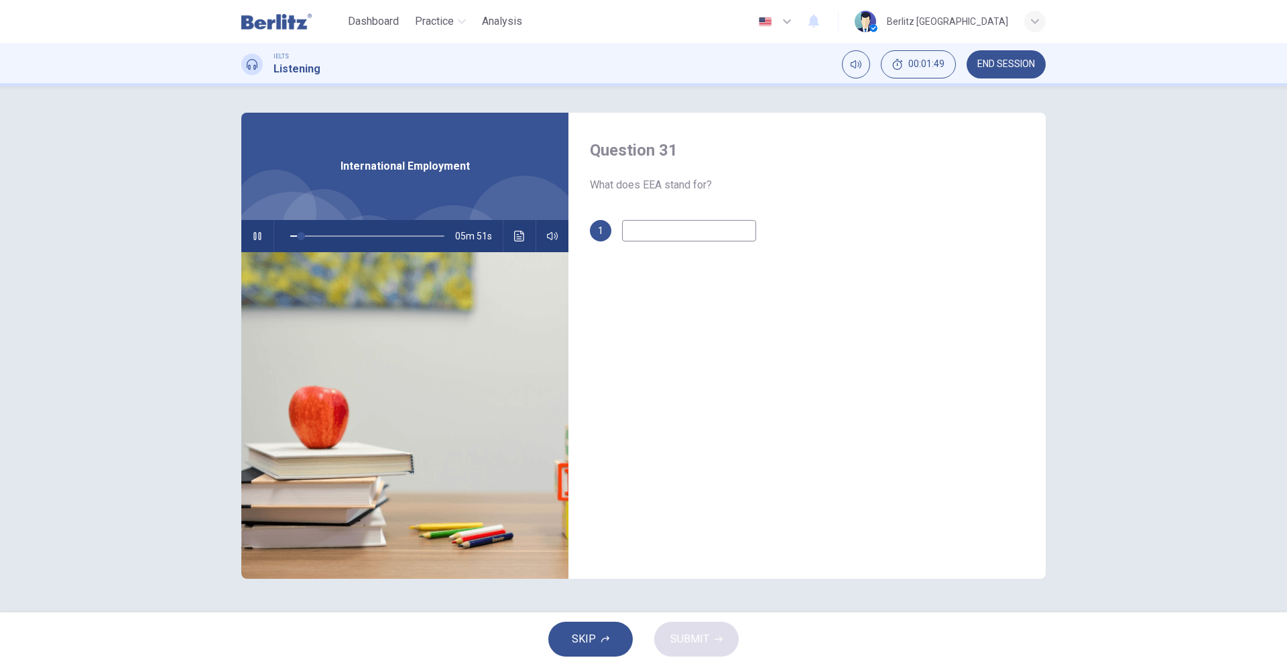
type input "*"
type input "**"
type input "*"
type input "***"
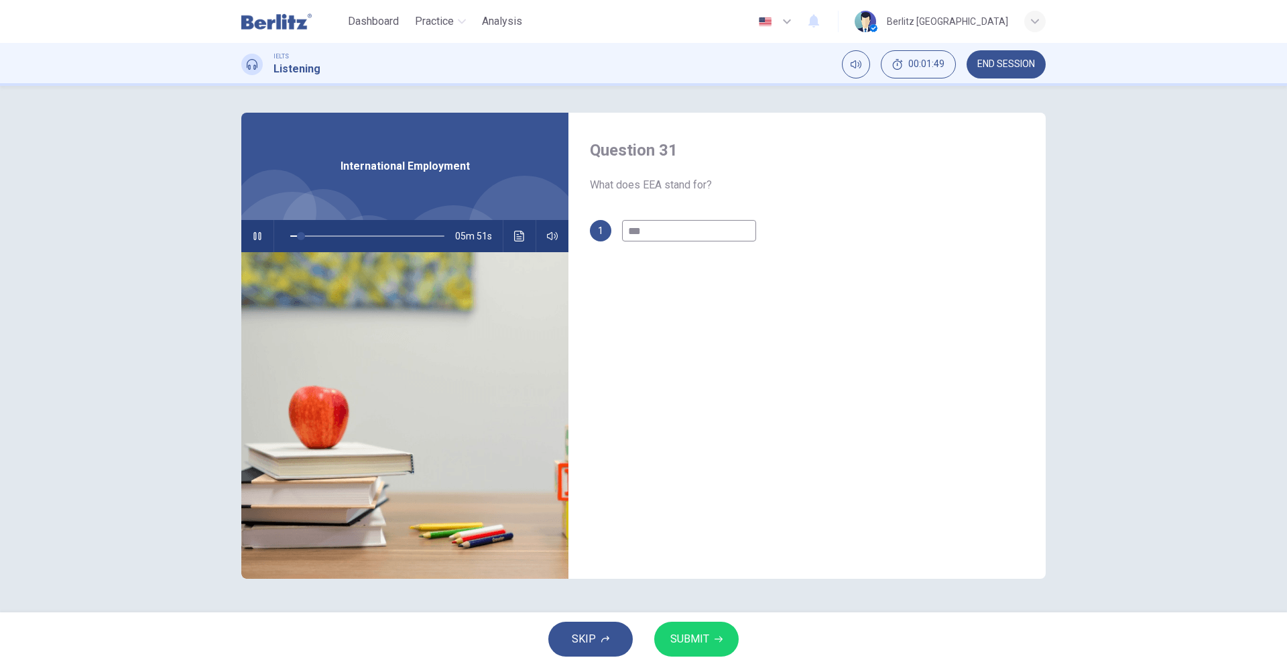
type input "*"
type input "****"
type input "*"
type input "*****"
type input "*"
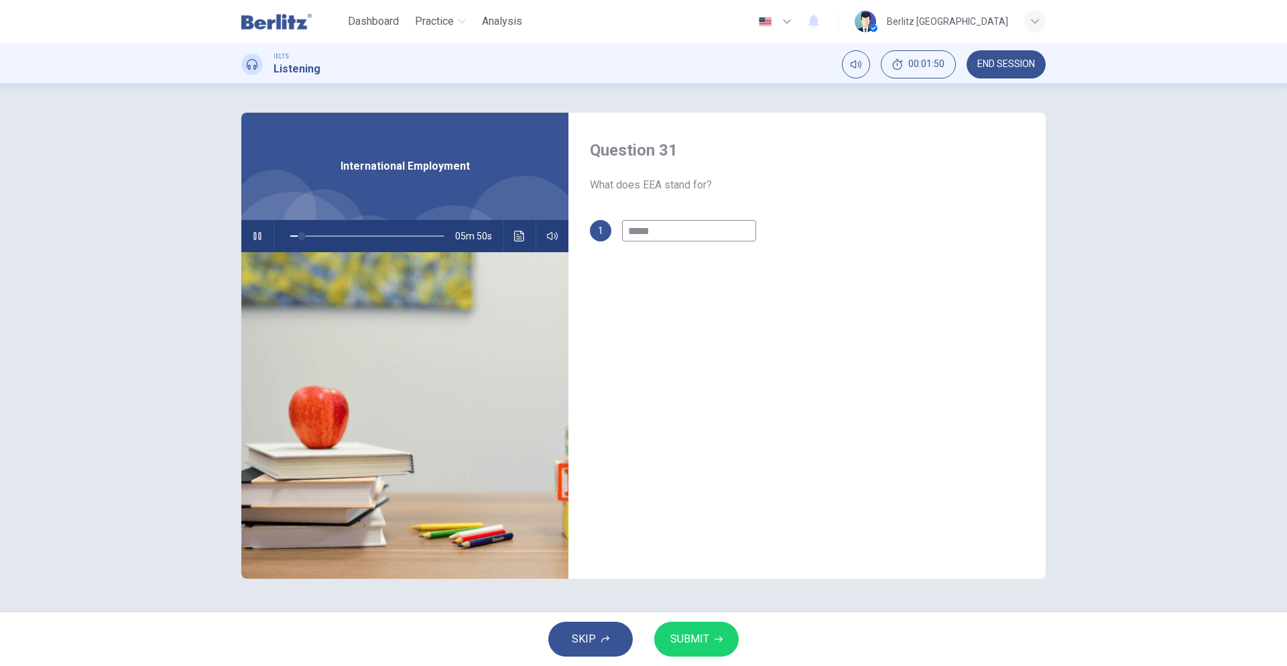
type input "******"
type input "*"
type input "*******"
type input "*"
type input "********"
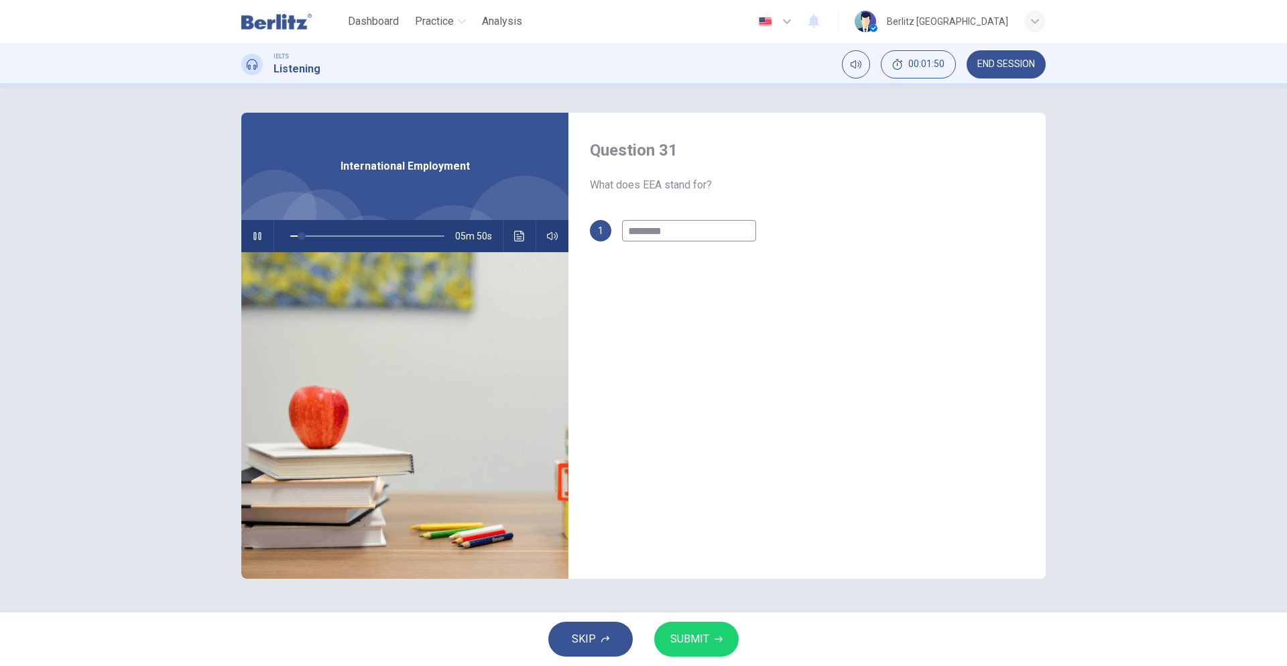
type input "*"
type input "********"
type input "*"
type input "**********"
type input "*"
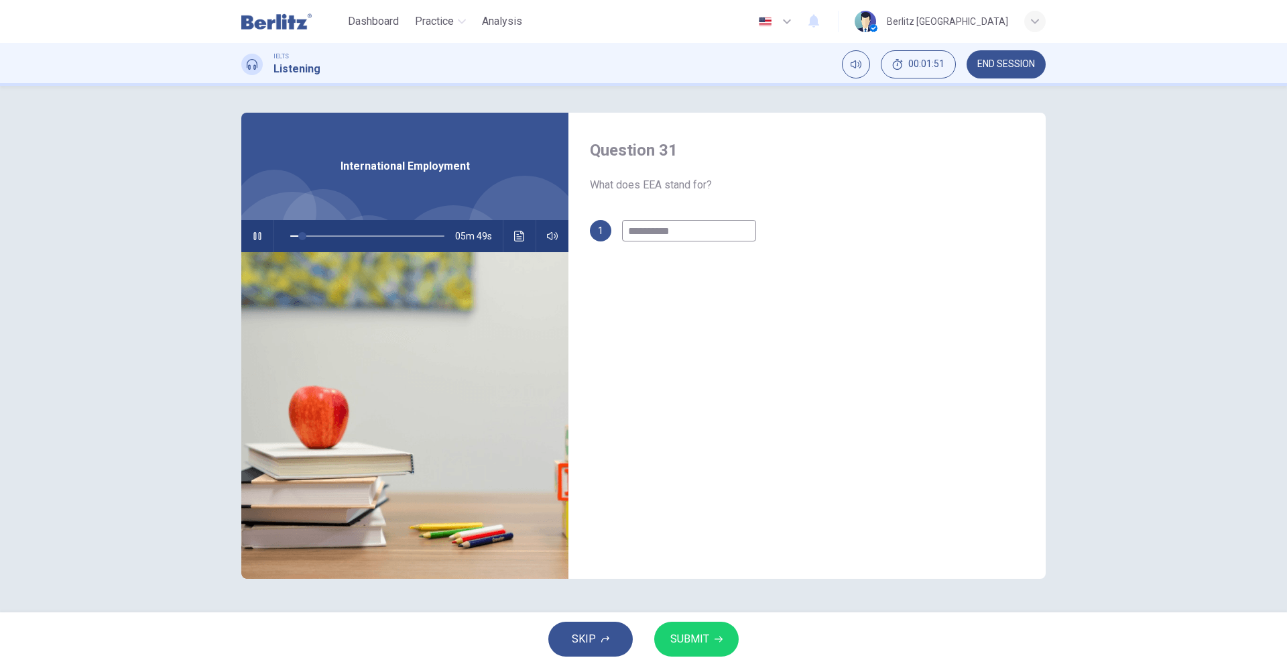
type input "**********"
type input "*"
type input "**********"
type input "*"
type input "**********"
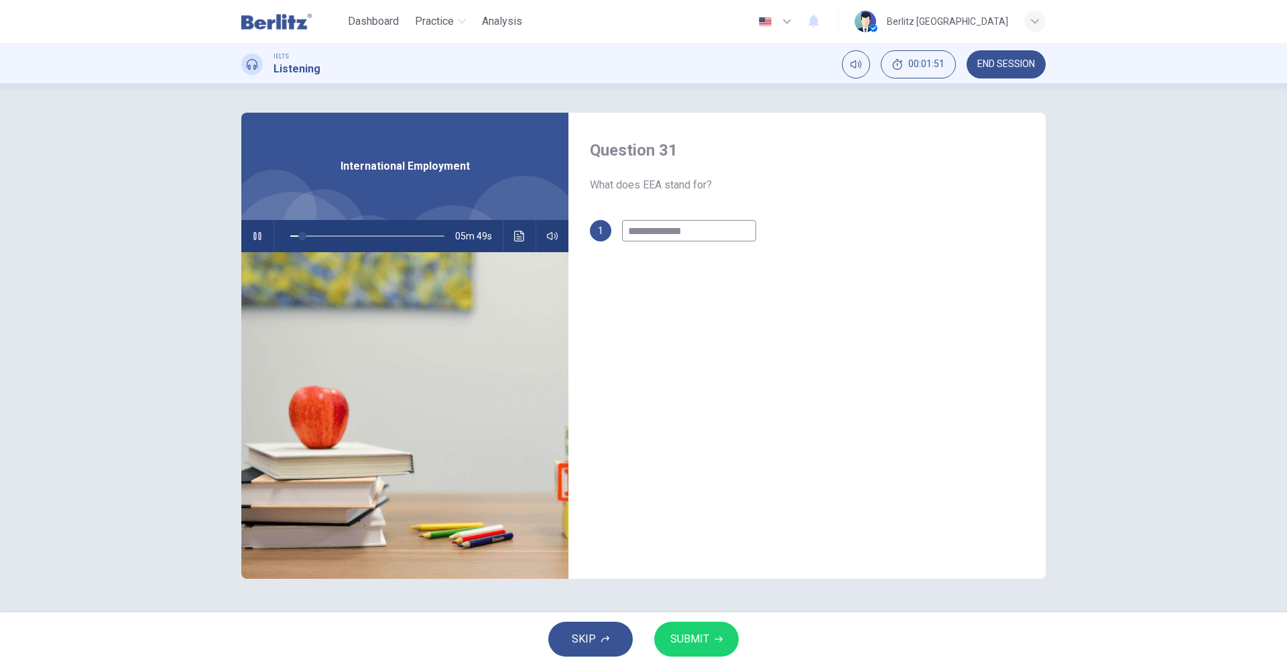
type input "*"
type input "**********"
type input "*"
type input "**********"
type input "*"
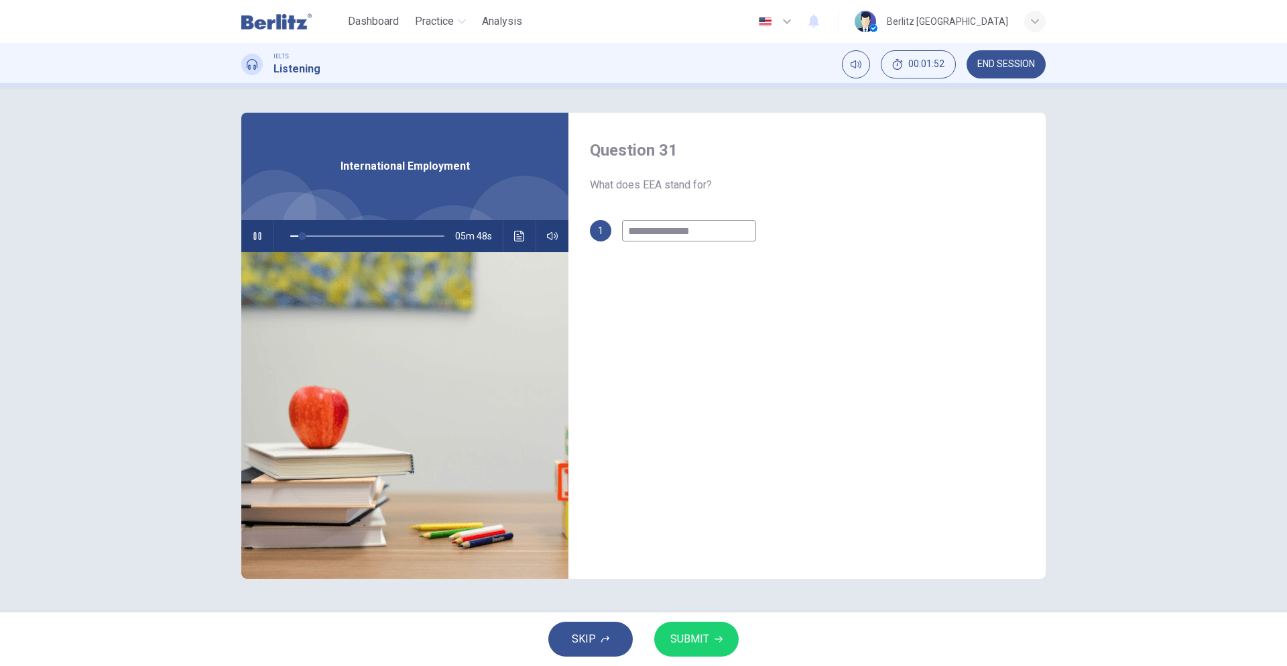
type input "**********"
type input "*"
type input "**********"
type input "*"
type input "**********"
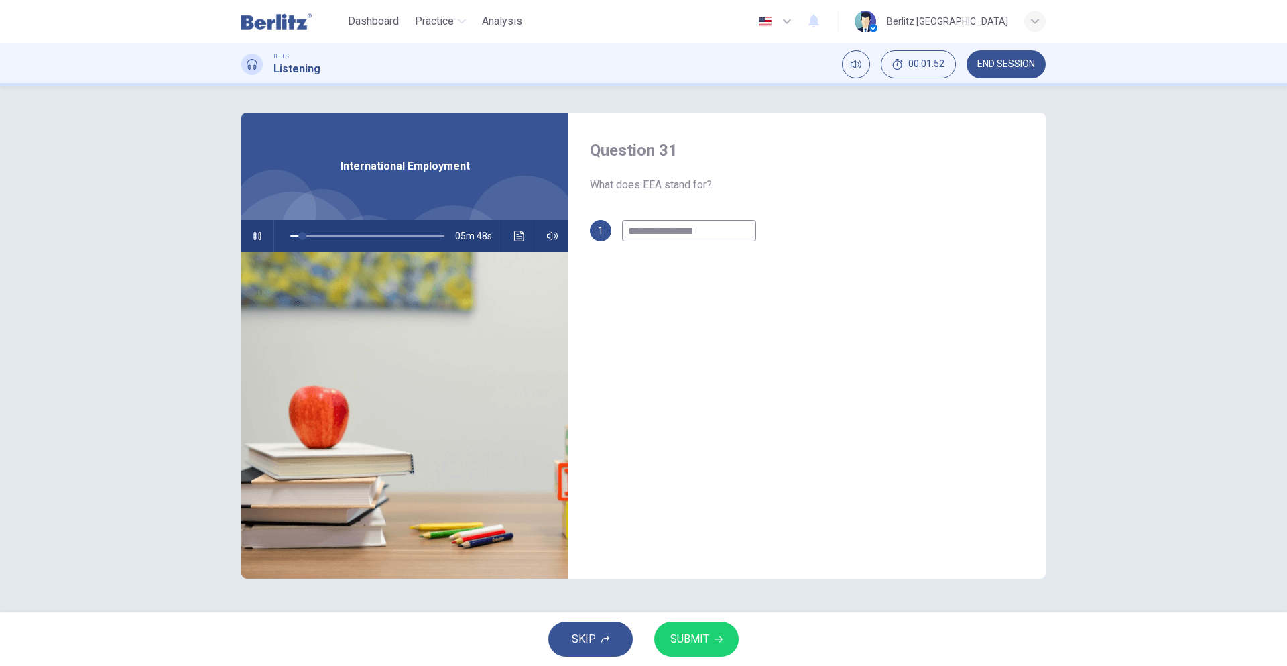
type input "*"
type input "**********"
type input "*"
type input "**********"
type input "*"
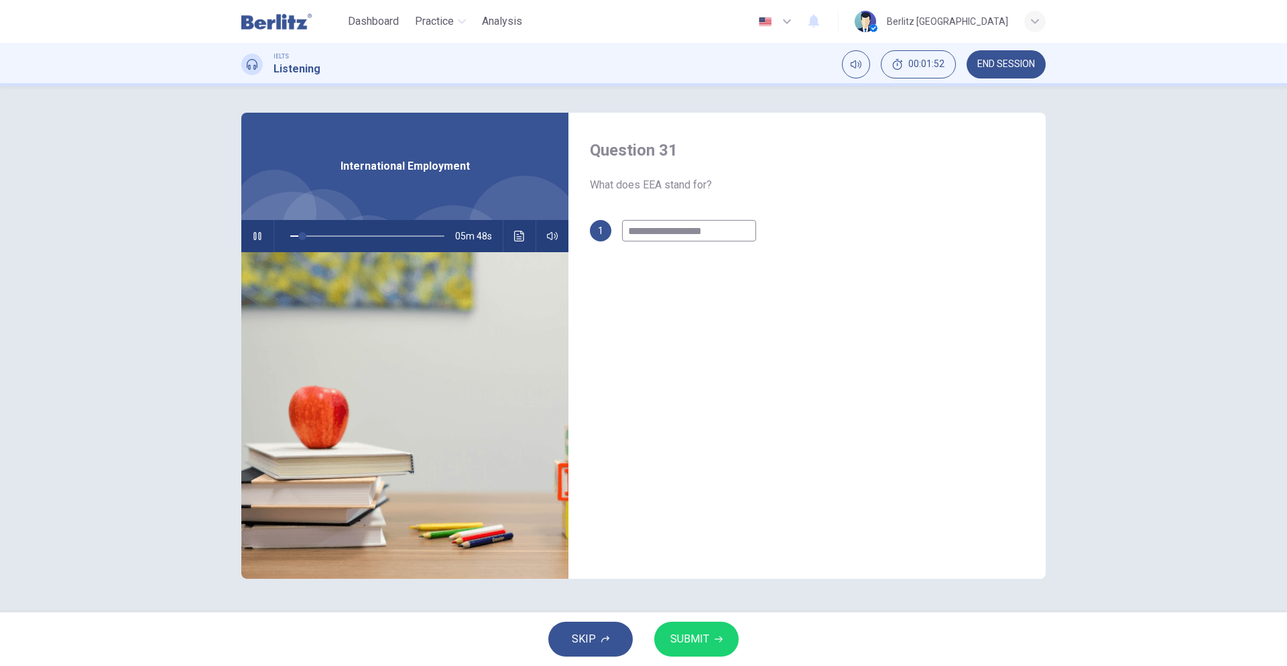
type input "**********"
type input "*"
type input "**********"
type input "*"
type input "**********"
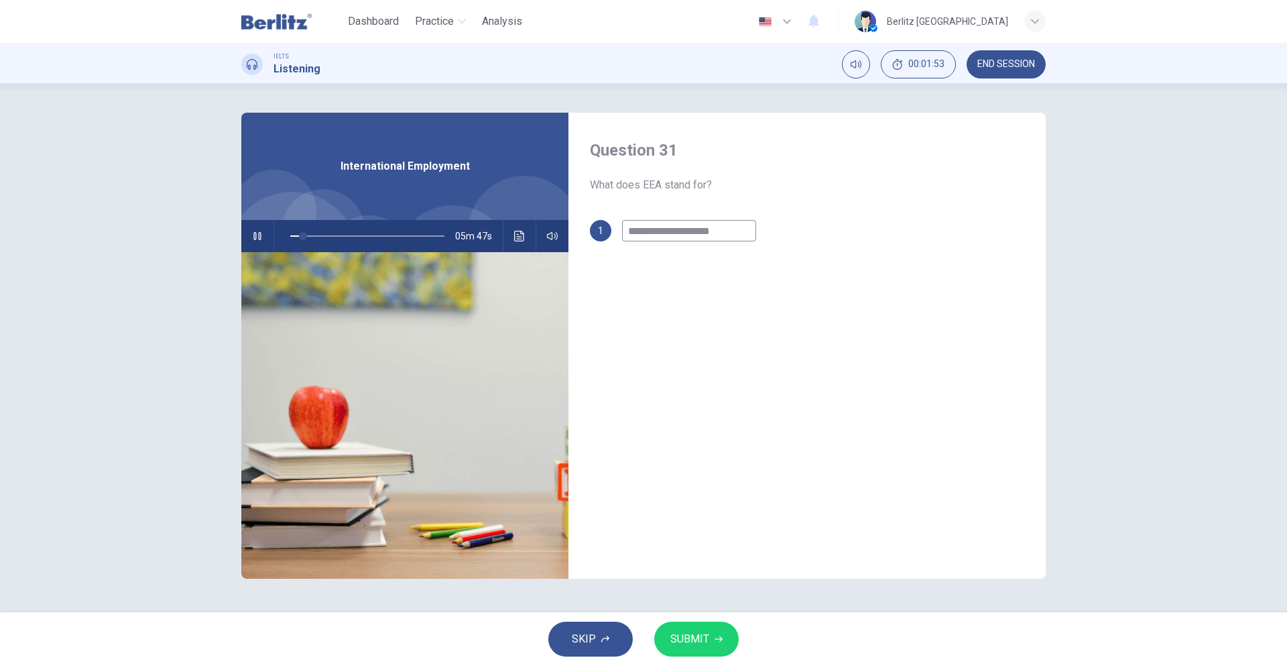
type input "*"
type input "**********"
type input "*"
type input "**********"
type input "*"
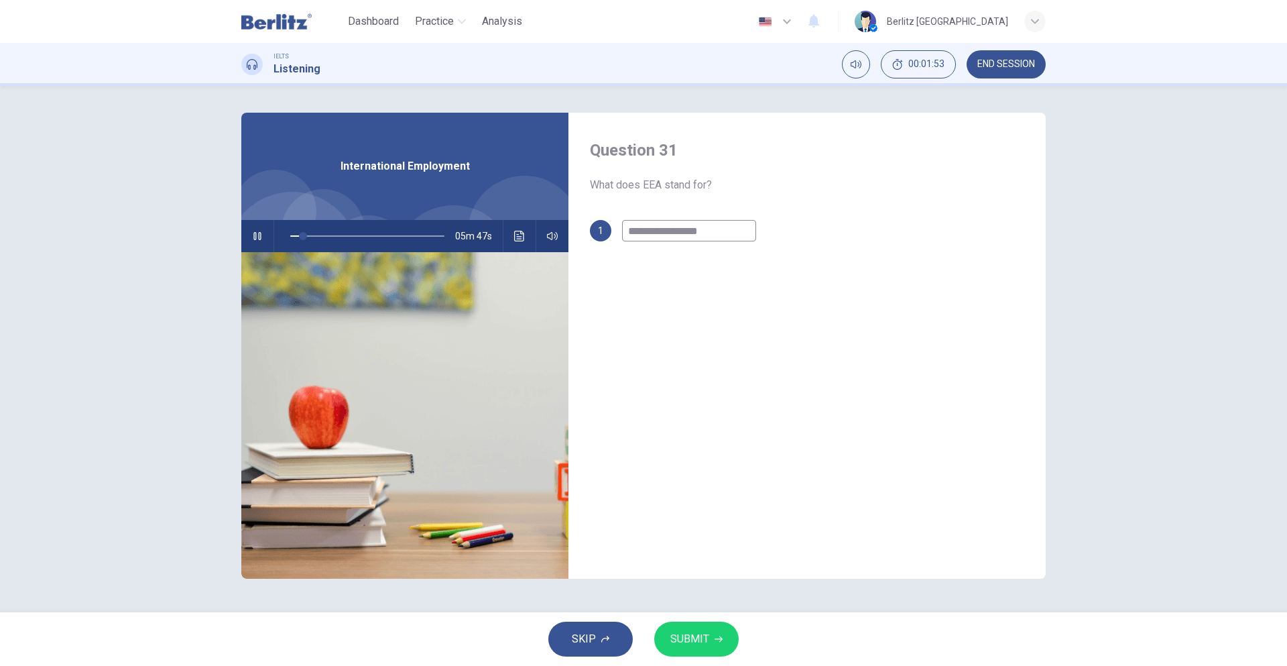
type input "**********"
type input "*"
type input "**********"
type input "*"
type input "**********"
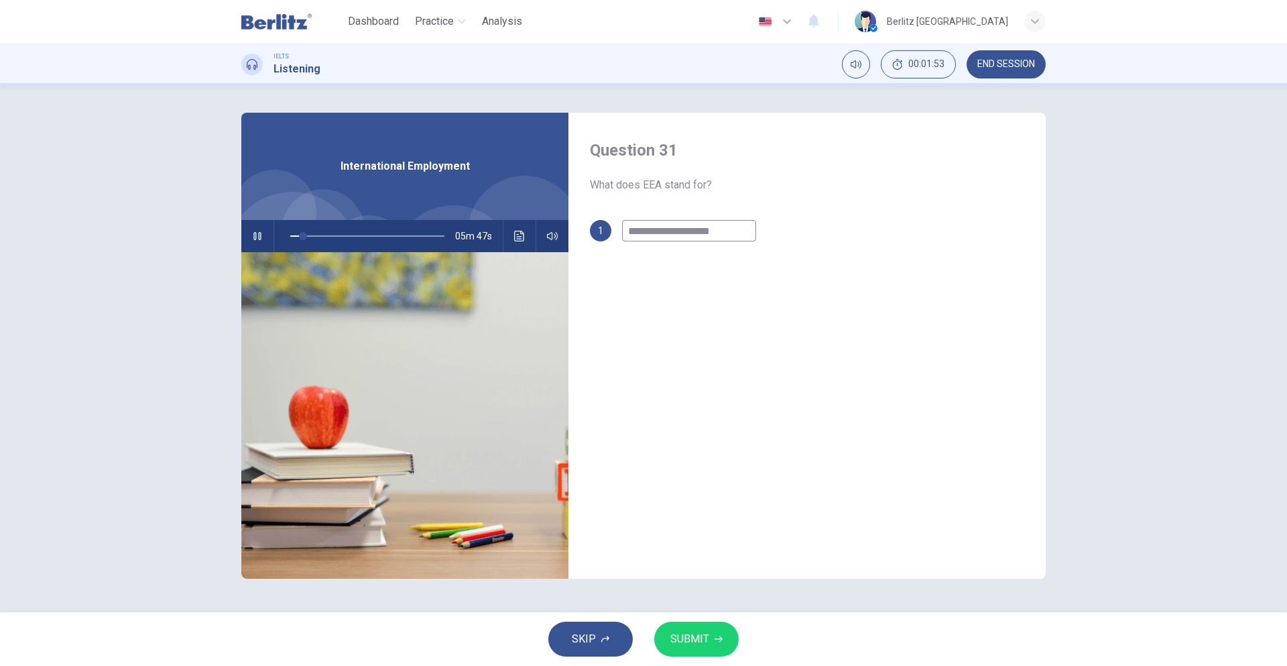
type input "*"
type input "**********"
type input "*"
type input "**********"
type input "*"
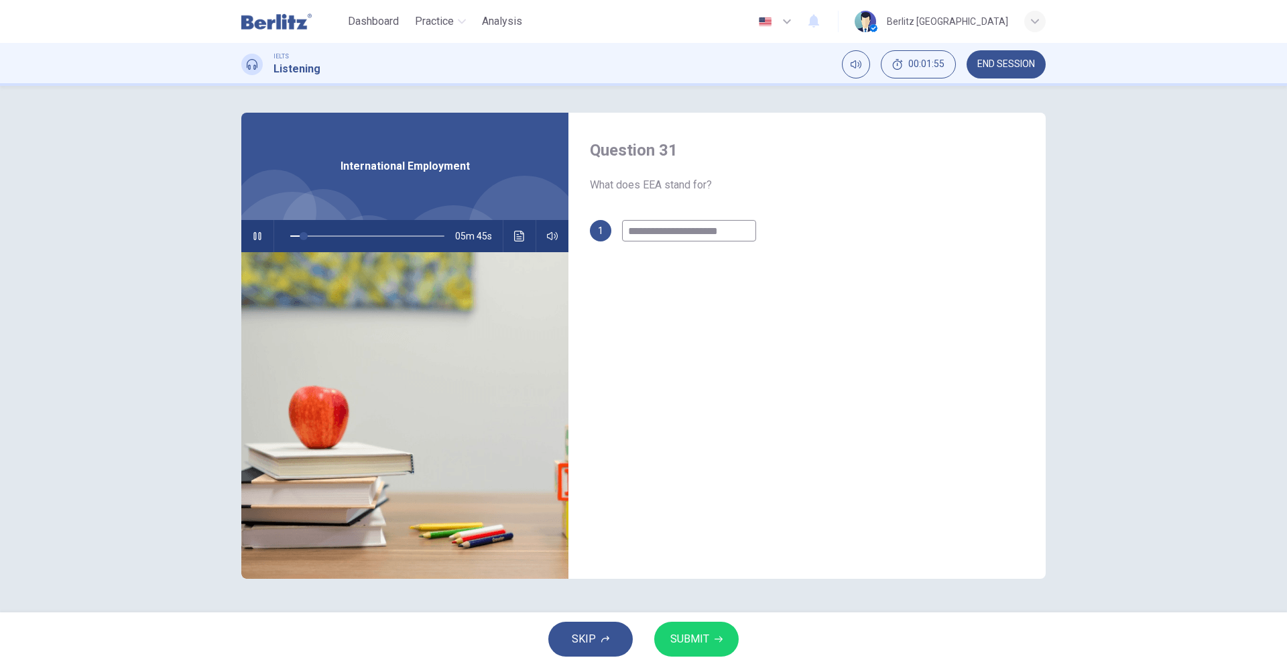
type input "**********"
drag, startPoint x: 709, startPoint y: 640, endPoint x: 707, endPoint y: 623, distance: 16.9
click at [709, 640] on button "SUBMIT" at bounding box center [696, 638] width 84 height 35
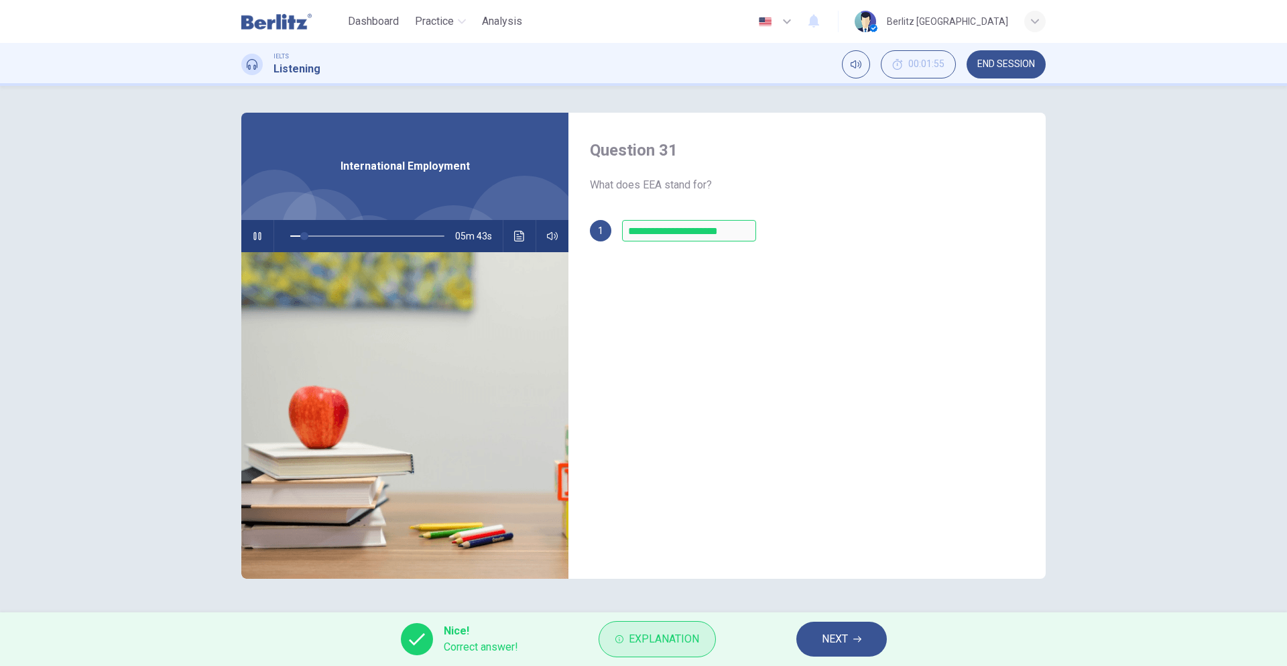
click at [670, 641] on span "Explanation" at bounding box center [664, 639] width 70 height 19
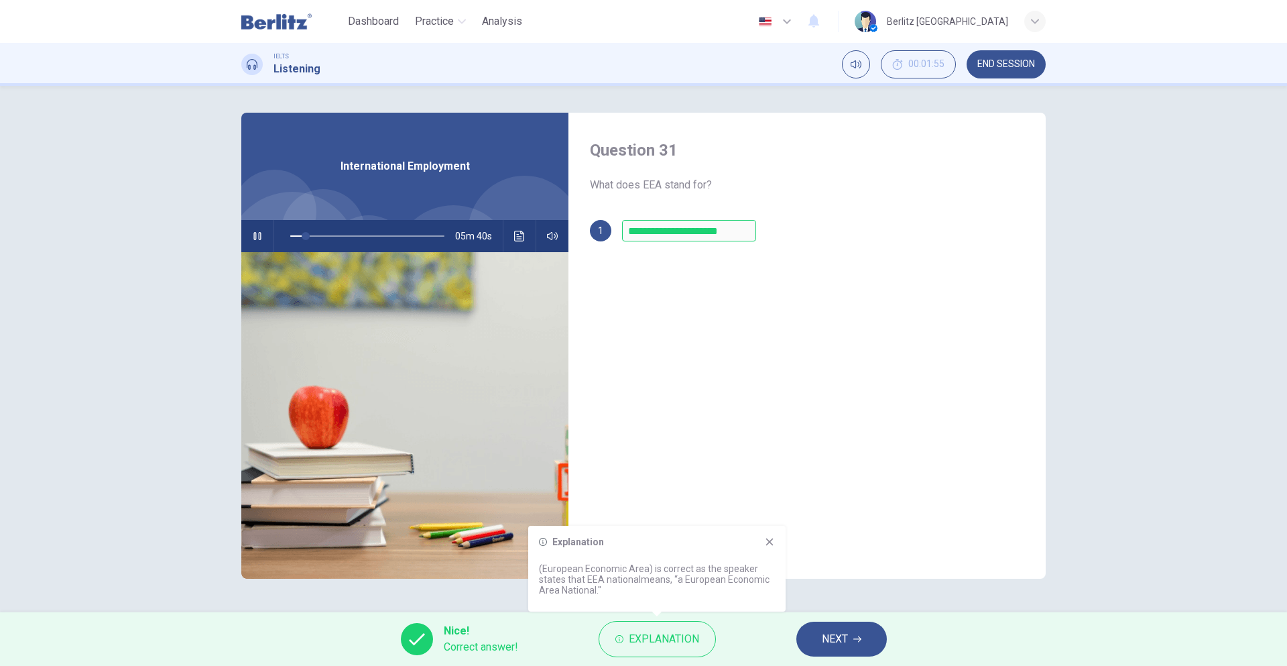
click at [768, 540] on icon at bounding box center [769, 541] width 7 height 7
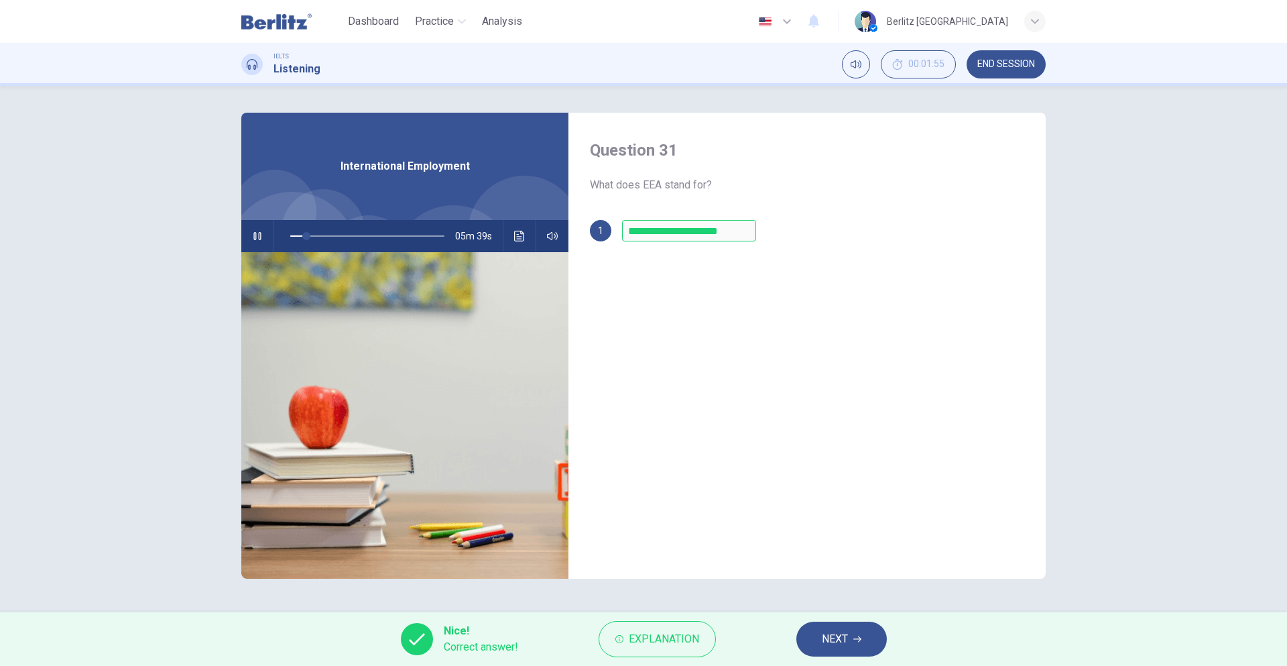
click at [833, 648] on span "NEXT" at bounding box center [835, 639] width 26 height 19
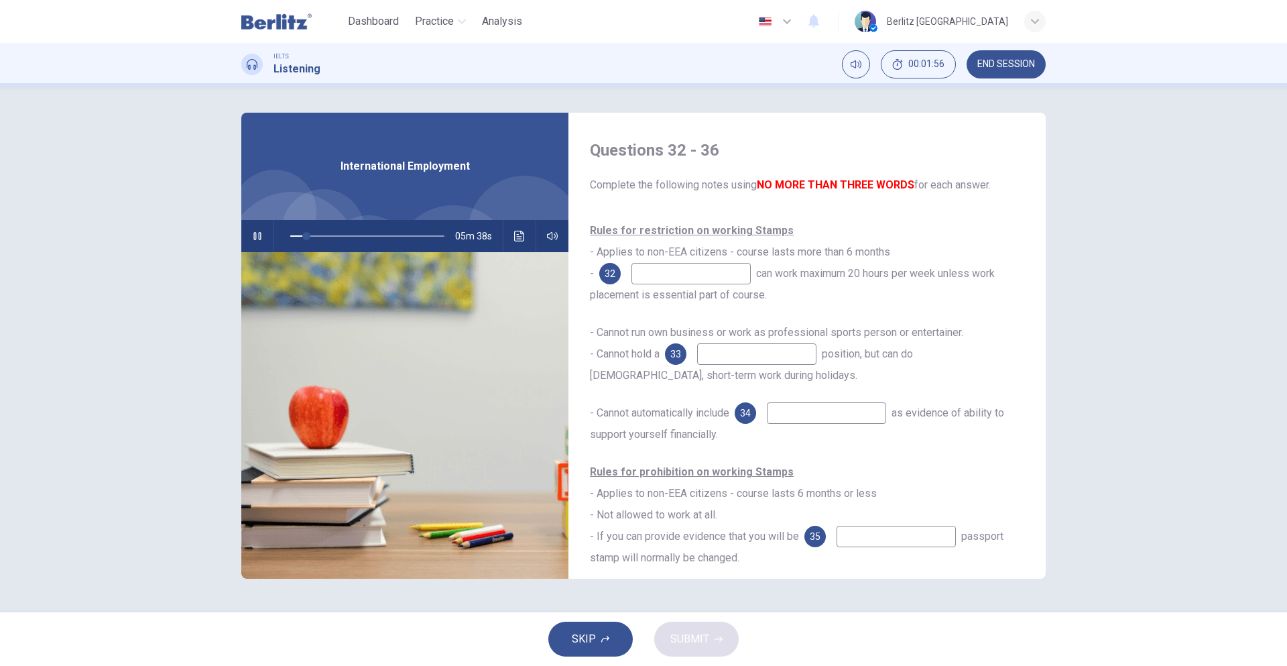
click at [253, 237] on icon "button" at bounding box center [257, 236] width 11 height 11
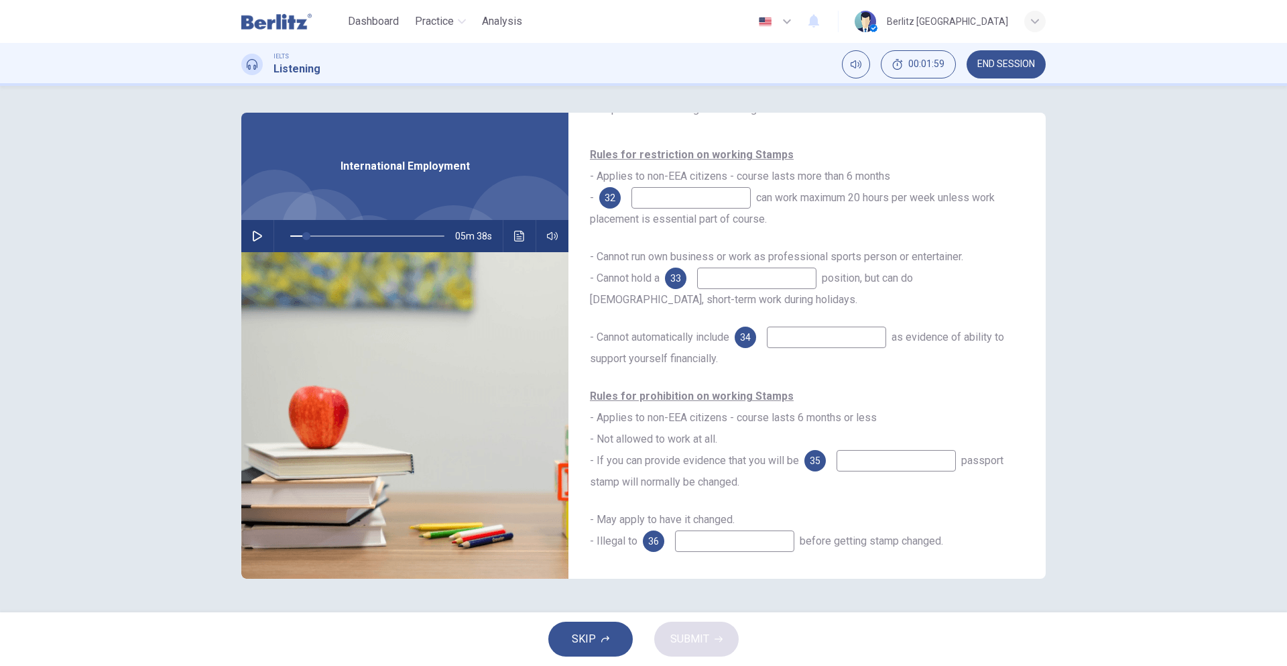
scroll to position [0, 0]
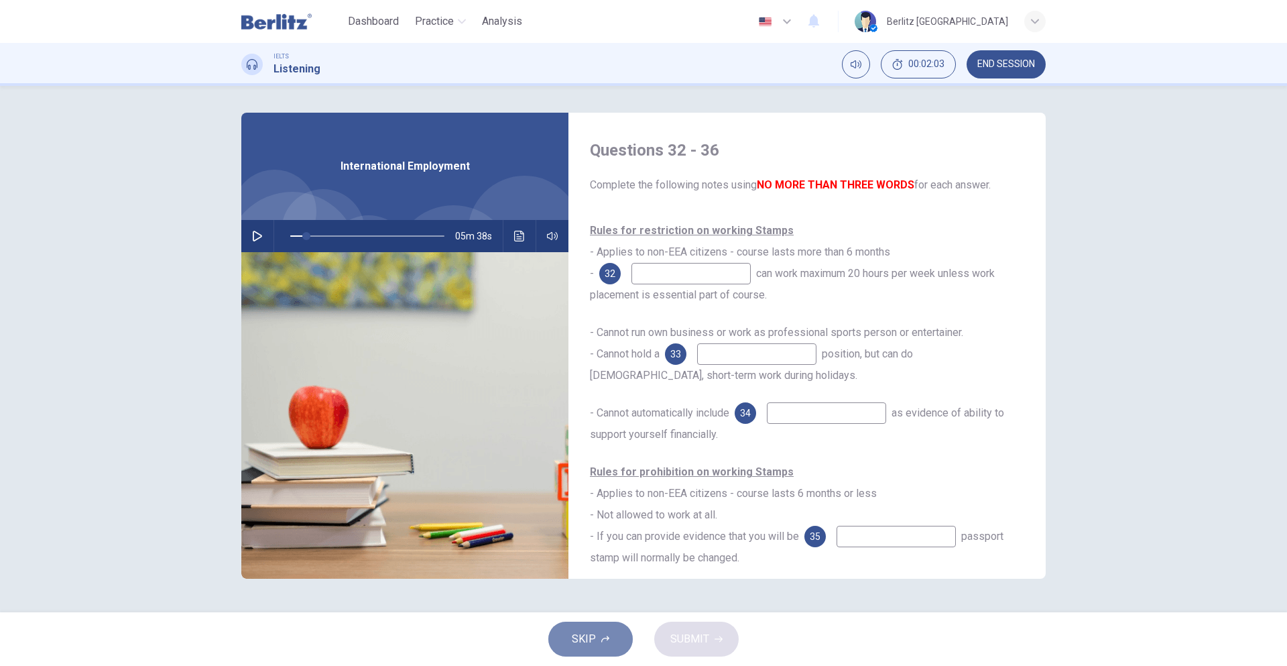
click at [611, 632] on button "SKIP" at bounding box center [590, 638] width 84 height 35
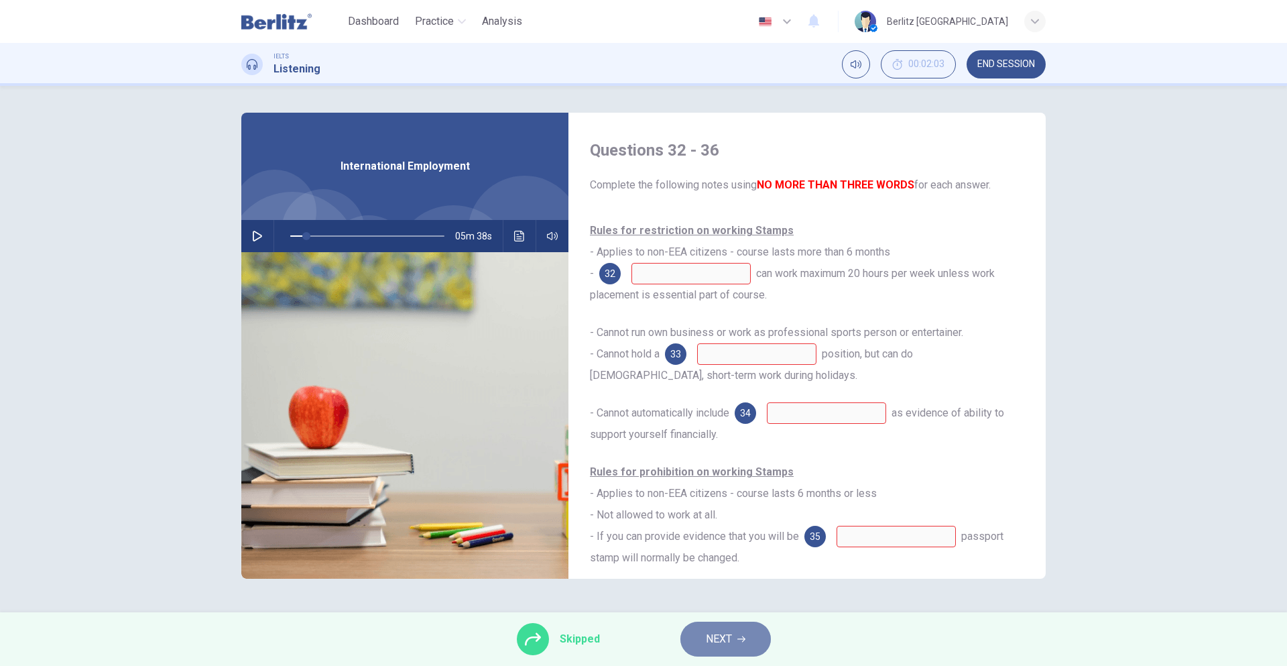
click at [714, 631] on span "NEXT" at bounding box center [719, 639] width 26 height 19
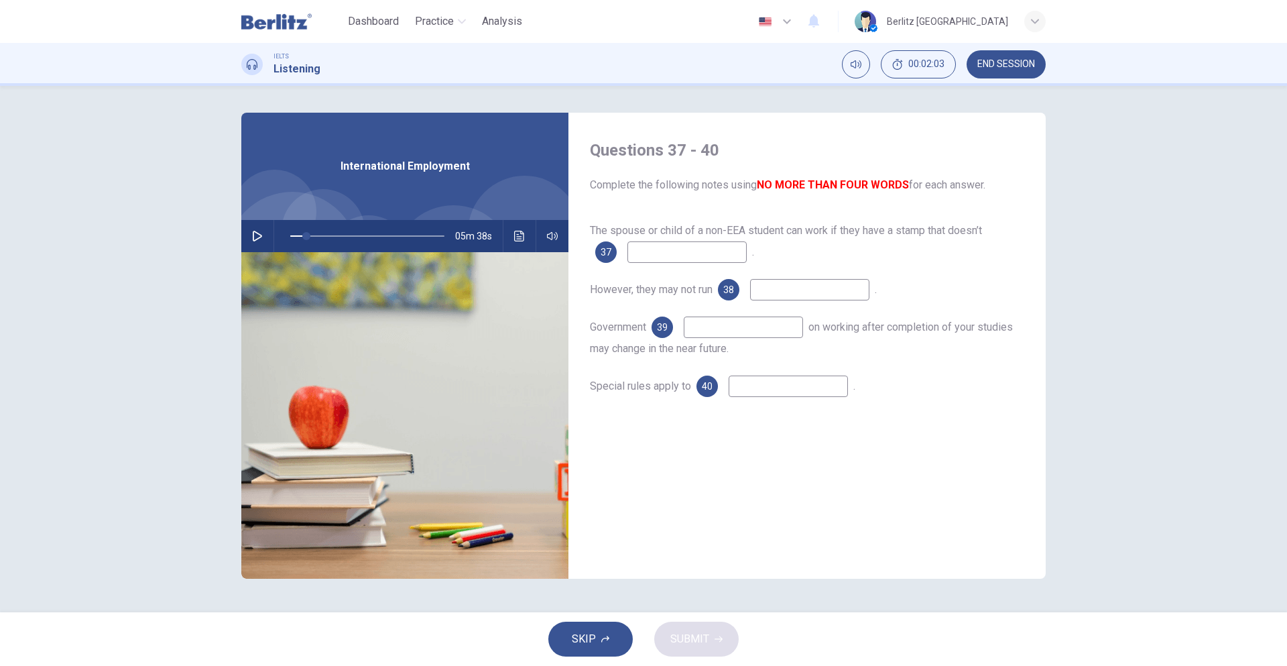
click at [611, 636] on button "SKIP" at bounding box center [590, 638] width 84 height 35
type input "**"
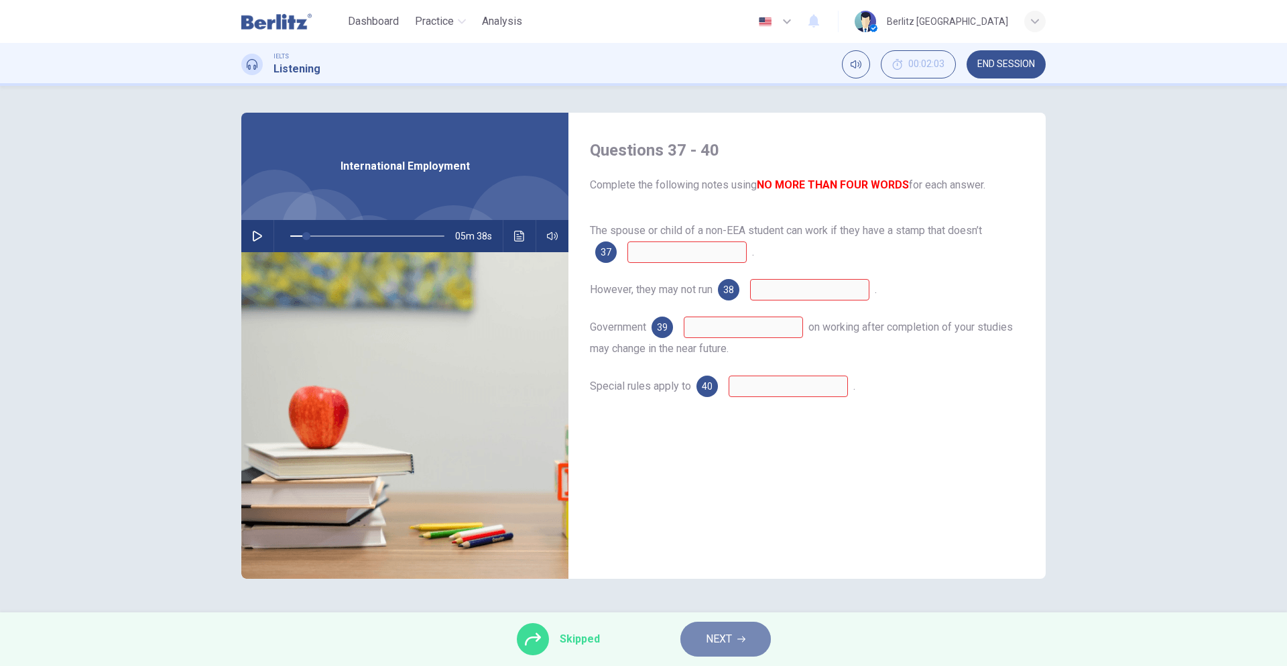
click at [706, 642] on span "NEXT" at bounding box center [719, 639] width 26 height 19
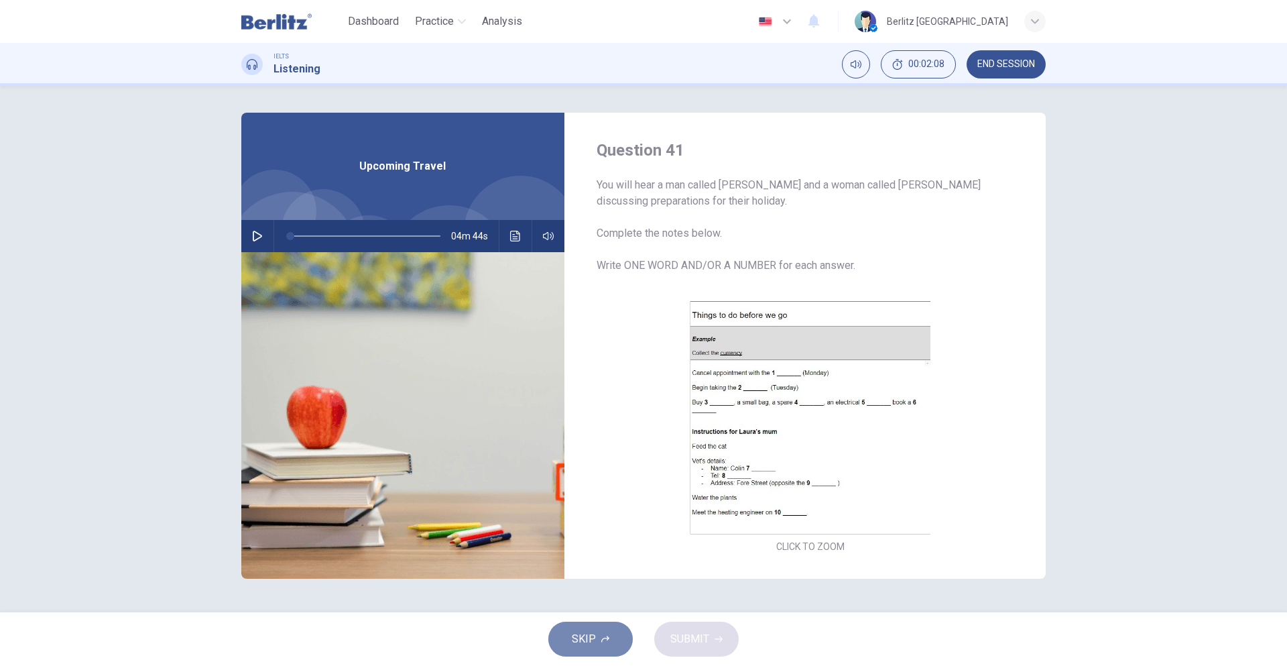
click at [597, 644] on button "SKIP" at bounding box center [590, 638] width 84 height 35
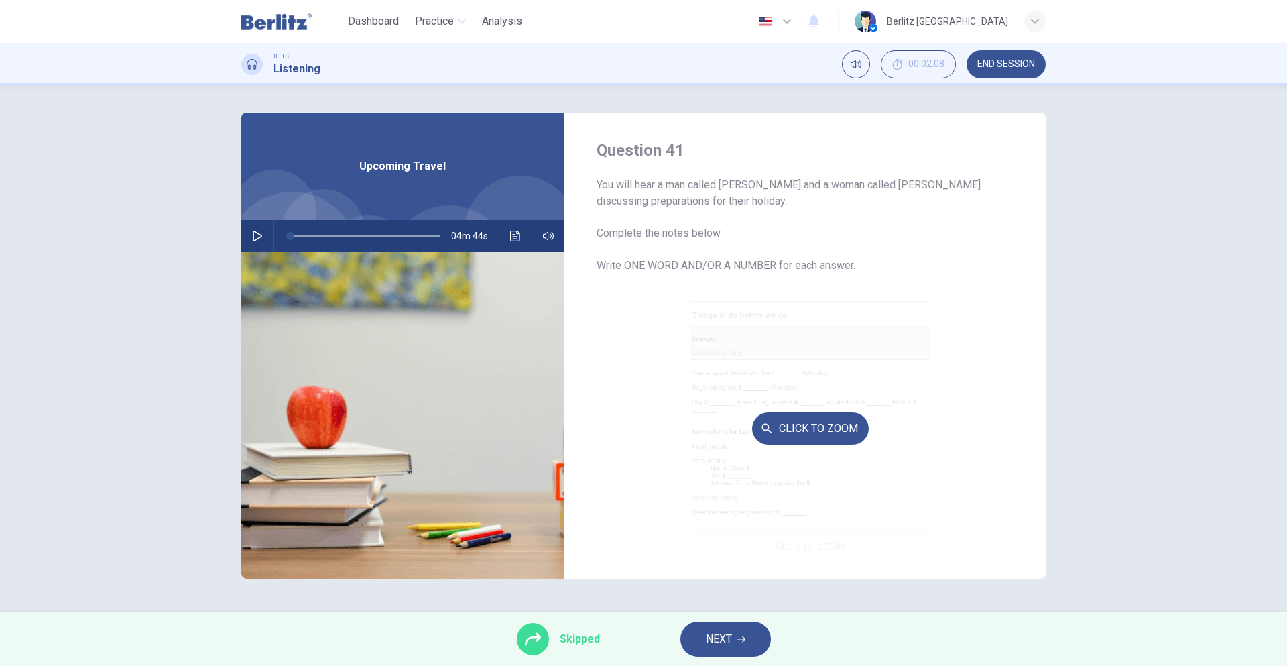
scroll to position [134, 0]
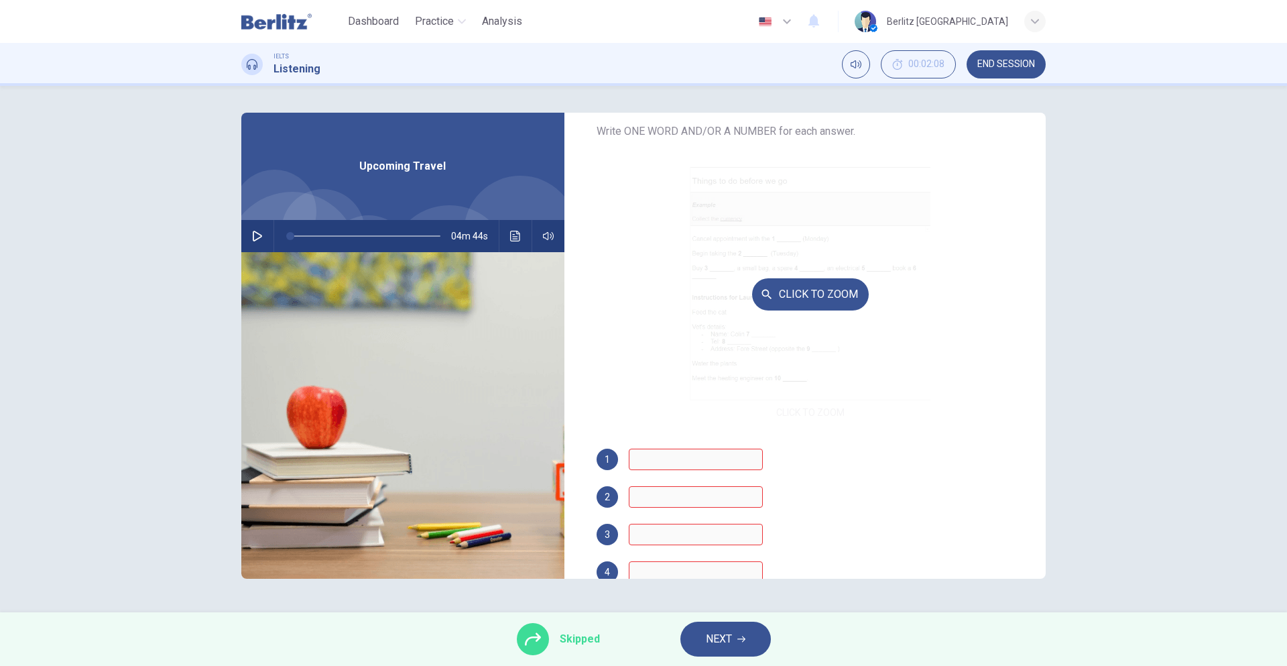
click at [752, 294] on button "Click to Zoom" at bounding box center [810, 294] width 117 height 32
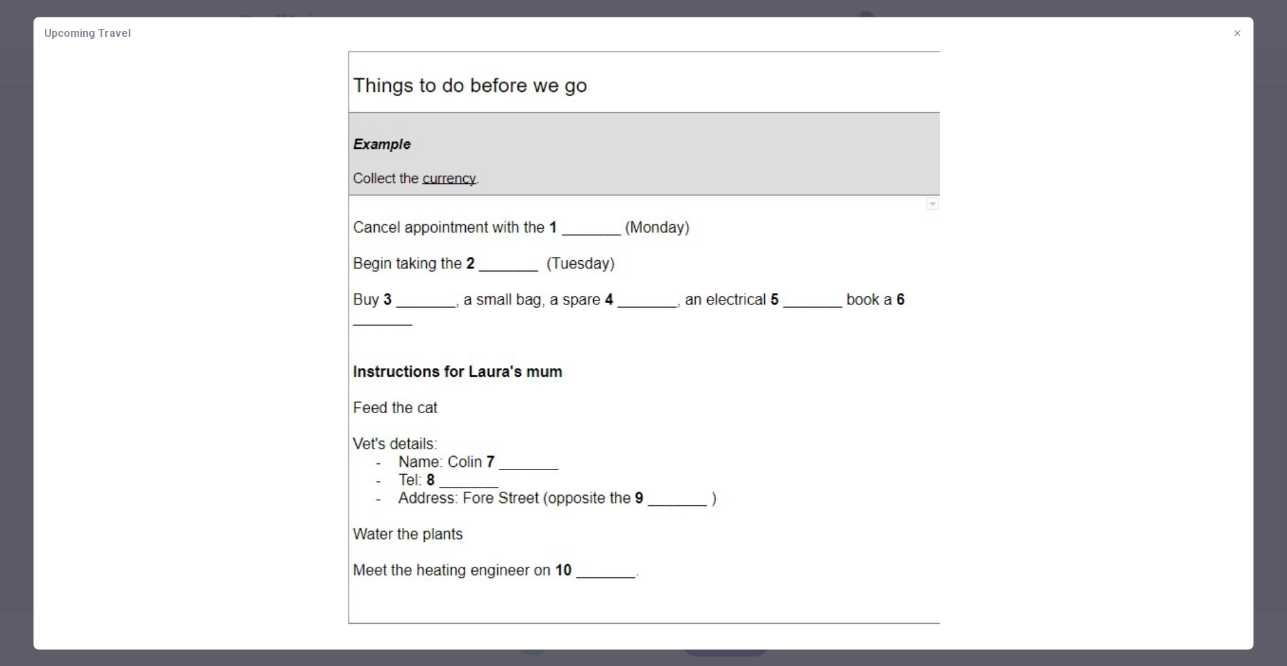
click at [292, 315] on img at bounding box center [644, 336] width 1220 height 575
click at [997, 290] on img at bounding box center [644, 336] width 1220 height 575
click at [1265, 149] on div at bounding box center [643, 333] width 1287 height 666
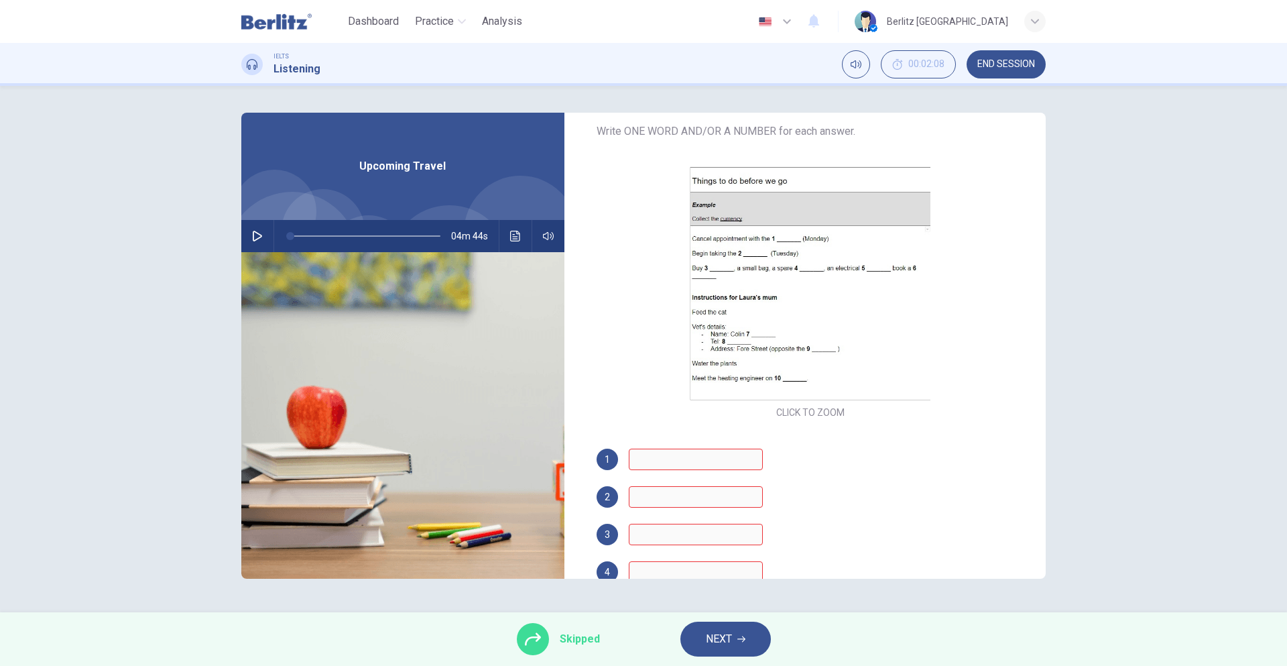
scroll to position [335, 0]
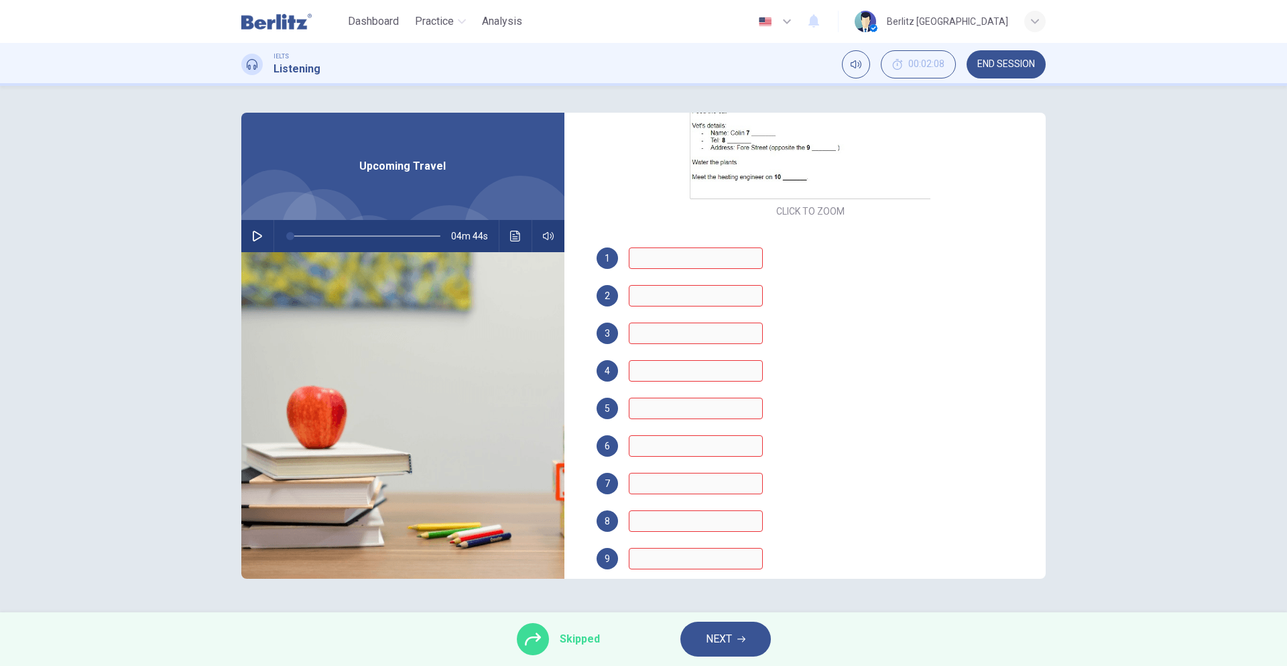
click at [717, 640] on span "NEXT" at bounding box center [719, 639] width 26 height 19
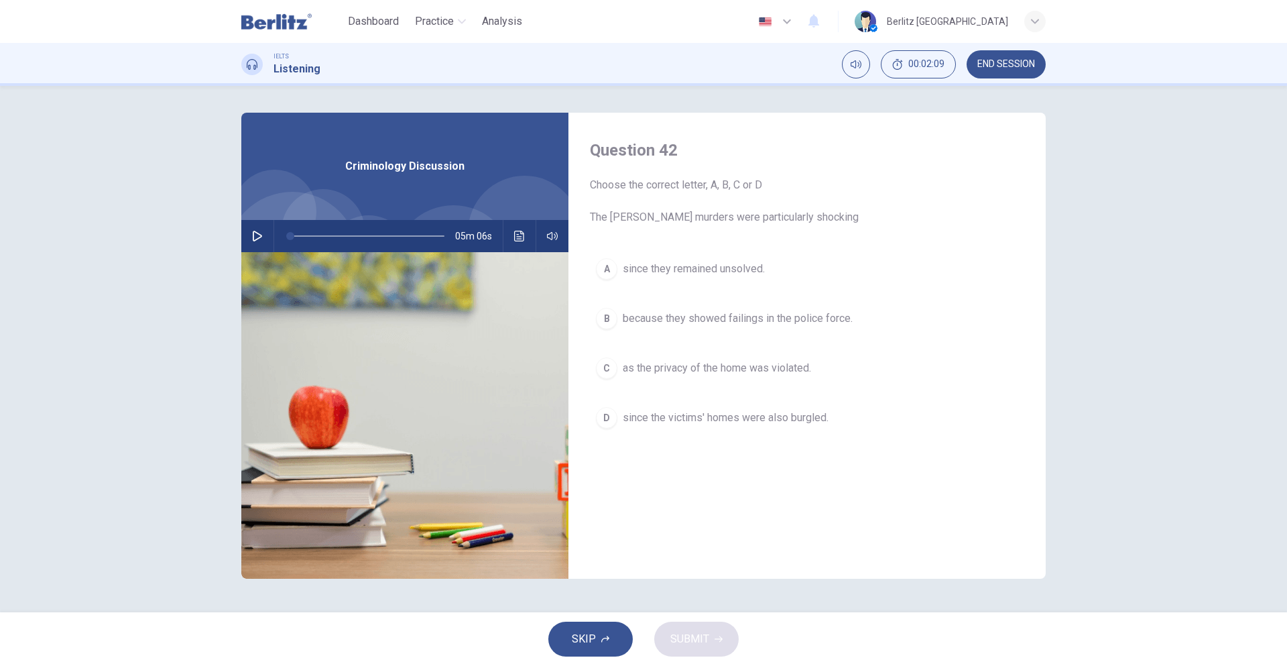
click at [590, 640] on span "SKIP" at bounding box center [584, 639] width 24 height 19
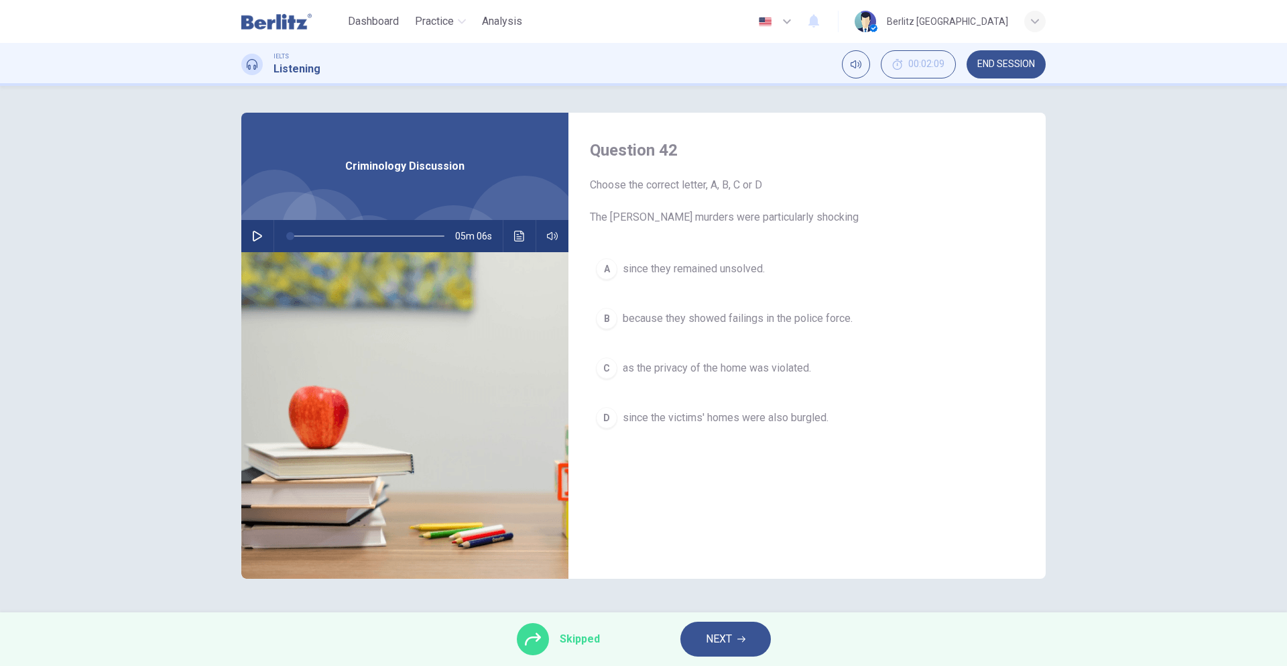
click at [704, 638] on button "NEXT" at bounding box center [725, 638] width 91 height 35
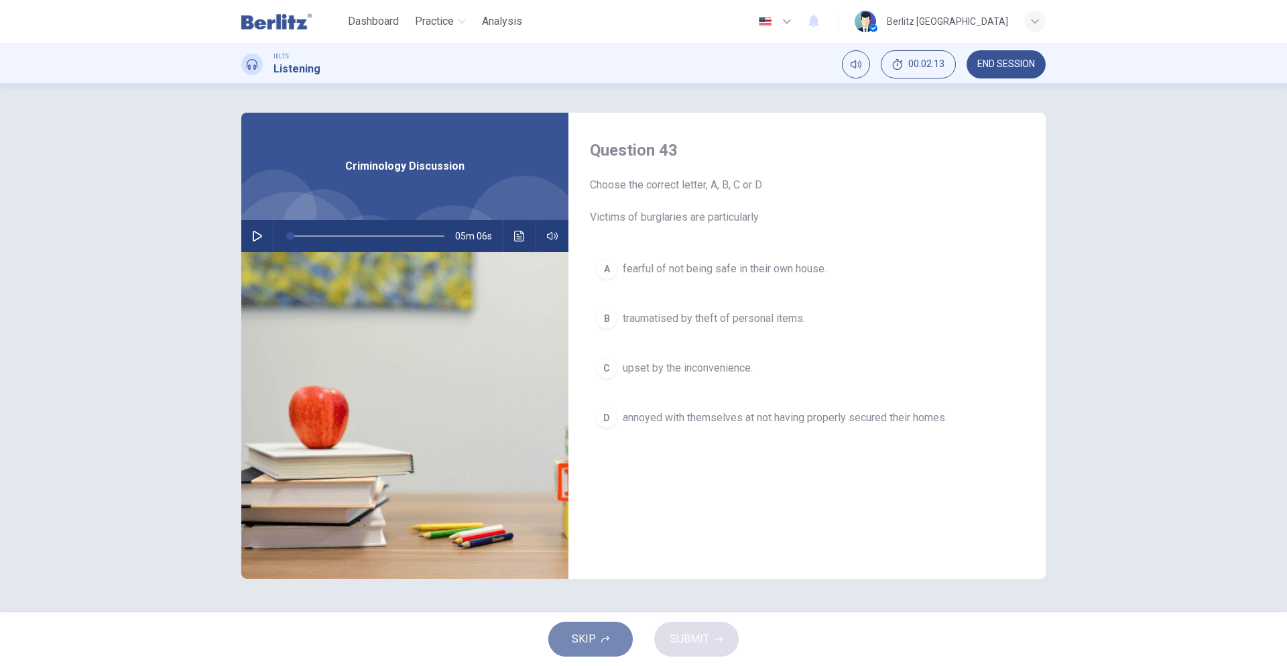
click at [594, 640] on span "SKIP" at bounding box center [584, 639] width 24 height 19
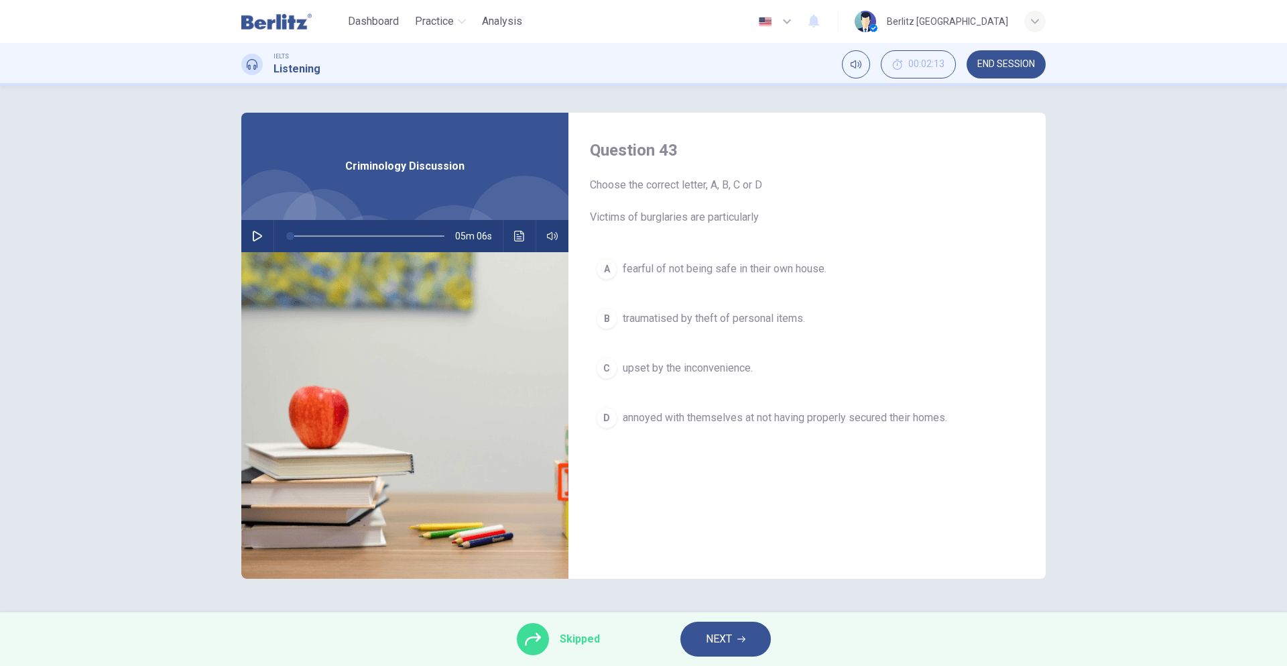
click at [711, 648] on span "NEXT" at bounding box center [719, 639] width 26 height 19
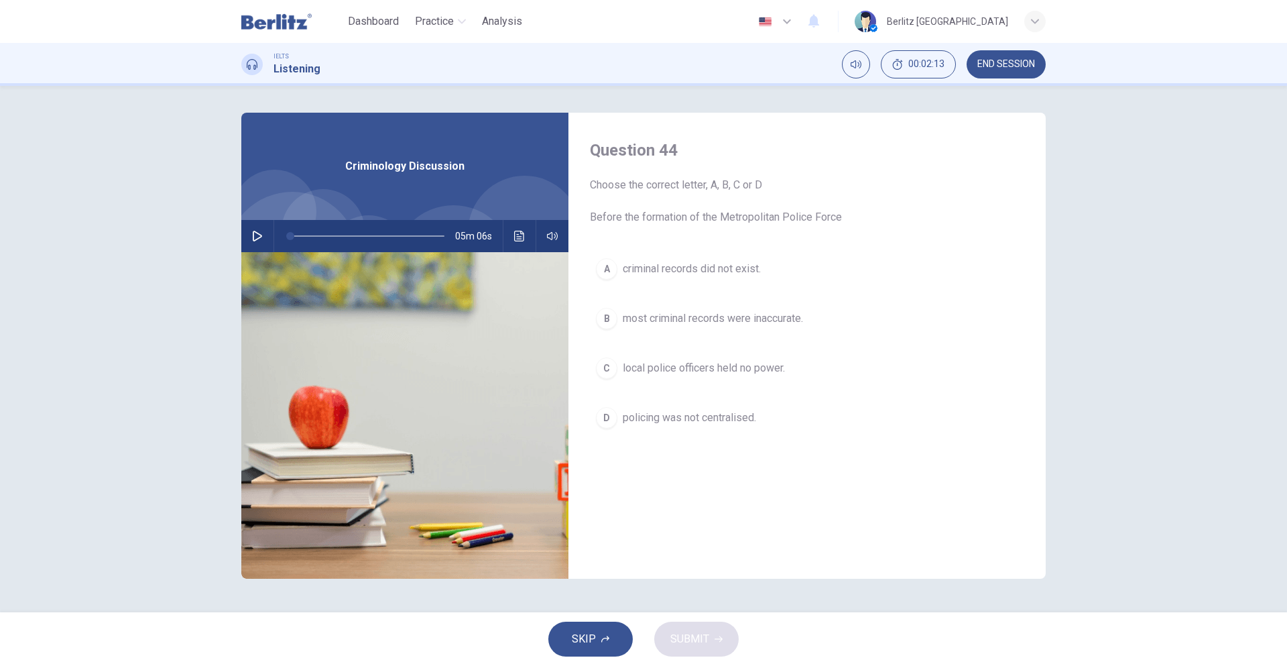
click at [622, 643] on button "SKIP" at bounding box center [590, 638] width 84 height 35
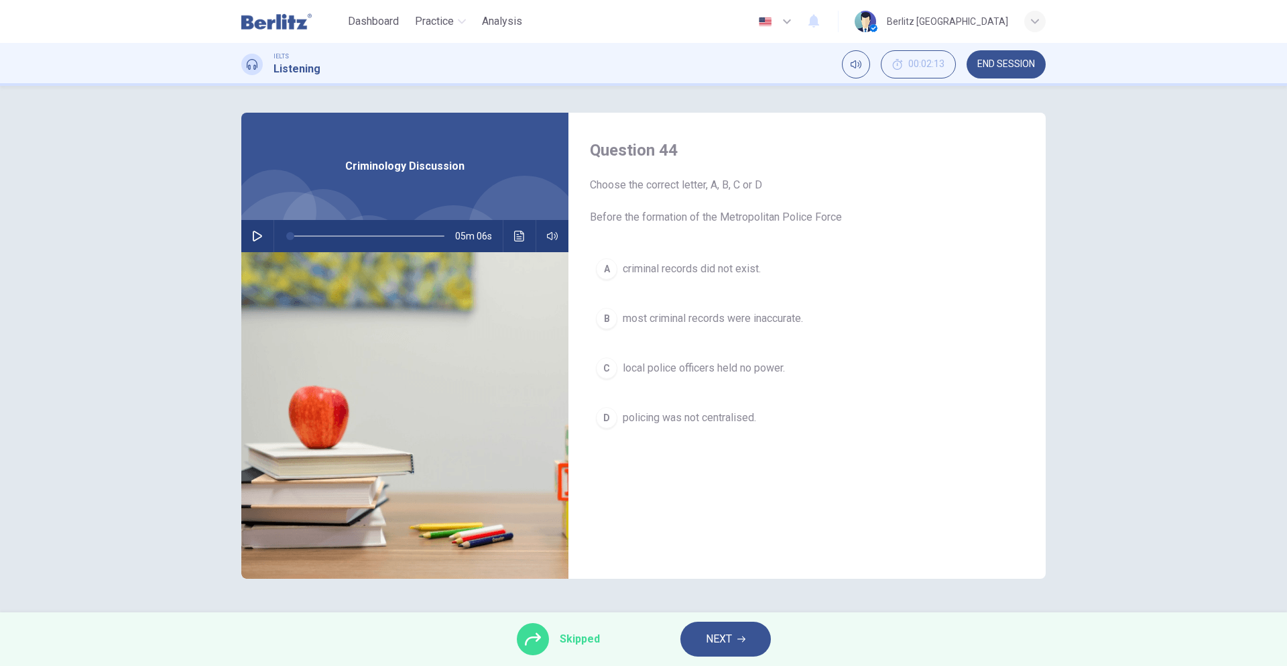
click at [711, 641] on span "NEXT" at bounding box center [719, 639] width 26 height 19
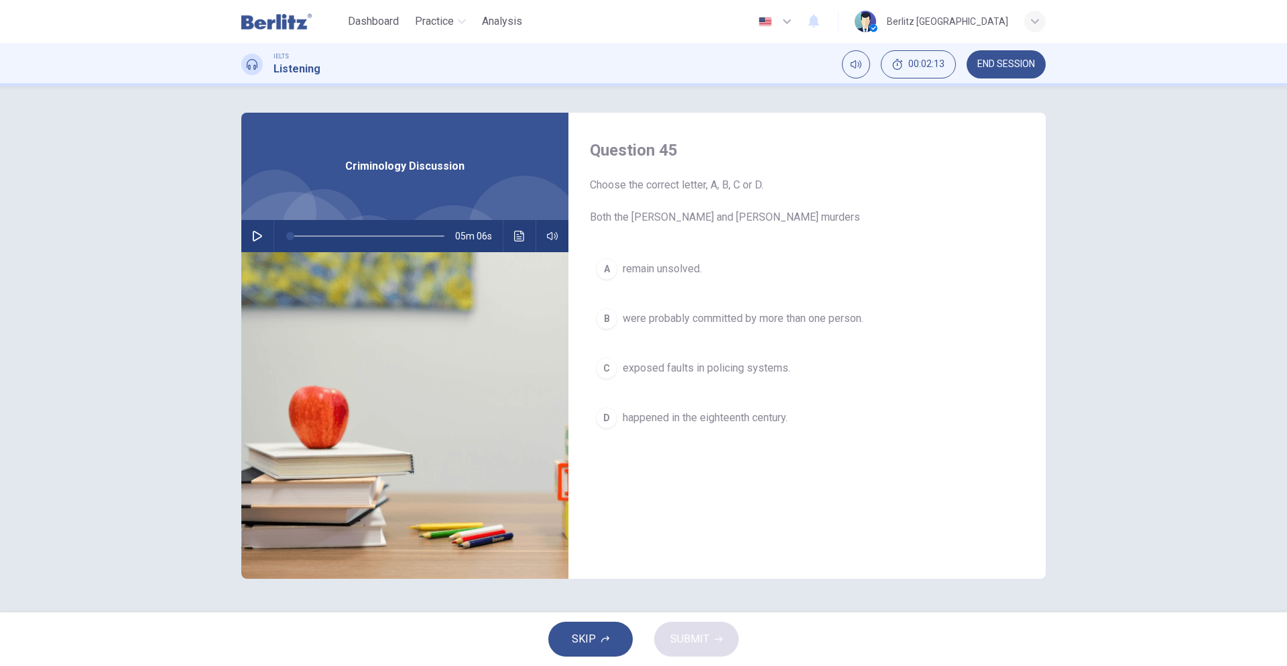
click at [602, 643] on button "SKIP" at bounding box center [590, 638] width 84 height 35
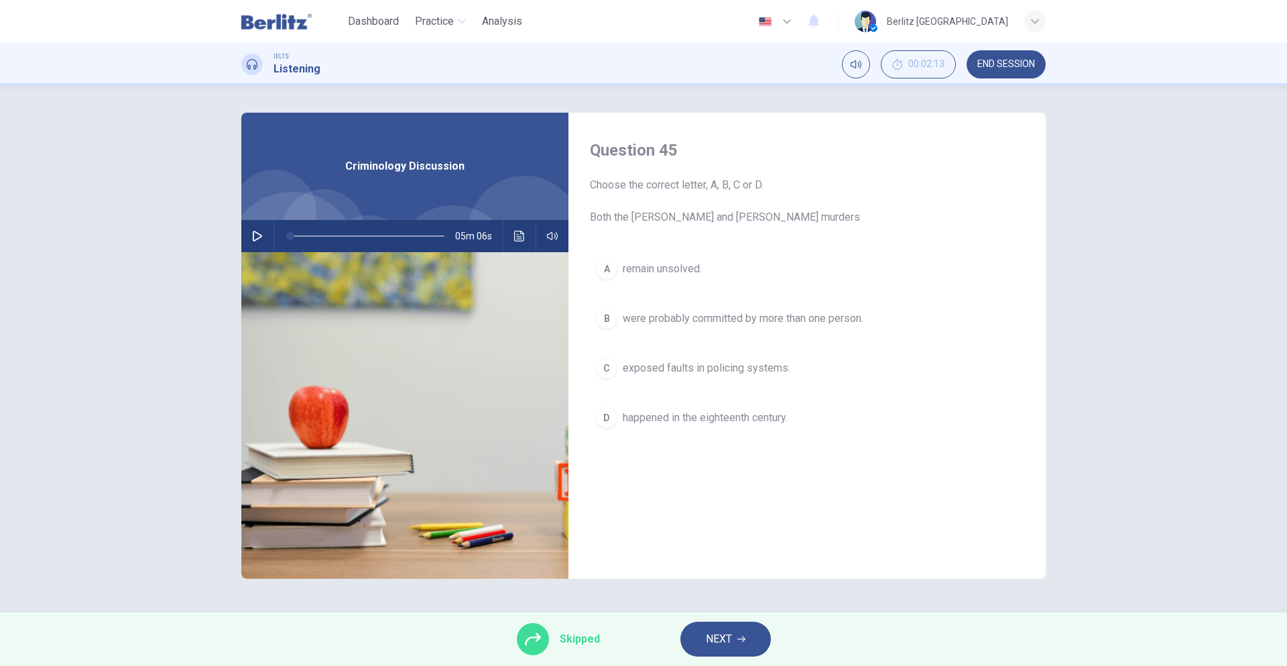
click at [693, 643] on button "NEXT" at bounding box center [725, 638] width 91 height 35
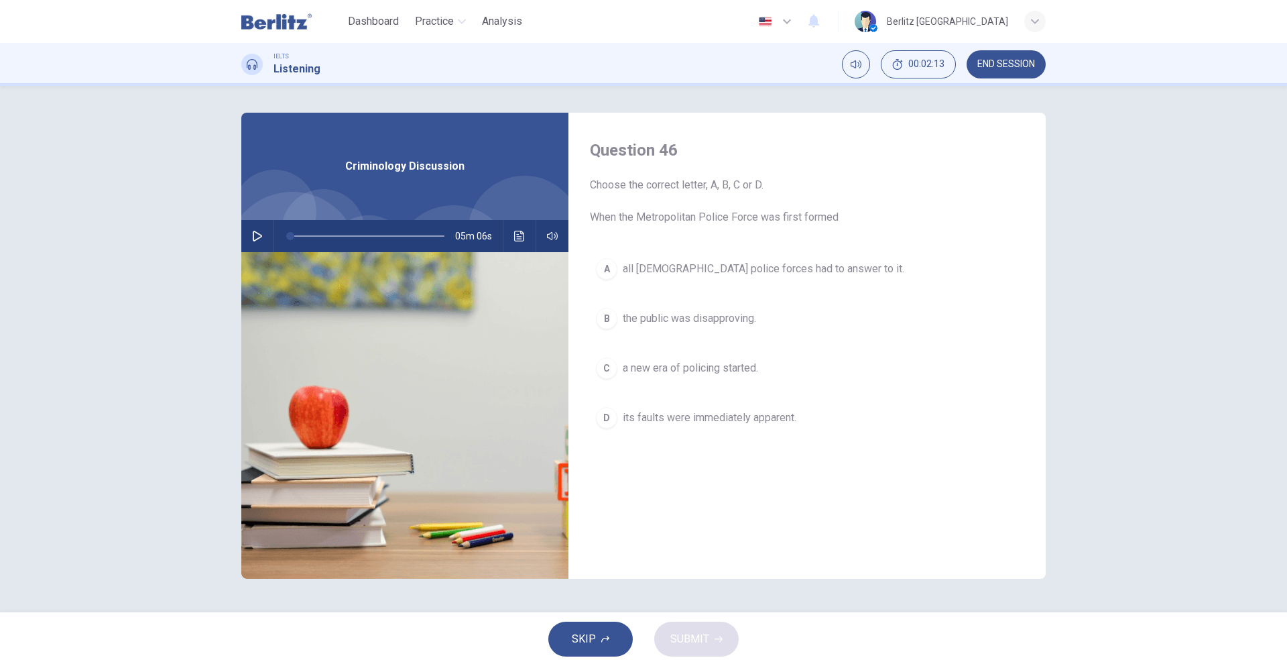
click at [597, 648] on button "SKIP" at bounding box center [590, 638] width 84 height 35
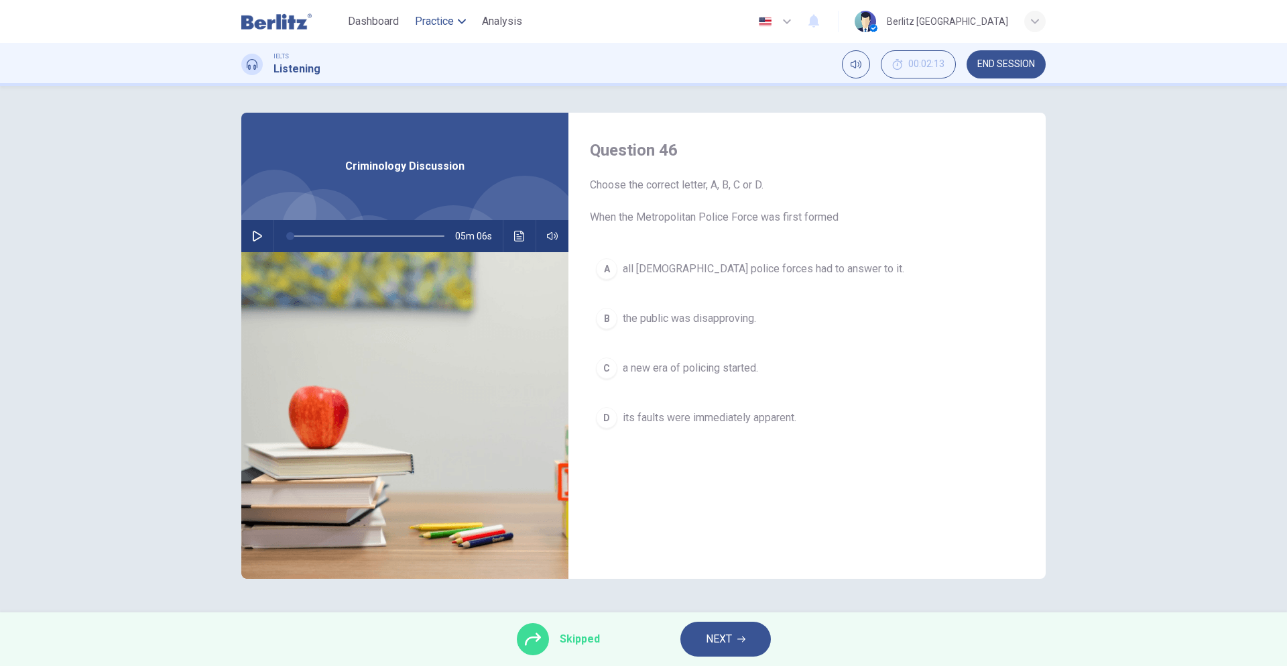
click at [451, 27] on span "Practice" at bounding box center [434, 21] width 39 height 16
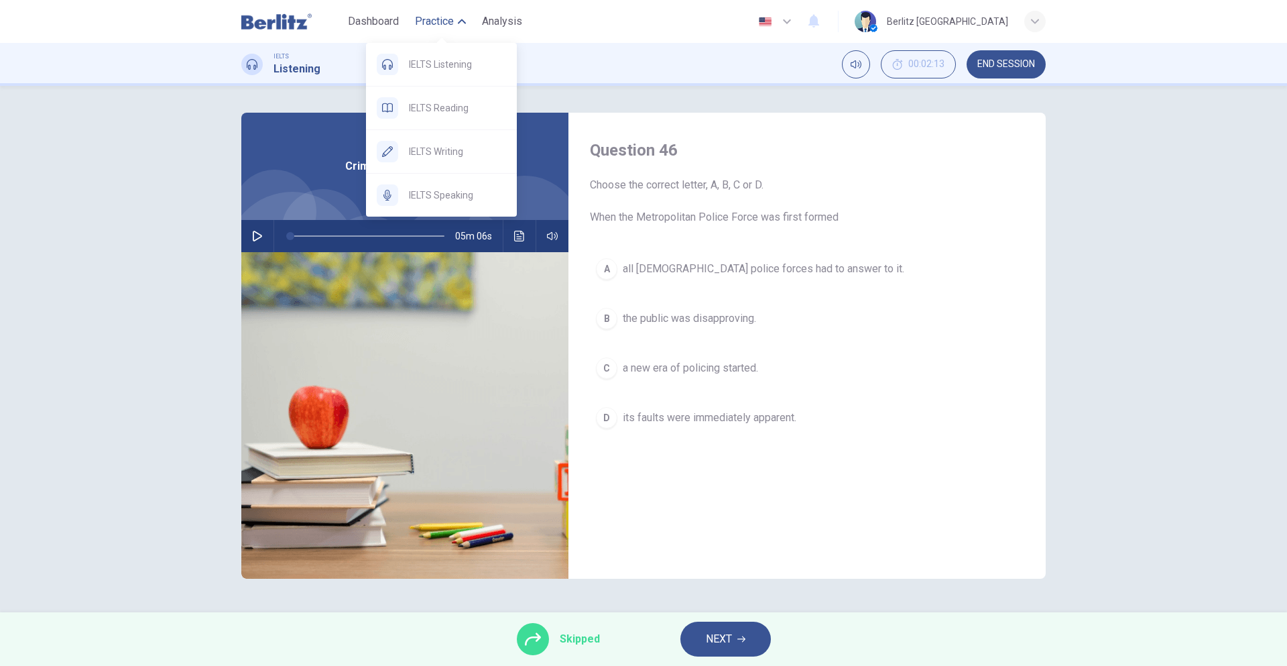
click at [457, 21] on button "Practice" at bounding box center [441, 21] width 62 height 24
click at [436, 113] on span "IELTS Reading" at bounding box center [457, 108] width 97 height 16
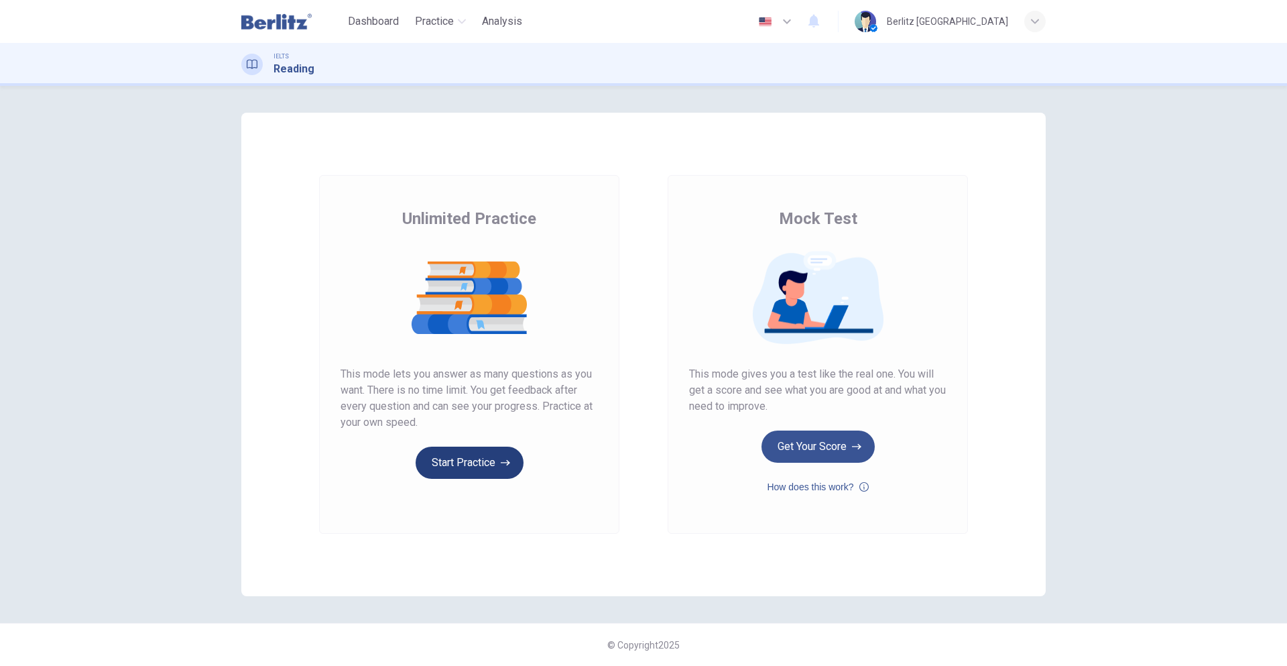
click at [469, 458] on button "Start Practice" at bounding box center [470, 462] width 108 height 32
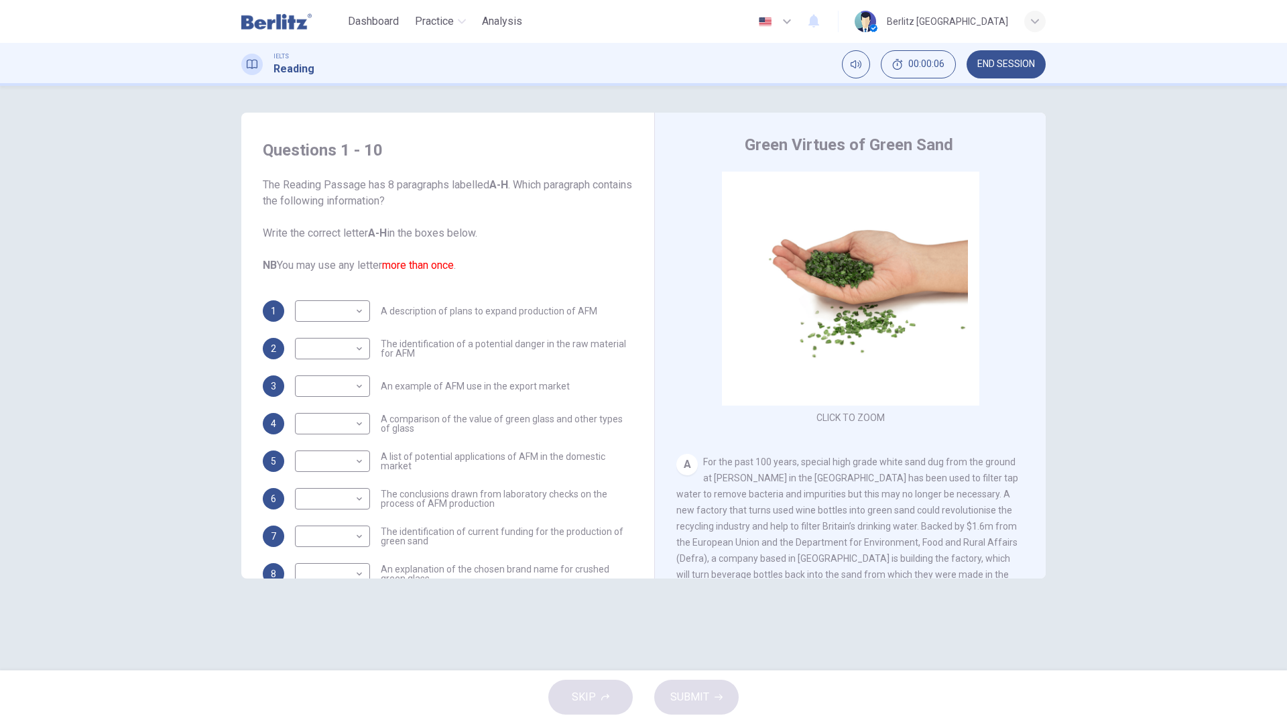
scroll to position [108, 0]
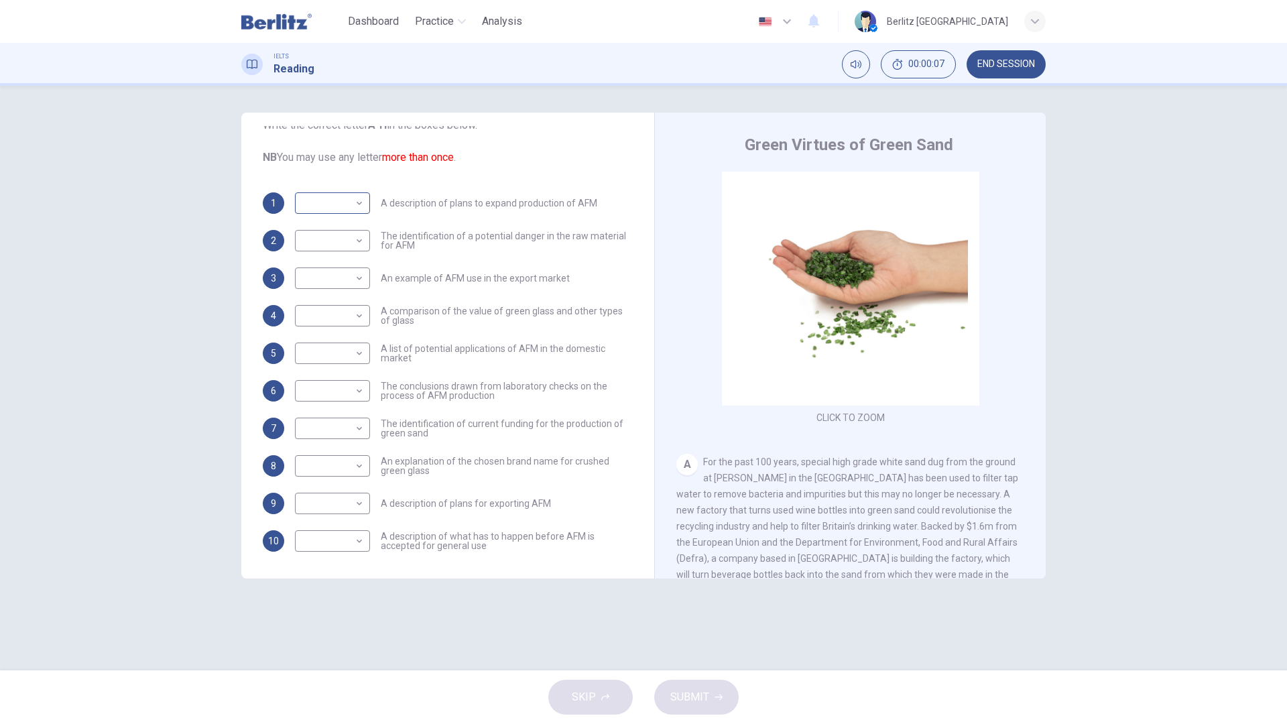
click at [340, 198] on body "This site uses cookies, as explained in our Privacy Policy . If you agree to th…" at bounding box center [643, 362] width 1287 height 724
click at [892, 539] on div at bounding box center [643, 362] width 1287 height 724
click at [916, 451] on div "CLICK TO ZOOM Click to Zoom A For the past 100 years, special high grade white …" at bounding box center [859, 375] width 366 height 407
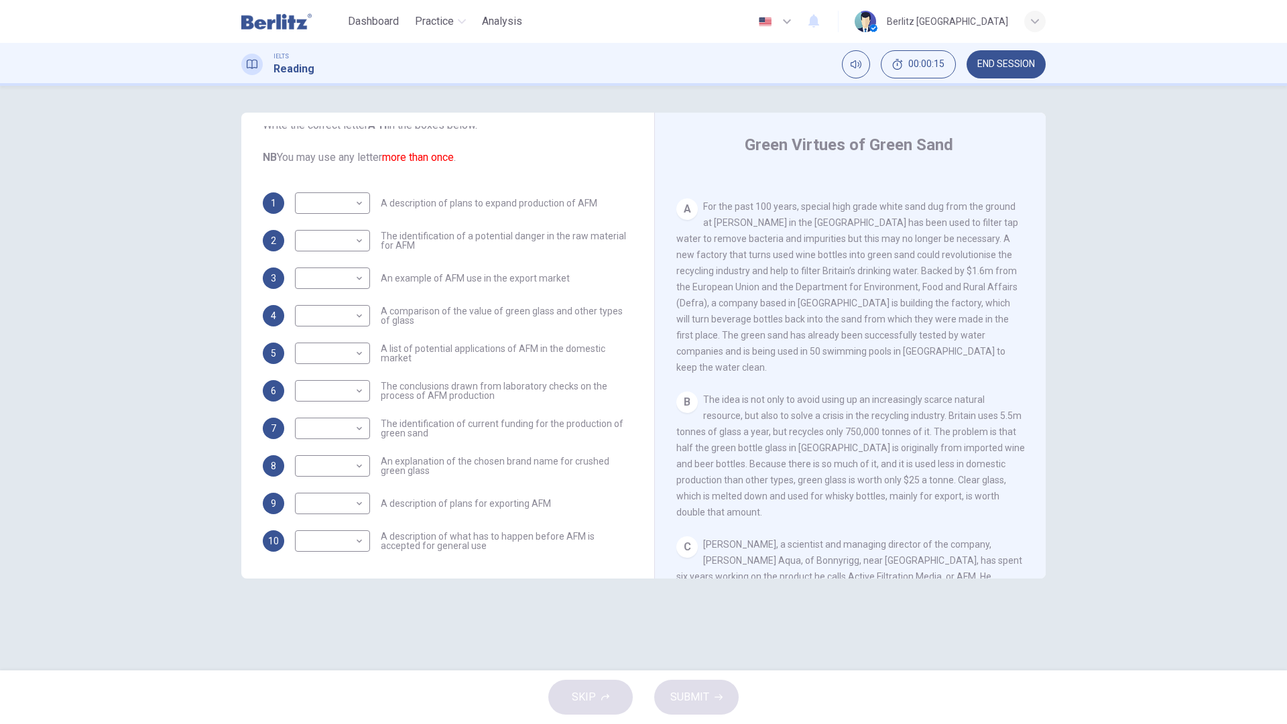
scroll to position [0, 0]
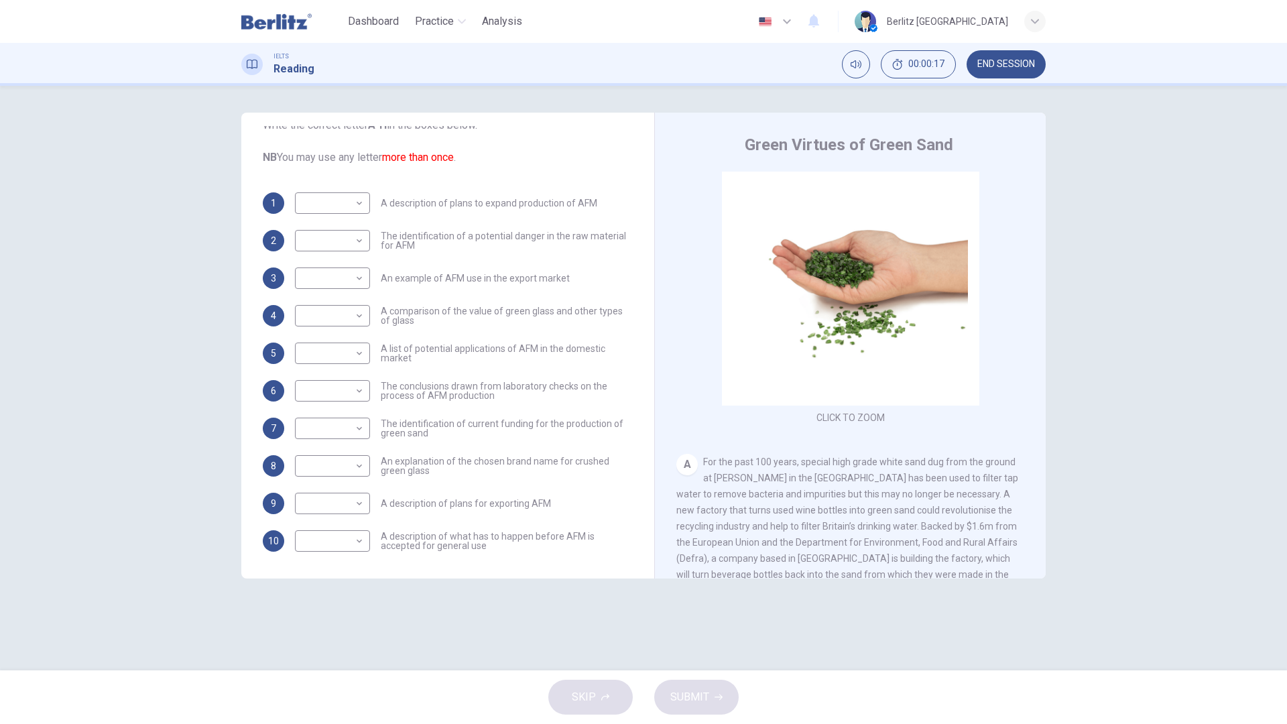
drag, startPoint x: 704, startPoint y: 463, endPoint x: 771, endPoint y: 528, distance: 93.9
click at [802, 599] on div "Questions 1 - 10 The Reading Passage has 8 paragraphs labelled A-H . Which para…" at bounding box center [643, 378] width 847 height 531
drag, startPoint x: 767, startPoint y: 524, endPoint x: 735, endPoint y: 494, distance: 43.2
click at [766, 523] on div "A For the past 100 years, special high grade white sand dug from the ground at …" at bounding box center [850, 542] width 349 height 177
drag, startPoint x: 710, startPoint y: 468, endPoint x: 794, endPoint y: 455, distance: 85.4
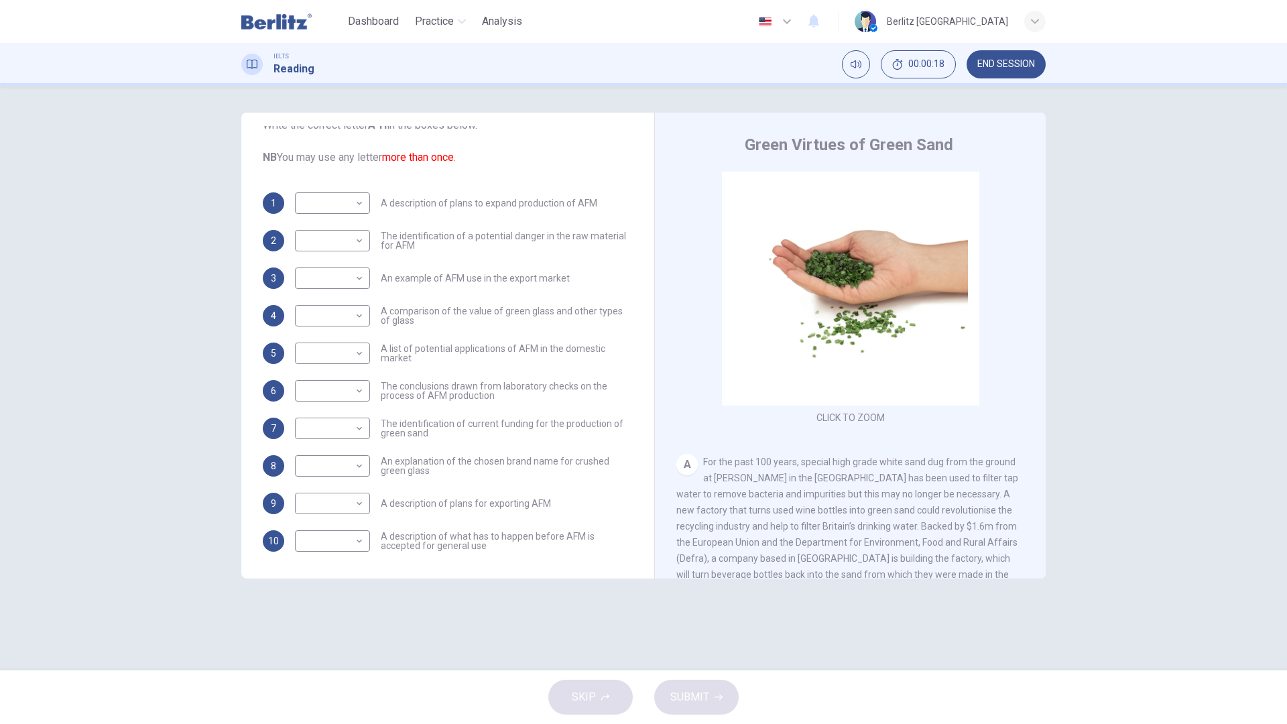
click at [797, 455] on div "A For the past 100 years, special high grade white sand dug from the ground at …" at bounding box center [850, 542] width 349 height 177
drag, startPoint x: 765, startPoint y: 454, endPoint x: 780, endPoint y: 460, distance: 16.6
click at [776, 457] on div "A For the past 100 years, special high grade white sand dug from the ground at …" at bounding box center [850, 542] width 349 height 177
drag, startPoint x: 783, startPoint y: 462, endPoint x: 888, endPoint y: 463, distance: 105.3
click at [888, 463] on span "For the past 100 years, special high grade white sand dug from the ground at [P…" at bounding box center [847, 543] width 342 height 172
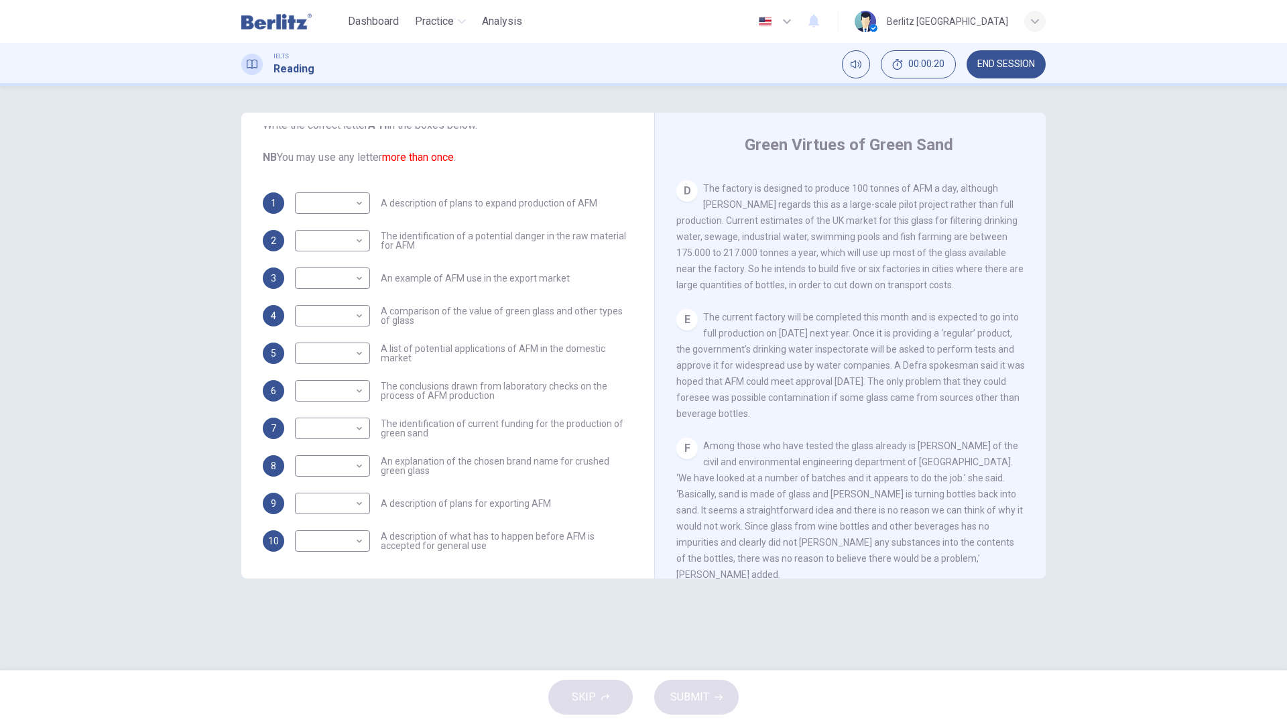
scroll to position [1006, 0]
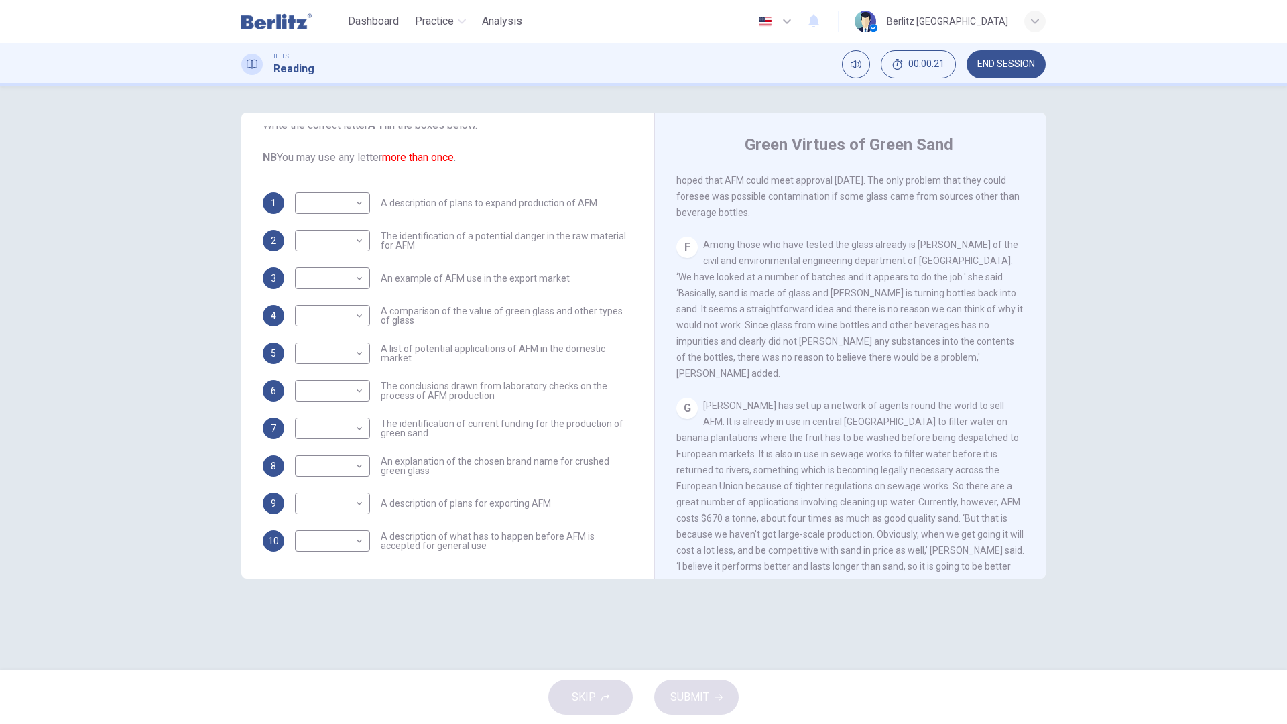
drag, startPoint x: 598, startPoint y: 679, endPoint x: 596, endPoint y: 688, distance: 8.9
click at [597, 665] on div "SKIP SUBMIT" at bounding box center [643, 697] width 1287 height 54
click at [596, 665] on div "SKIP SUBMIT" at bounding box center [643, 697] width 1287 height 54
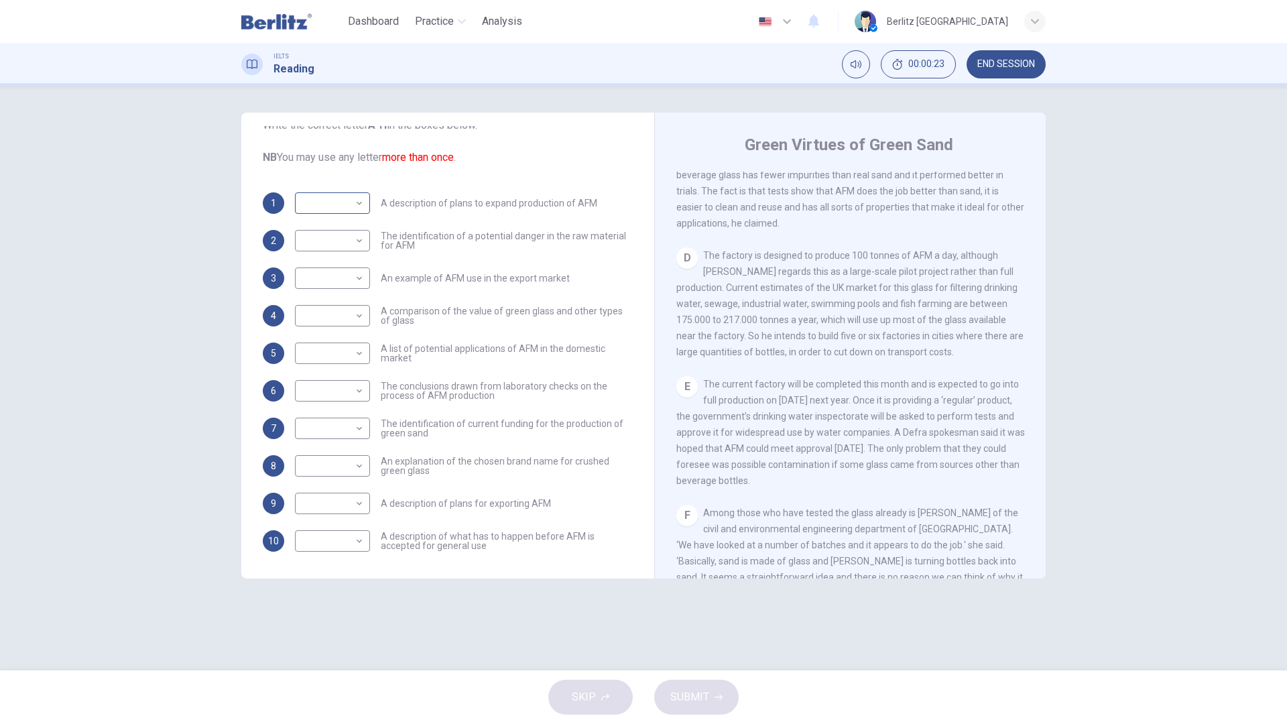
click at [340, 204] on body "This site uses cookies, as explained in our Privacy Policy . If you agree to th…" at bounding box center [643, 362] width 1287 height 724
click at [336, 238] on li "B" at bounding box center [332, 245] width 75 height 21
type input "*"
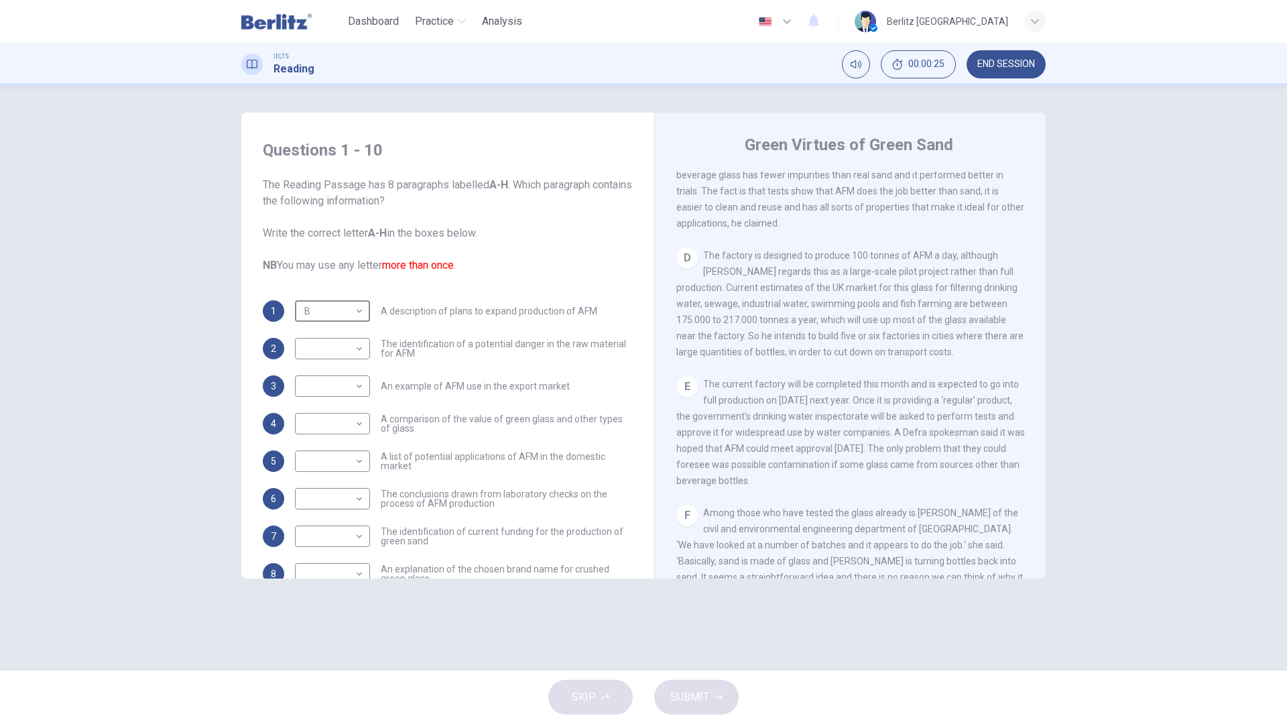
click at [424, 272] on span "The Reading Passage has 8 paragraphs labelled A-H . Which paragraph contains th…" at bounding box center [448, 225] width 370 height 97
click at [853, 182] on div "[PERSON_NAME], a scientist and managing director of the company, [PERSON_NAME] …" at bounding box center [850, 142] width 349 height 177
